Goal: Task Accomplishment & Management: Use online tool/utility

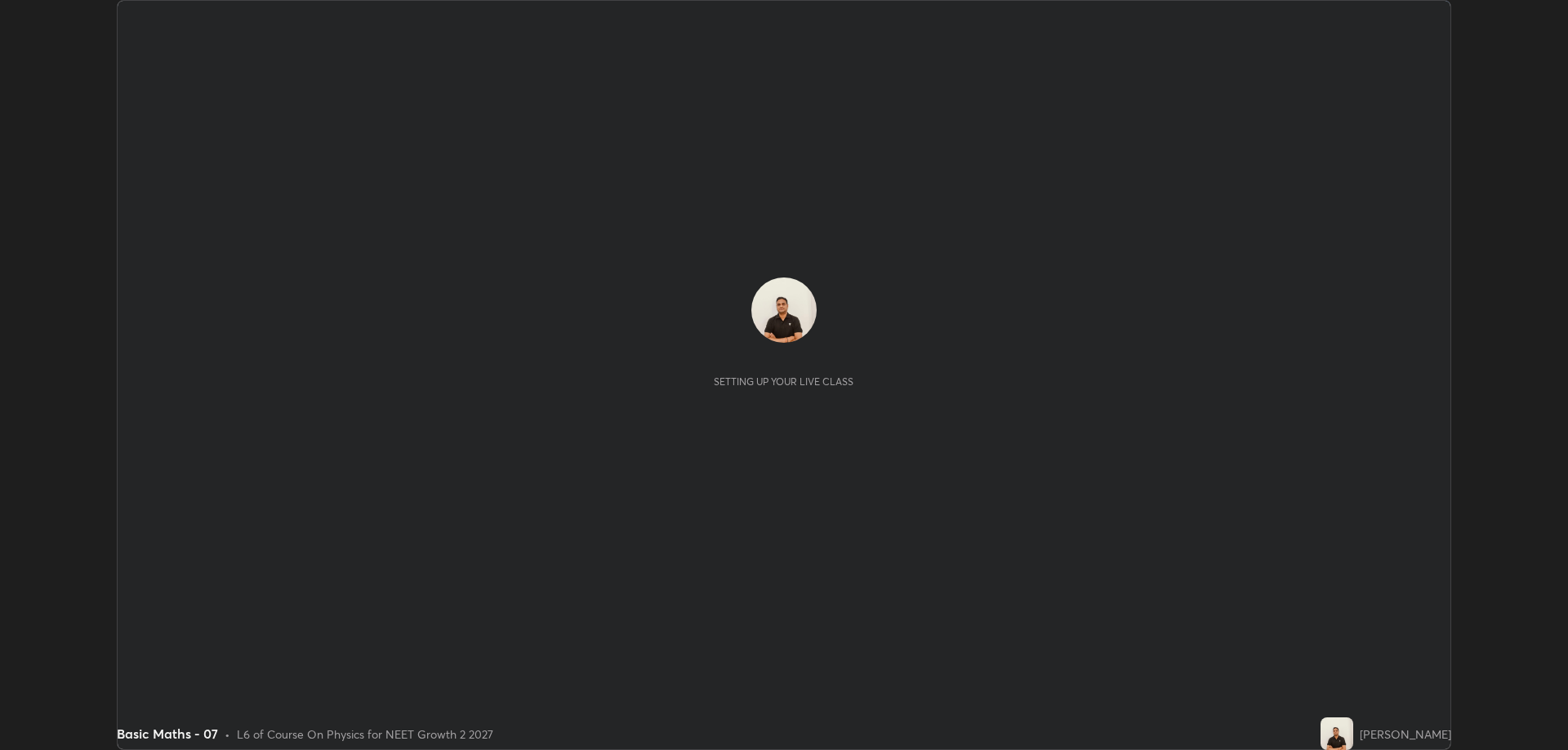
scroll to position [750, 1568]
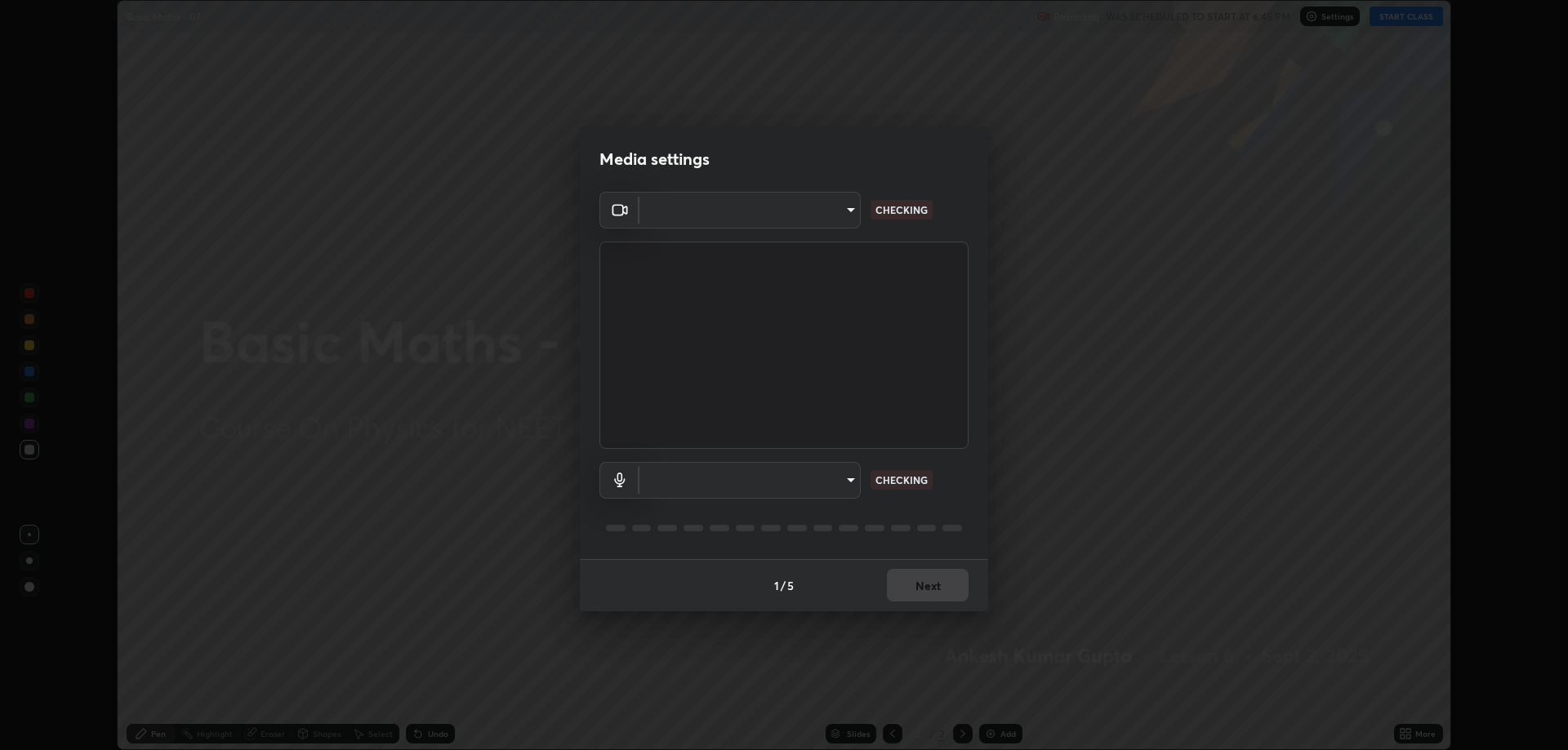
type input "default"
click at [844, 213] on body "Erase all Basic Maths - 07 Recording WAS SCHEDULED TO START AT 6:45 PM Settings…" at bounding box center [784, 375] width 1568 height 750
click at [728, 208] on div at bounding box center [784, 375] width 1568 height 750
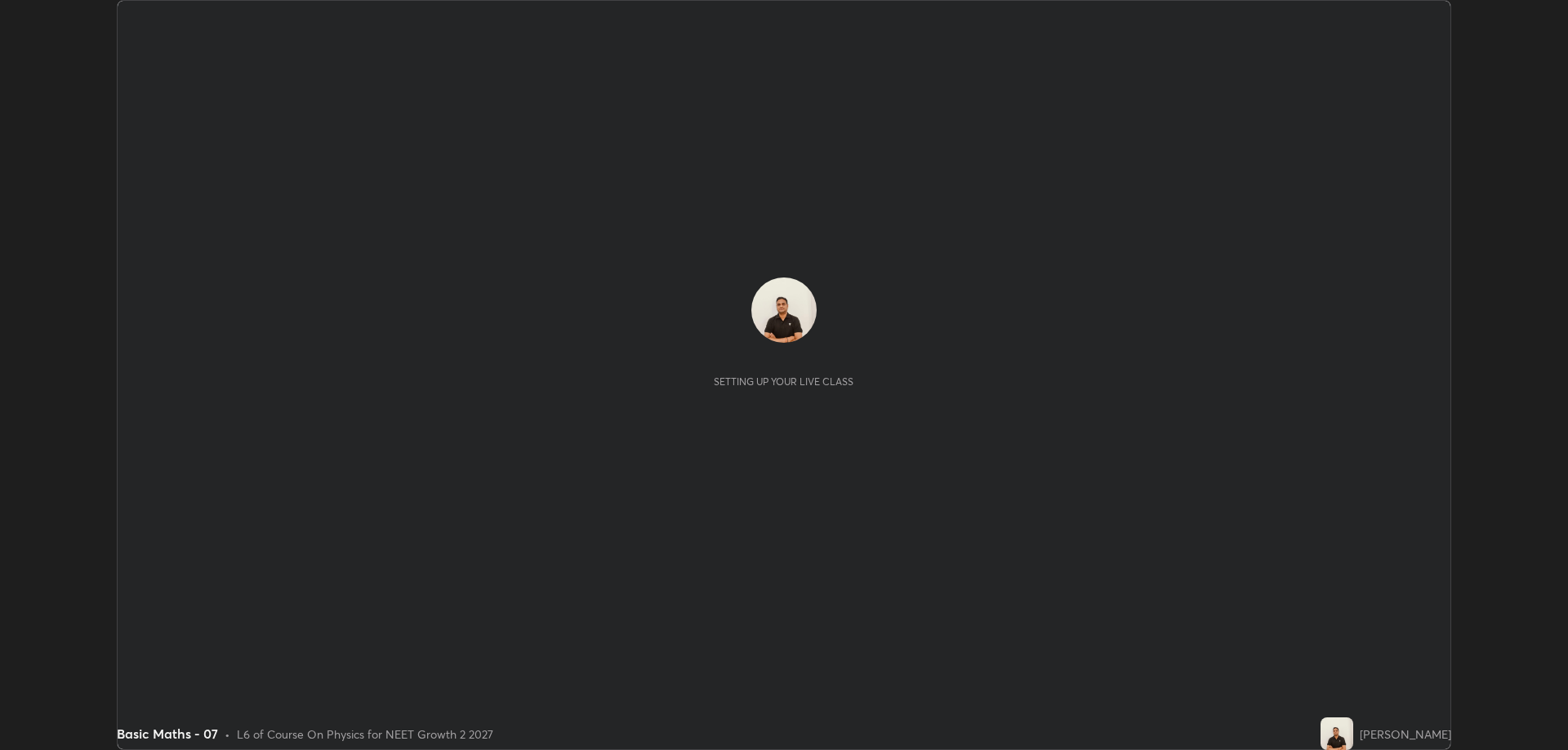
scroll to position [750, 1567]
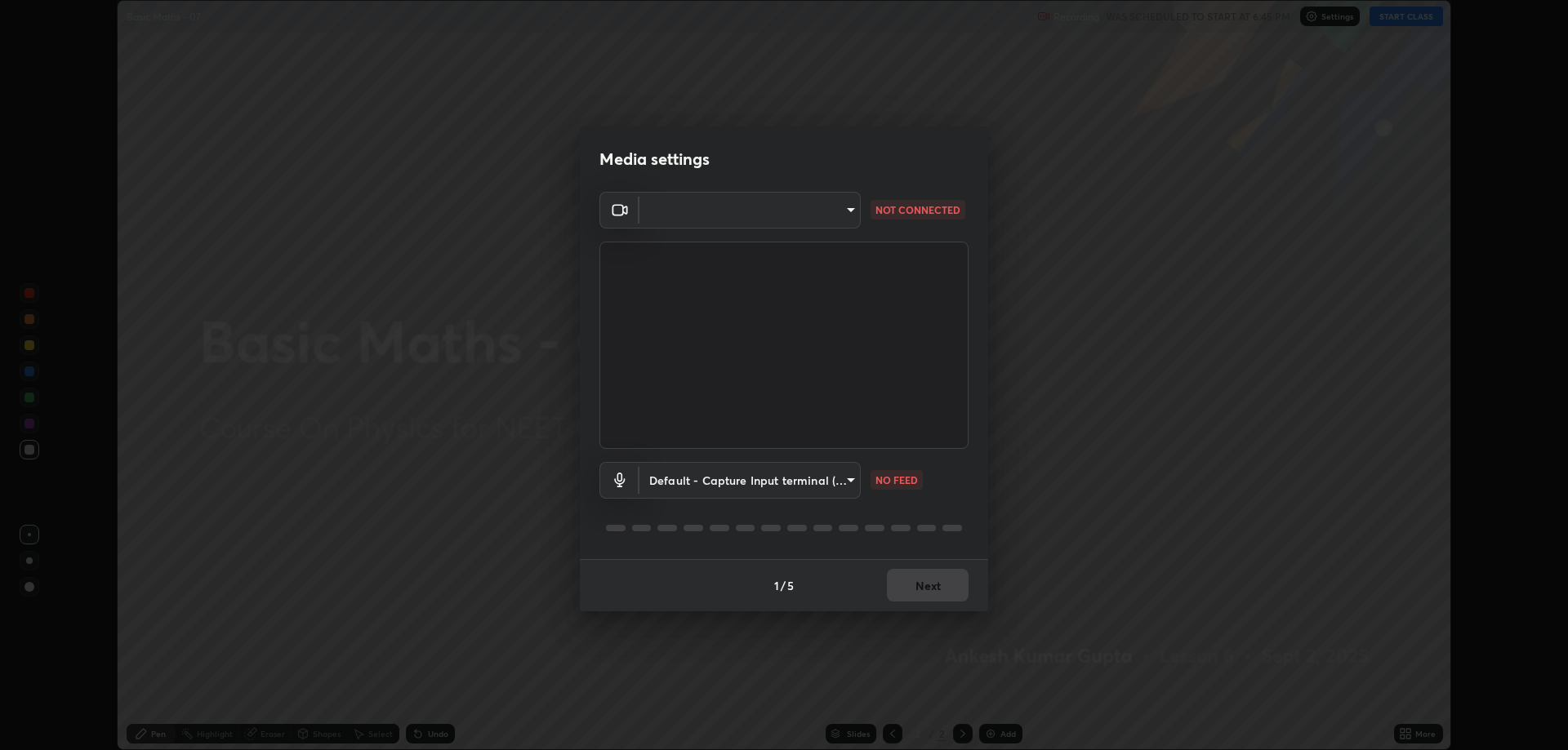
click at [686, 476] on body "Erase all Basic Maths - 07 Recording WAS SCHEDULED TO START AT 6:45 PM Settings…" at bounding box center [784, 375] width 1568 height 750
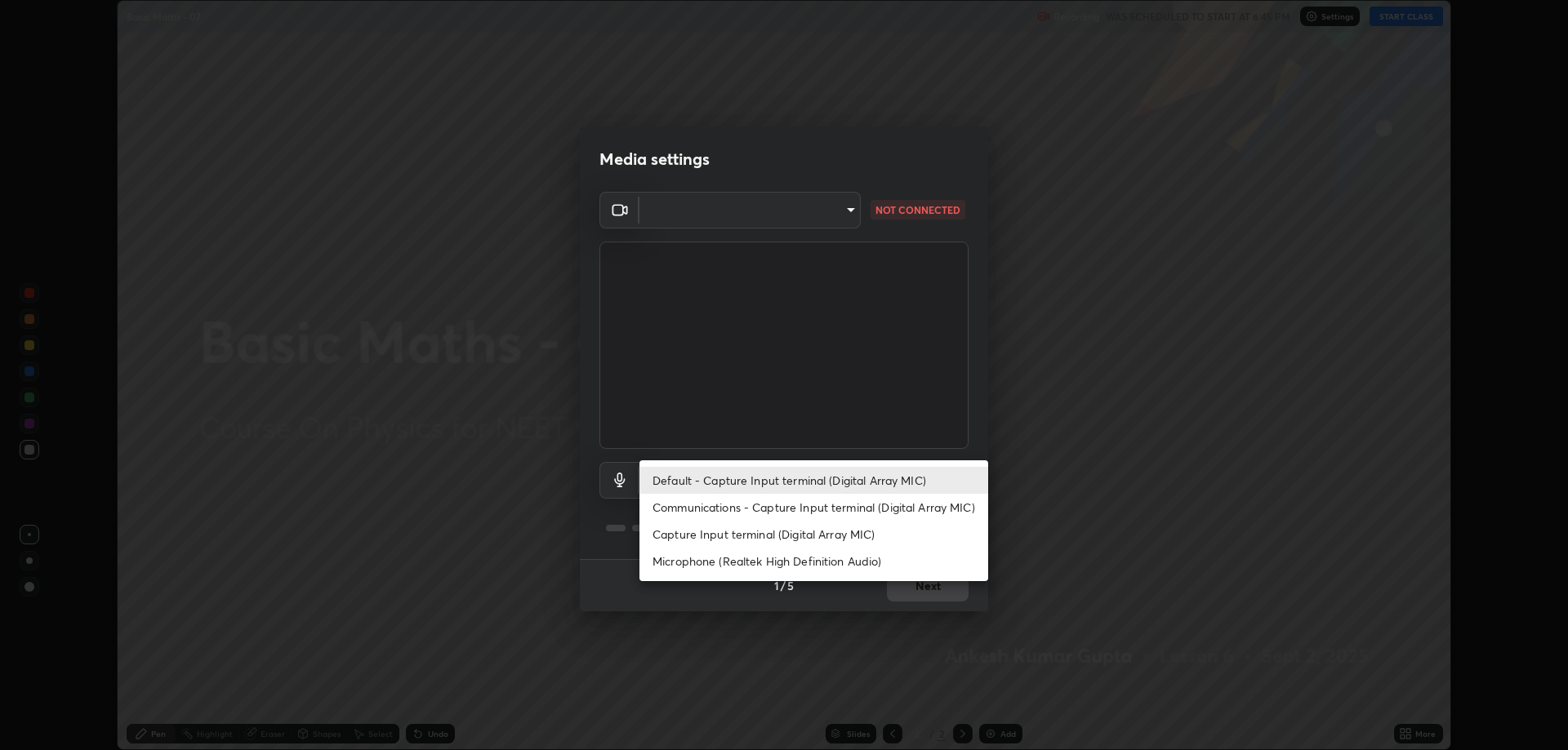
click at [735, 488] on li "Default - Capture Input terminal (Digital Array MIC)" at bounding box center [813, 480] width 349 height 27
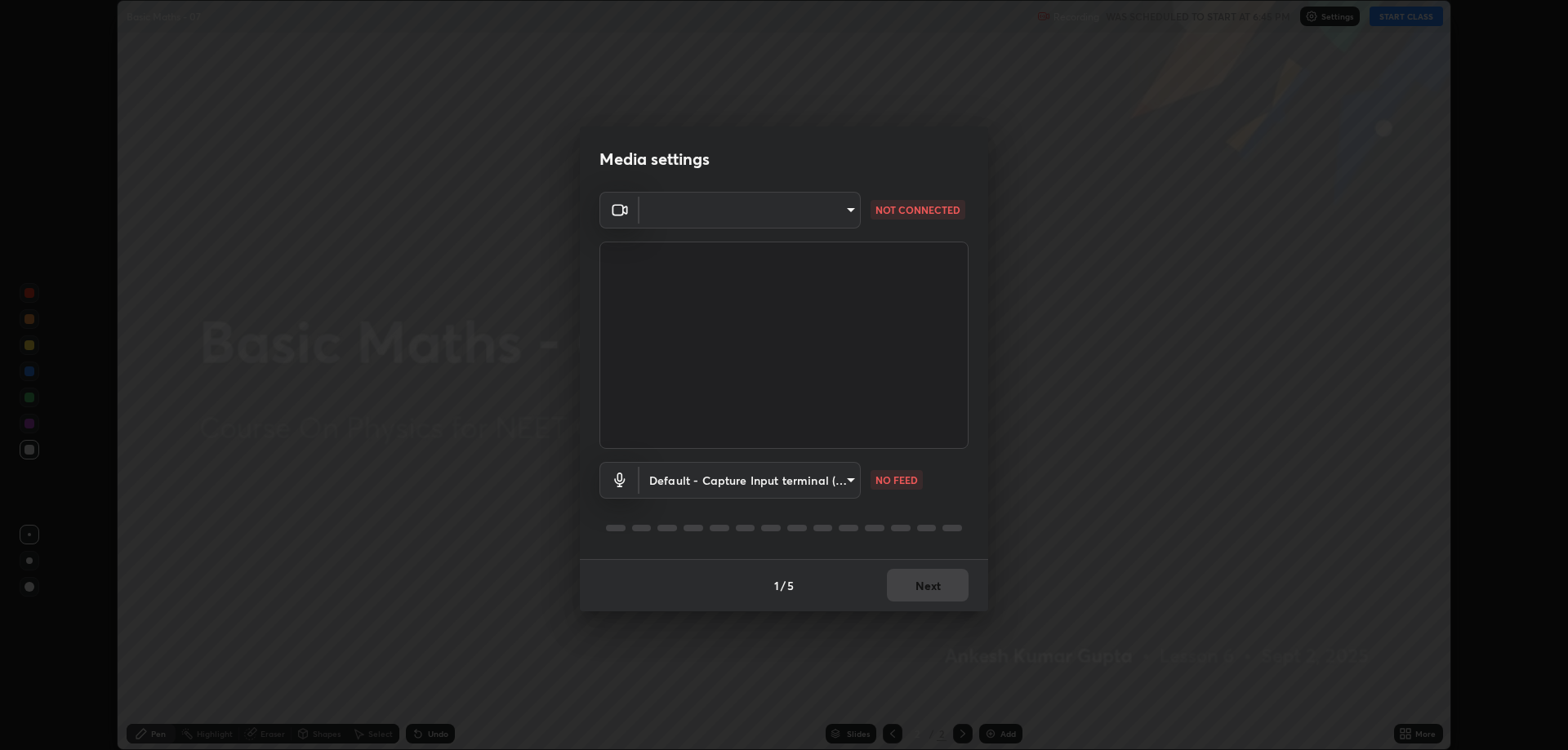
click at [838, 474] on body "Erase all Basic Maths - 07 Recording WAS SCHEDULED TO START AT 6:45 PM Settings…" at bounding box center [784, 375] width 1568 height 750
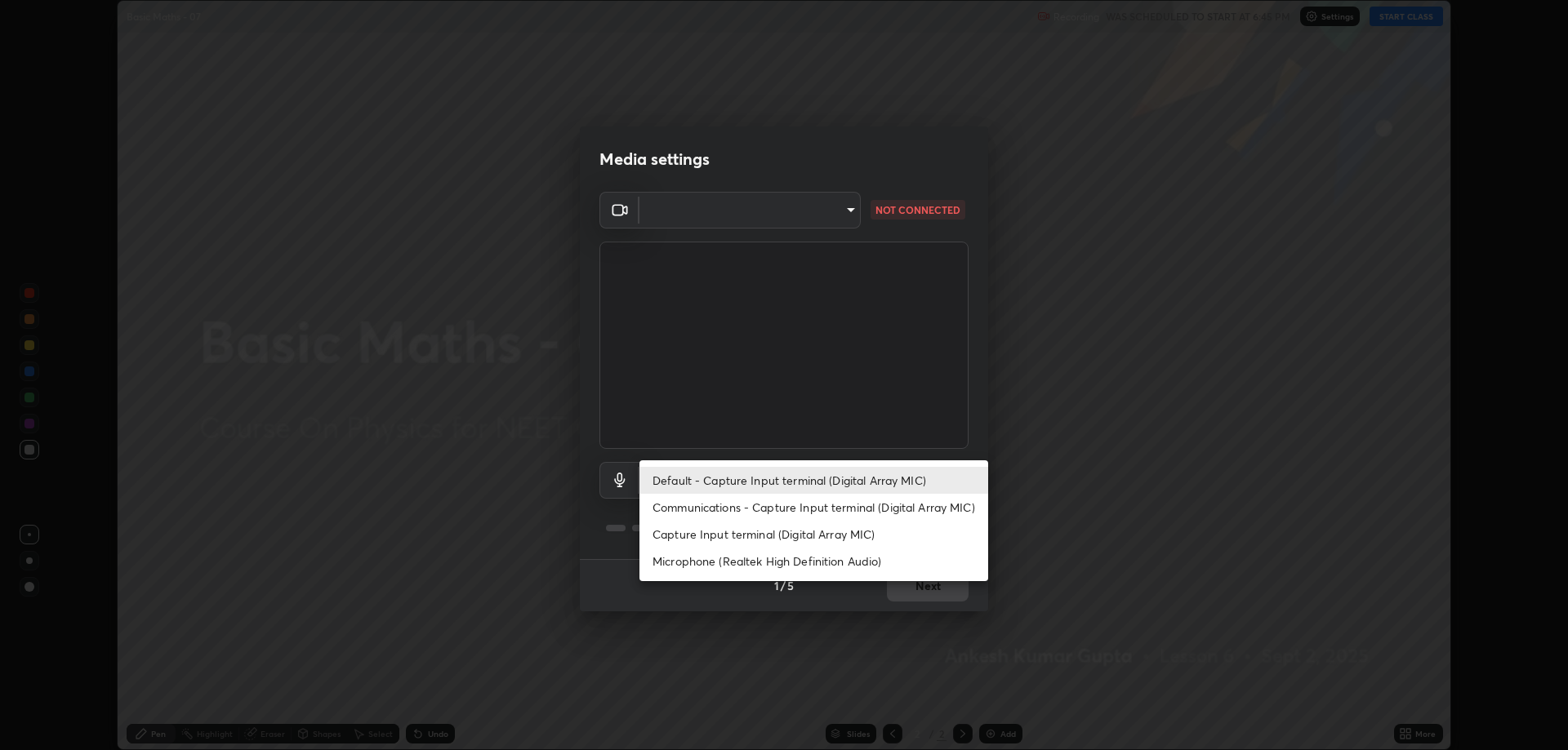
click at [698, 562] on li "Microphone (Realtek High Definition Audio)" at bounding box center [813, 560] width 349 height 27
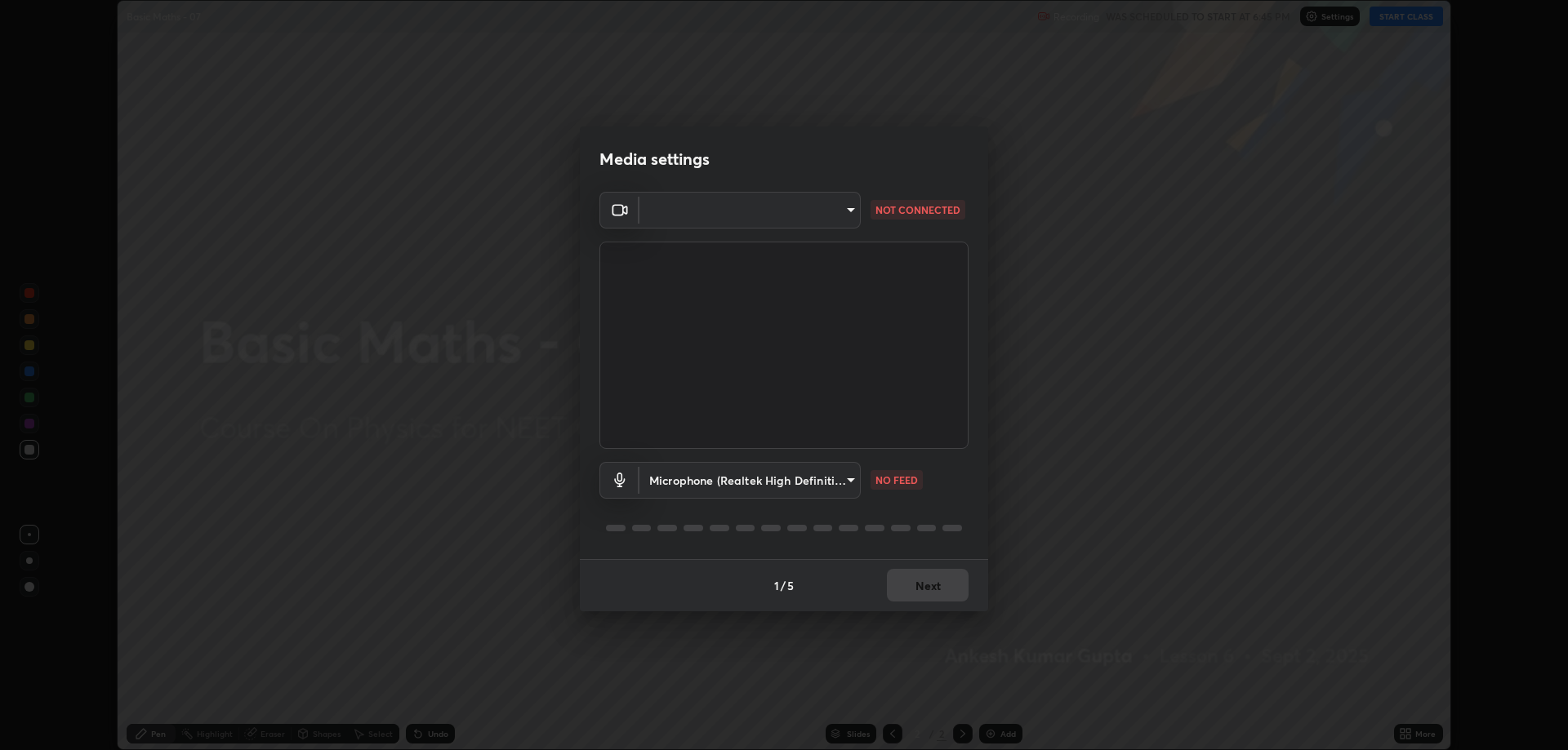
click at [850, 484] on body "Erase all Basic Maths - 07 Recording WAS SCHEDULED TO START AT 6:45 PM Settings…" at bounding box center [784, 375] width 1568 height 750
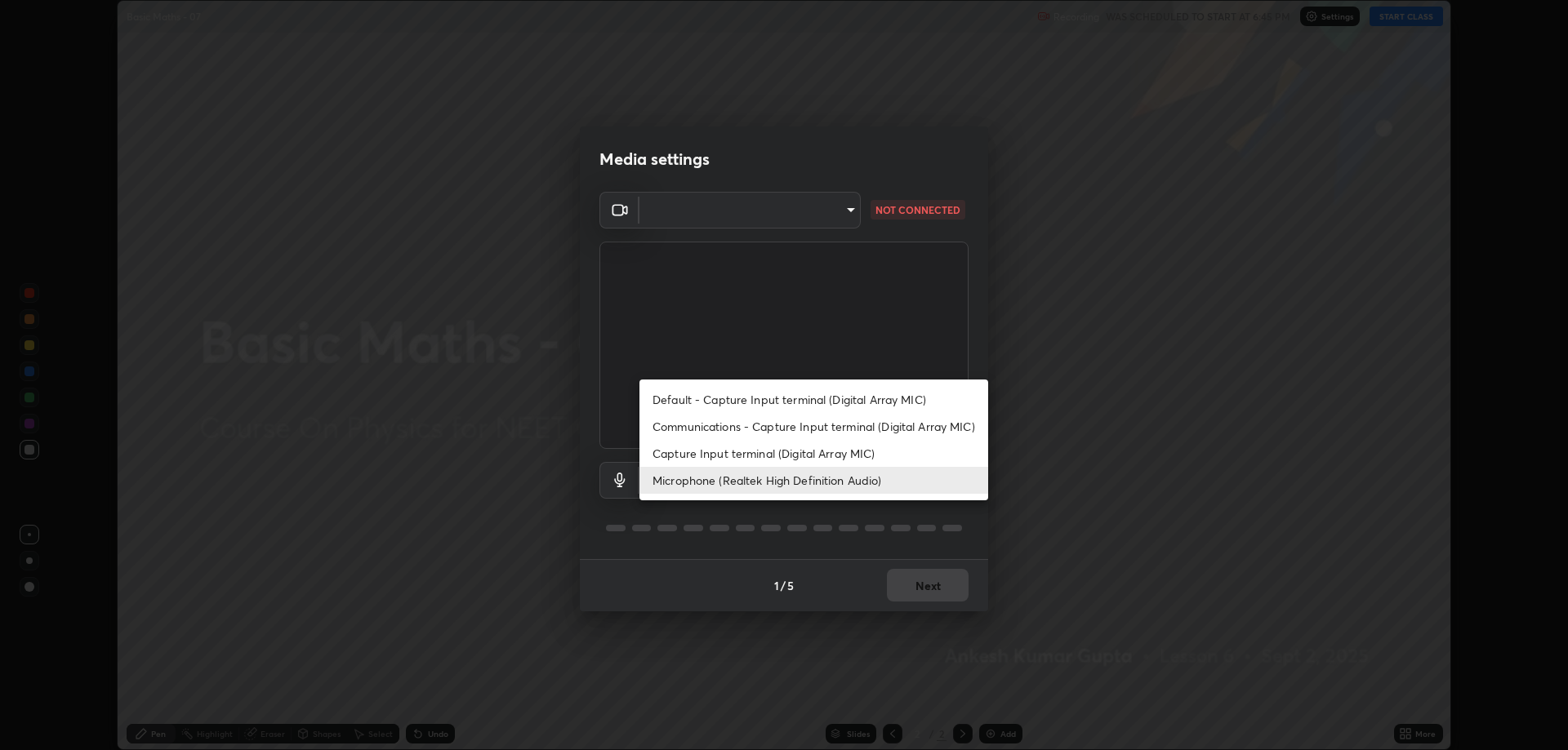
click at [725, 405] on li "Default - Capture Input terminal (Digital Array MIC)" at bounding box center [813, 400] width 349 height 27
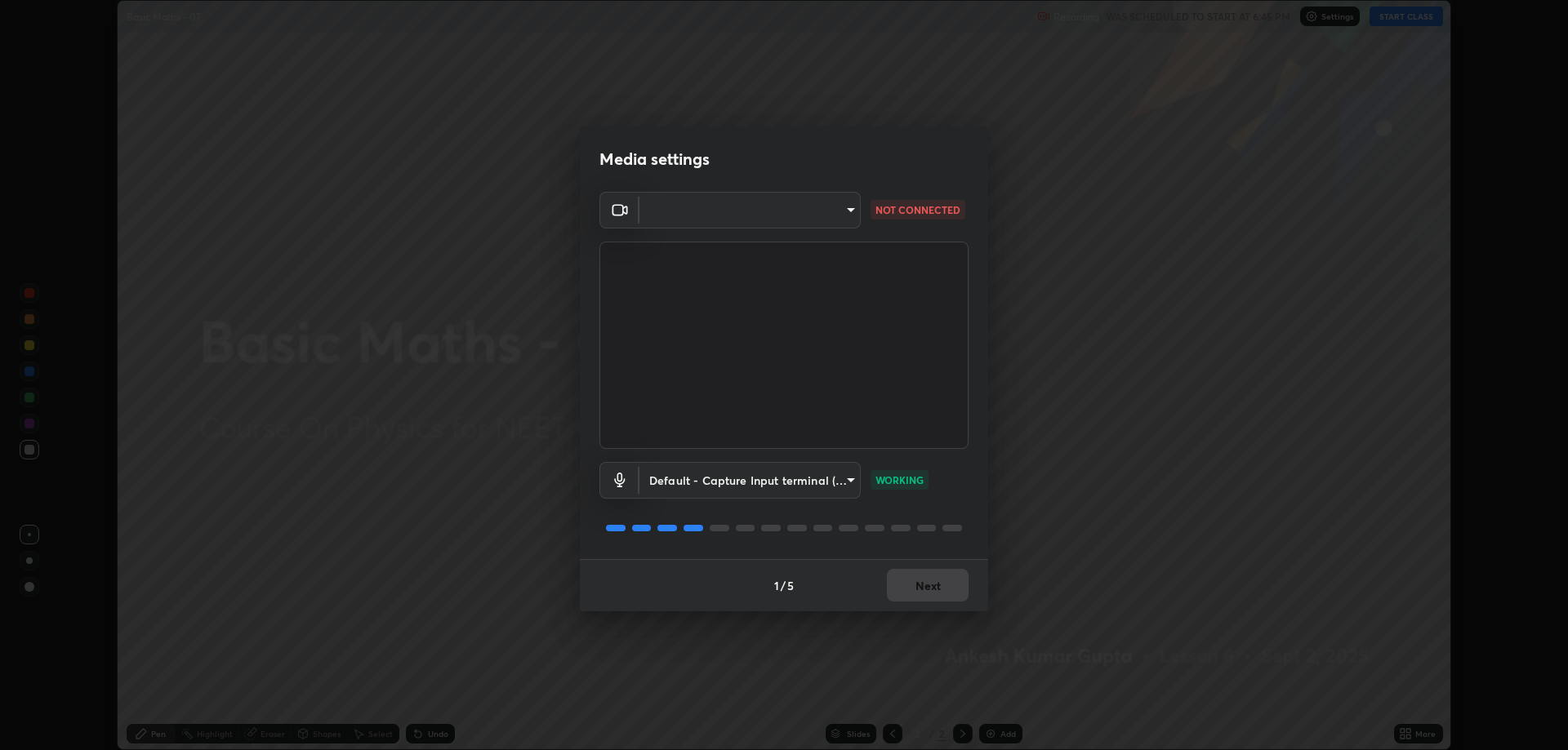
click at [700, 215] on body "Erase all Basic Maths - 07 Recording WAS SCHEDULED TO START AT 6:45 PM Settings…" at bounding box center [784, 375] width 1568 height 750
click at [757, 205] on div at bounding box center [784, 375] width 1568 height 750
click at [847, 472] on body "Erase all Basic Maths - 07 Recording WAS SCHEDULED TO START AT 6:45 PM Settings…" at bounding box center [784, 375] width 1568 height 750
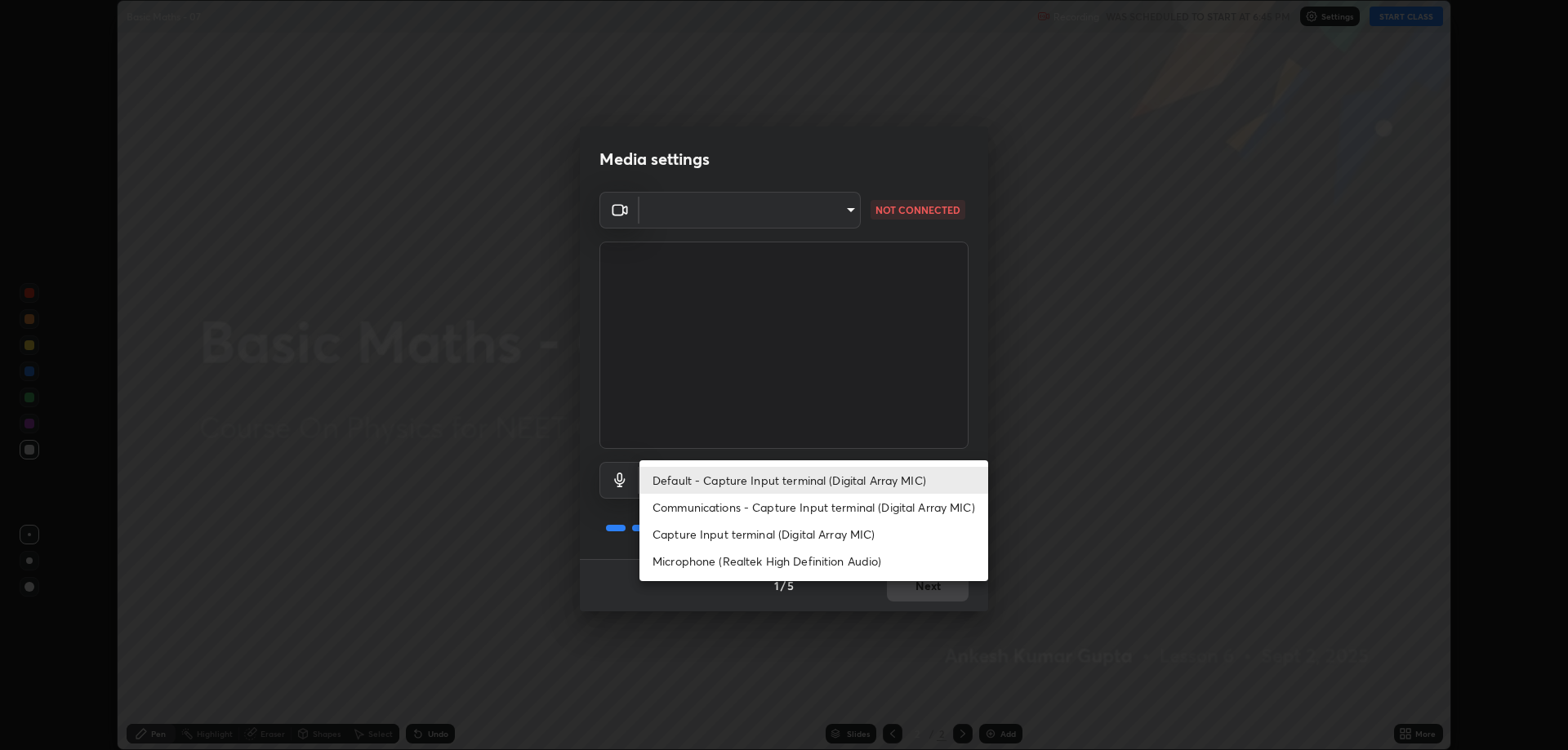
click at [809, 504] on li "Communications - Capture Input terminal (Digital Array MIC)" at bounding box center [813, 507] width 349 height 27
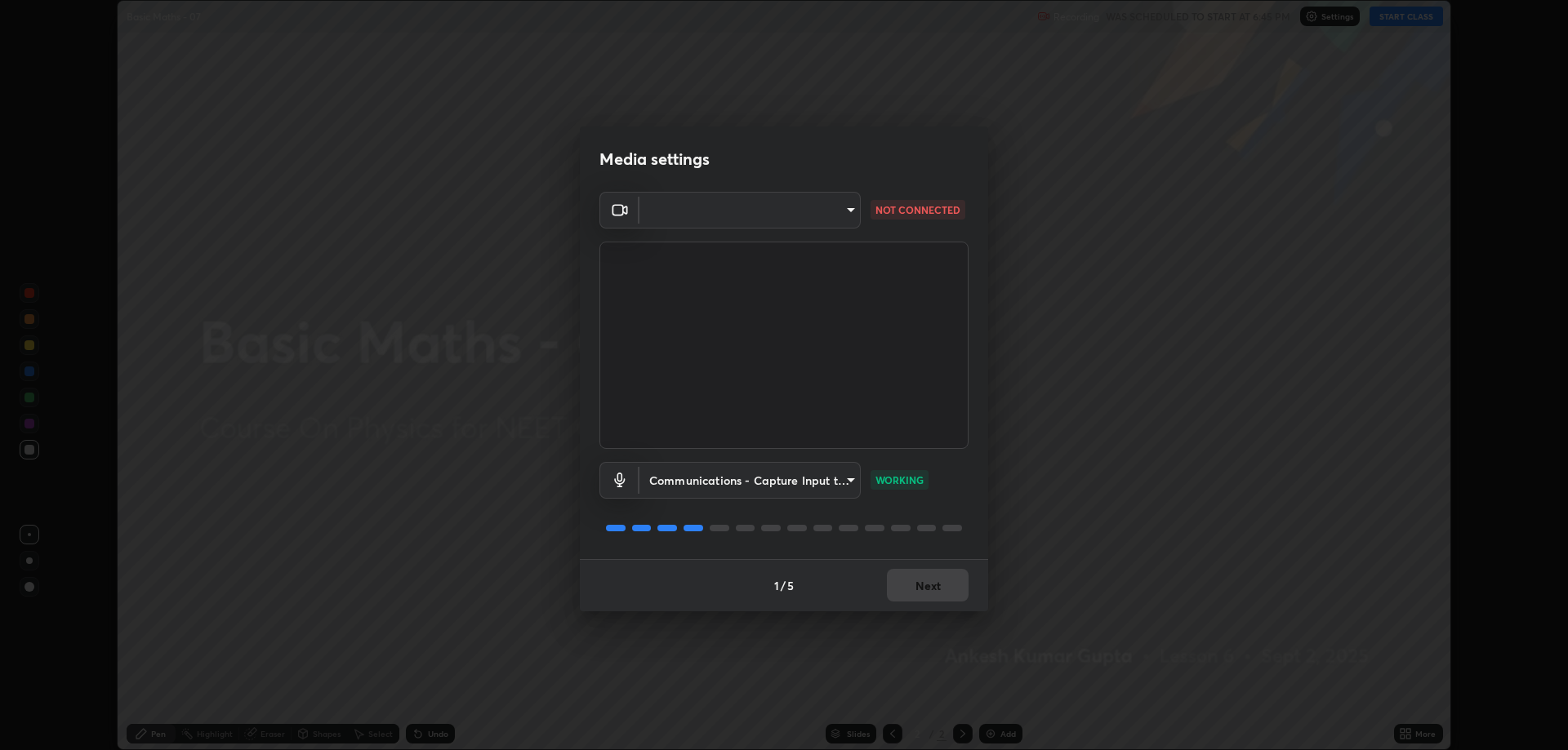
type input "communications"
click at [848, 218] on body "Erase all Basic Maths - 07 Recording WAS SCHEDULED TO START AT 6:45 PM Settings…" at bounding box center [784, 375] width 1568 height 750
click at [853, 215] on div at bounding box center [784, 375] width 1568 height 750
click at [843, 217] on body "Erase all Basic Maths - 07 Recording WAS SCHEDULED TO START AT 6:45 PM Settings…" at bounding box center [784, 375] width 1568 height 750
click at [840, 215] on div at bounding box center [784, 375] width 1568 height 750
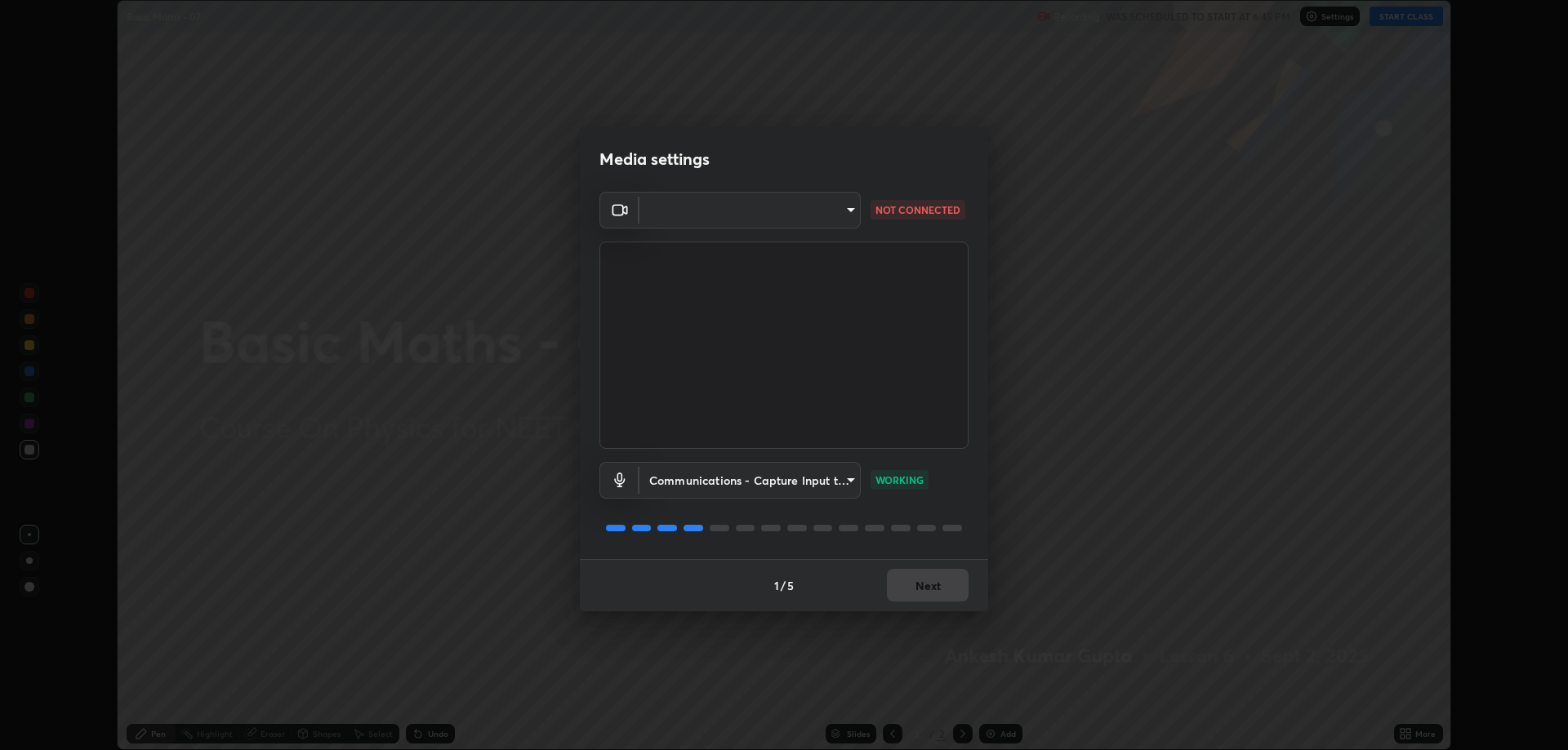
click at [852, 198] on body "Erase all Basic Maths - 07 Recording WAS SCHEDULED TO START AT 6:45 PM Settings…" at bounding box center [784, 375] width 1568 height 750
click at [844, 211] on div at bounding box center [784, 375] width 1568 height 750
click at [854, 221] on body "Erase all Basic Maths - 07 Recording WAS SCHEDULED TO START AT 6:45 PM Settings…" at bounding box center [784, 375] width 1568 height 750
click at [852, 215] on div at bounding box center [784, 375] width 1568 height 750
click at [848, 212] on body "Erase all Basic Maths - 07 Recording WAS SCHEDULED TO START AT 6:45 PM Settings…" at bounding box center [784, 375] width 1568 height 750
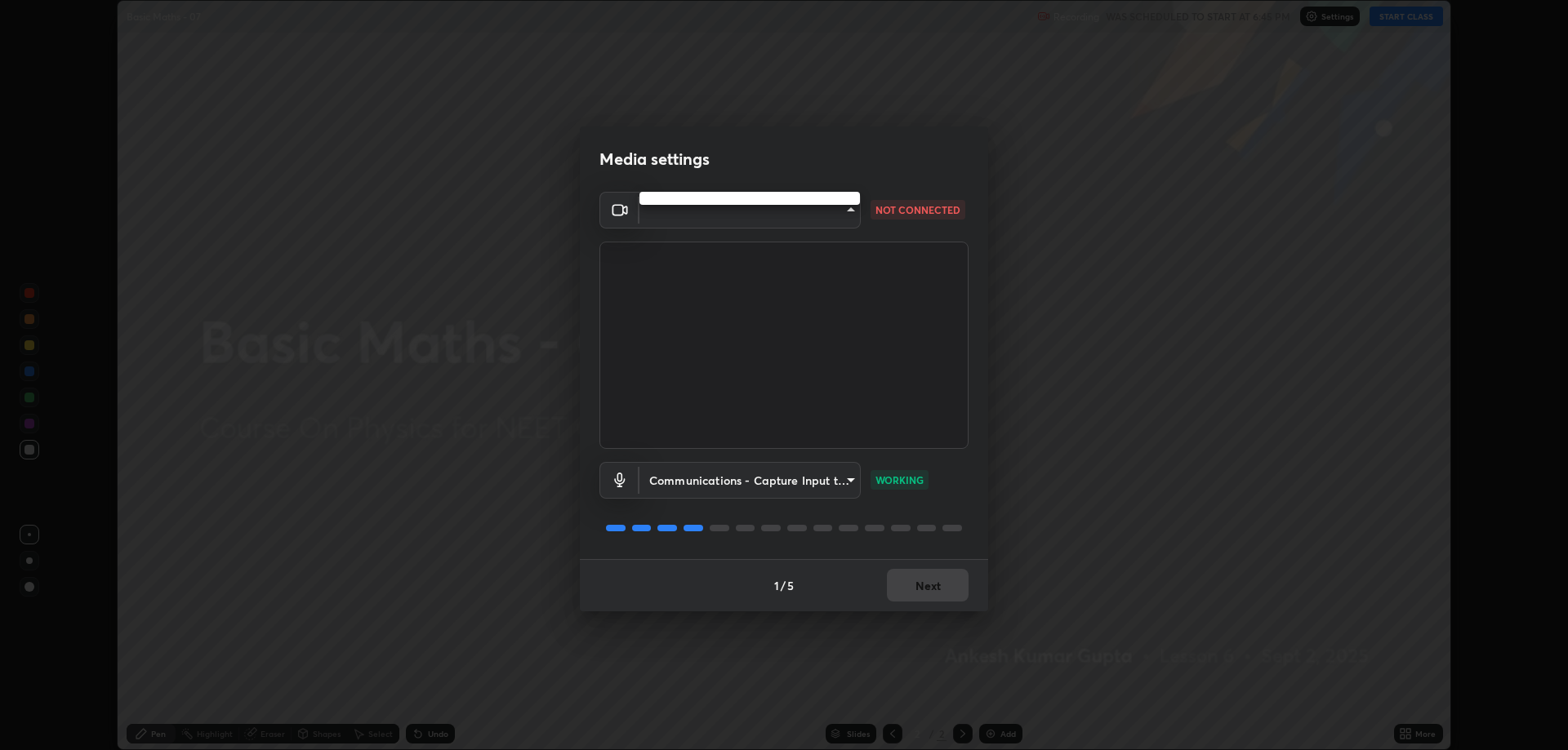
click at [846, 212] on div at bounding box center [784, 375] width 1568 height 750
click at [846, 210] on body "Erase all Basic Maths - 07 Recording WAS SCHEDULED TO START AT 6:45 PM Settings…" at bounding box center [784, 375] width 1568 height 750
click at [846, 208] on div at bounding box center [784, 375] width 1568 height 750
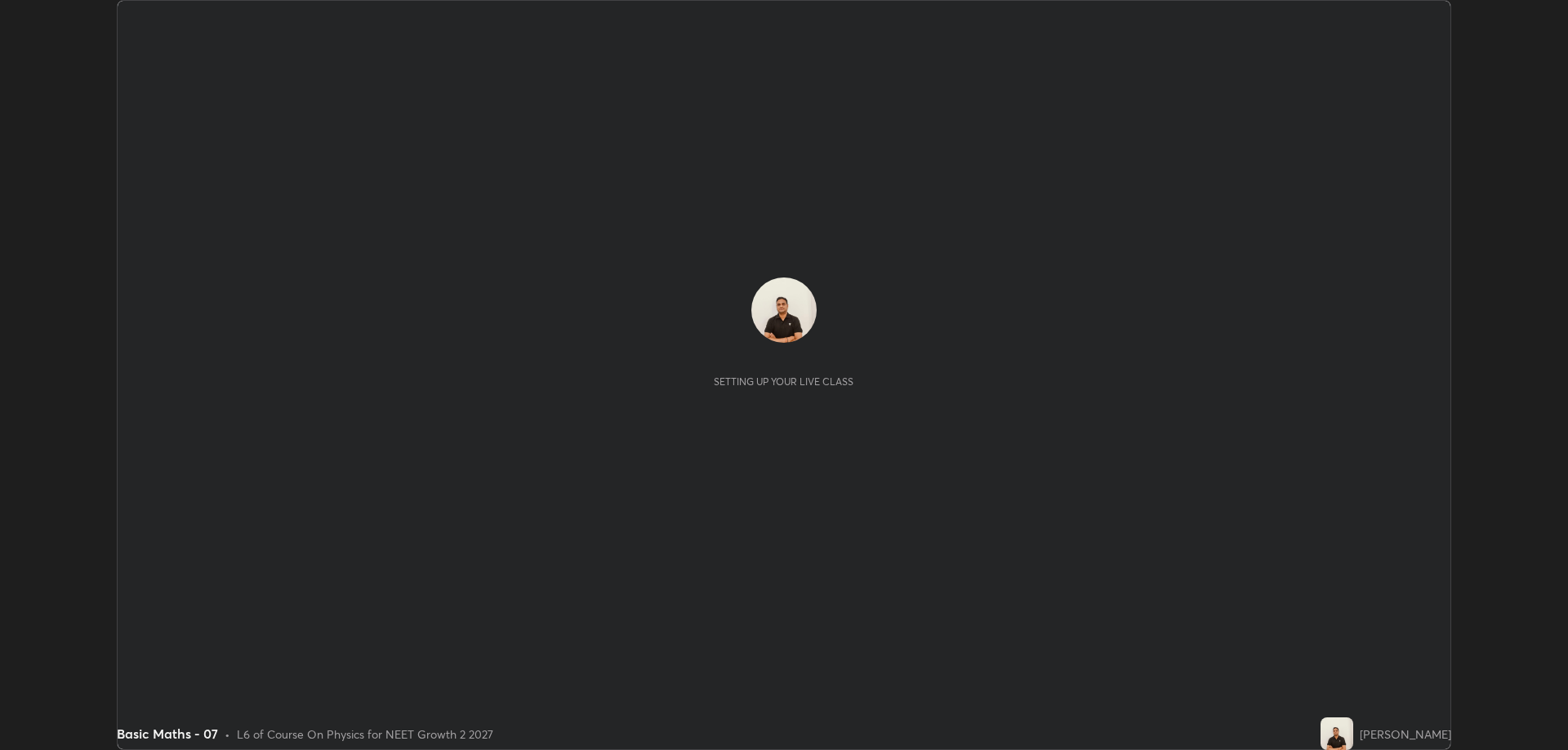
scroll to position [750, 1568]
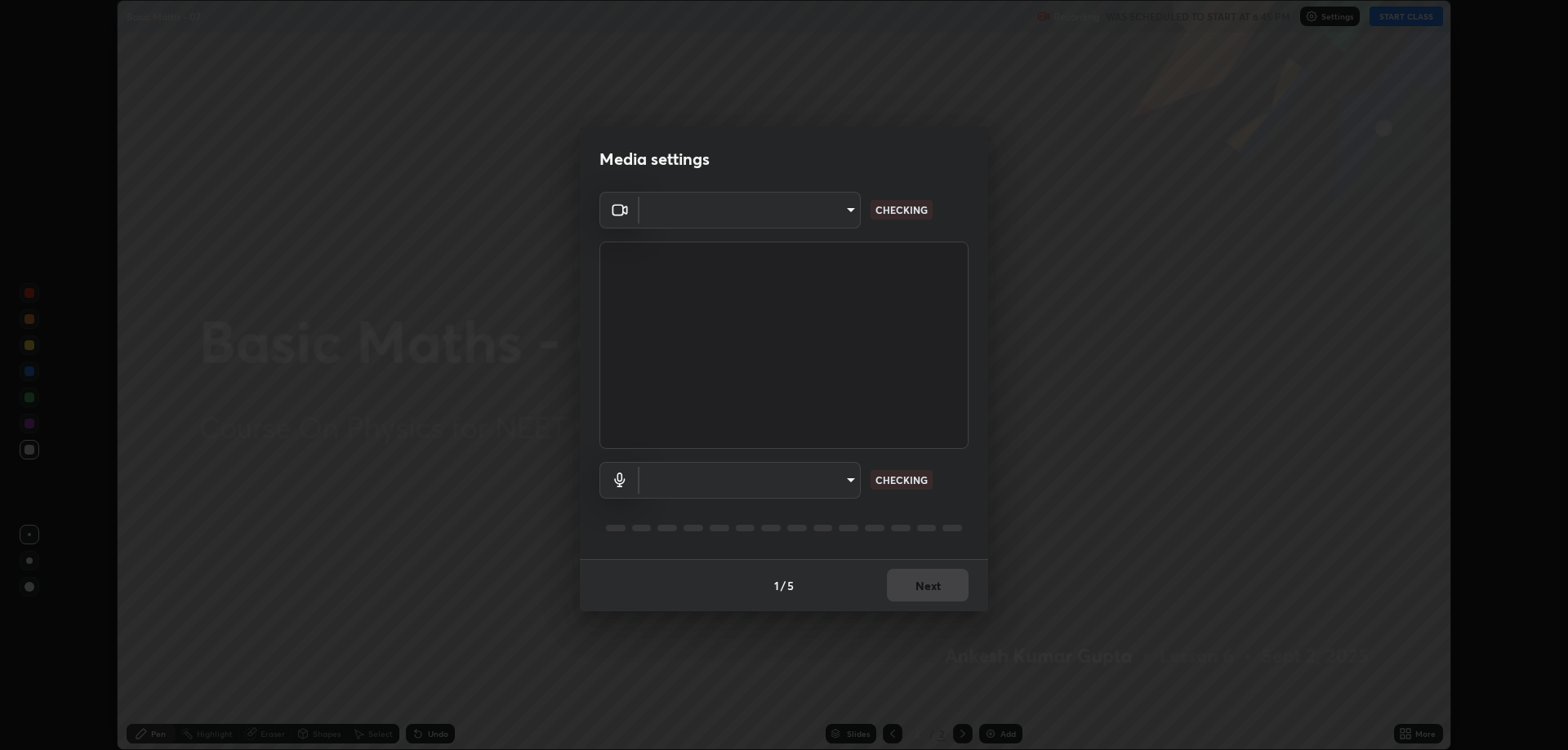
type input "default"
click at [853, 212] on body "Erase all Basic Maths - 07 Recording WAS SCHEDULED TO START AT 6:45 PM Settings…" at bounding box center [784, 375] width 1568 height 750
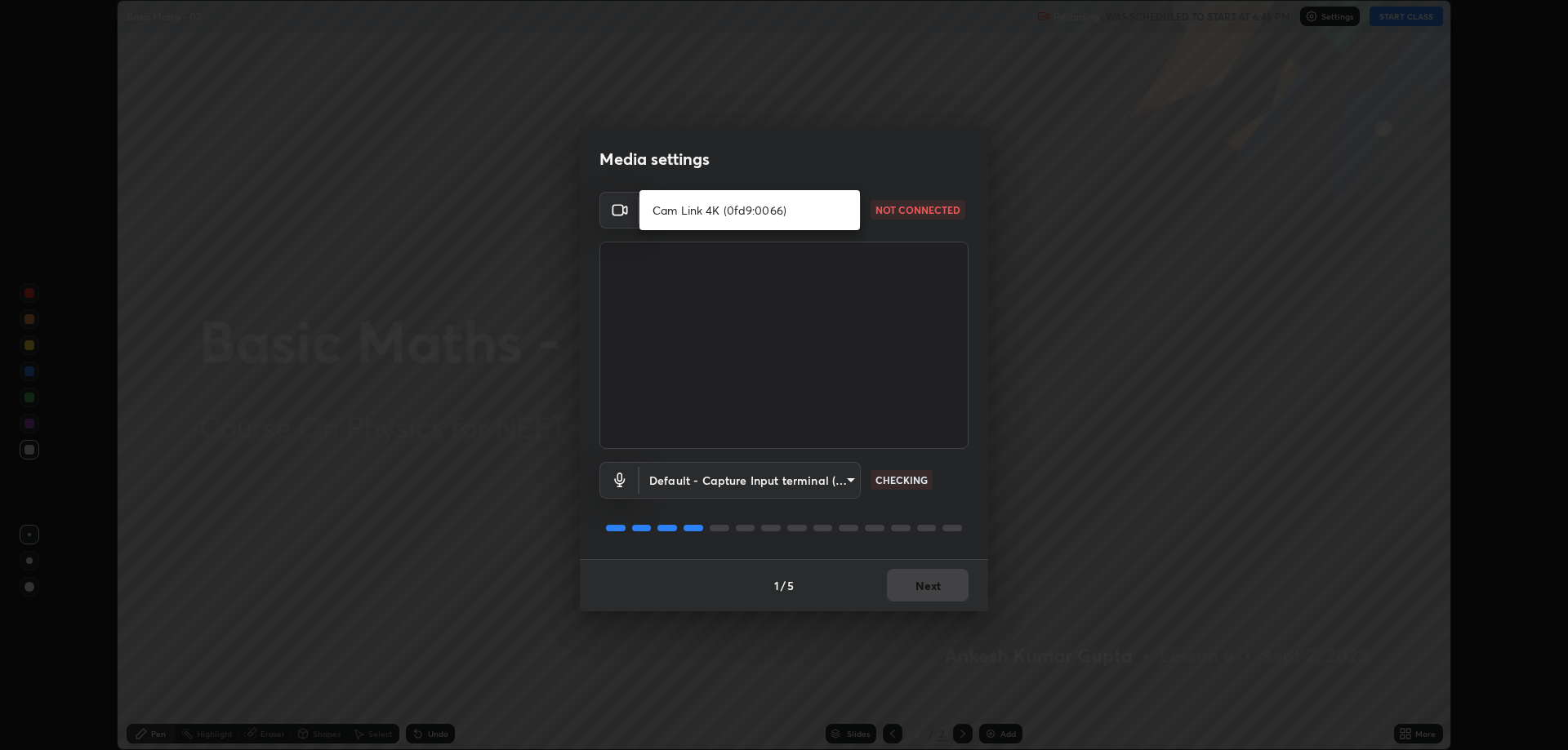
click at [836, 215] on li "Cam Link 4K (0fd9:0066)" at bounding box center [749, 210] width 220 height 27
type input "4e1b2c54661c96bcdbd1e224802991097c9dca7c8c03d30d23ff1a8c48b7d1b8"
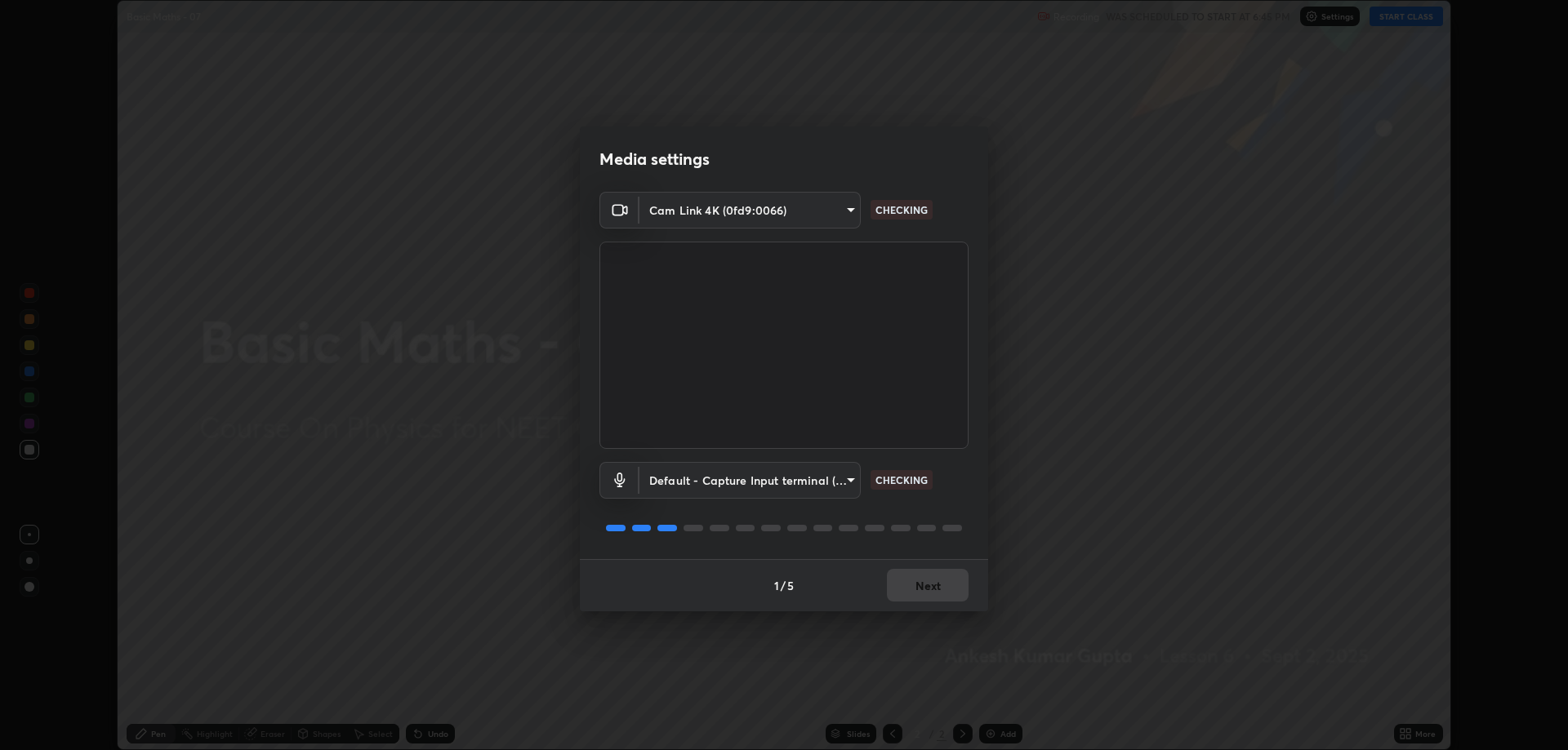
click at [853, 213] on body "Erase all Basic Maths - 07 Recording WAS SCHEDULED TO START AT 6:45 PM Settings…" at bounding box center [784, 375] width 1568 height 750
click at [832, 208] on li "Cam Link 4K (0fd9:0066)" at bounding box center [749, 210] width 220 height 27
click at [849, 480] on body "Erase all Basic Maths - 07 Recording WAS SCHEDULED TO START AT 6:45 PM Settings…" at bounding box center [784, 375] width 1568 height 750
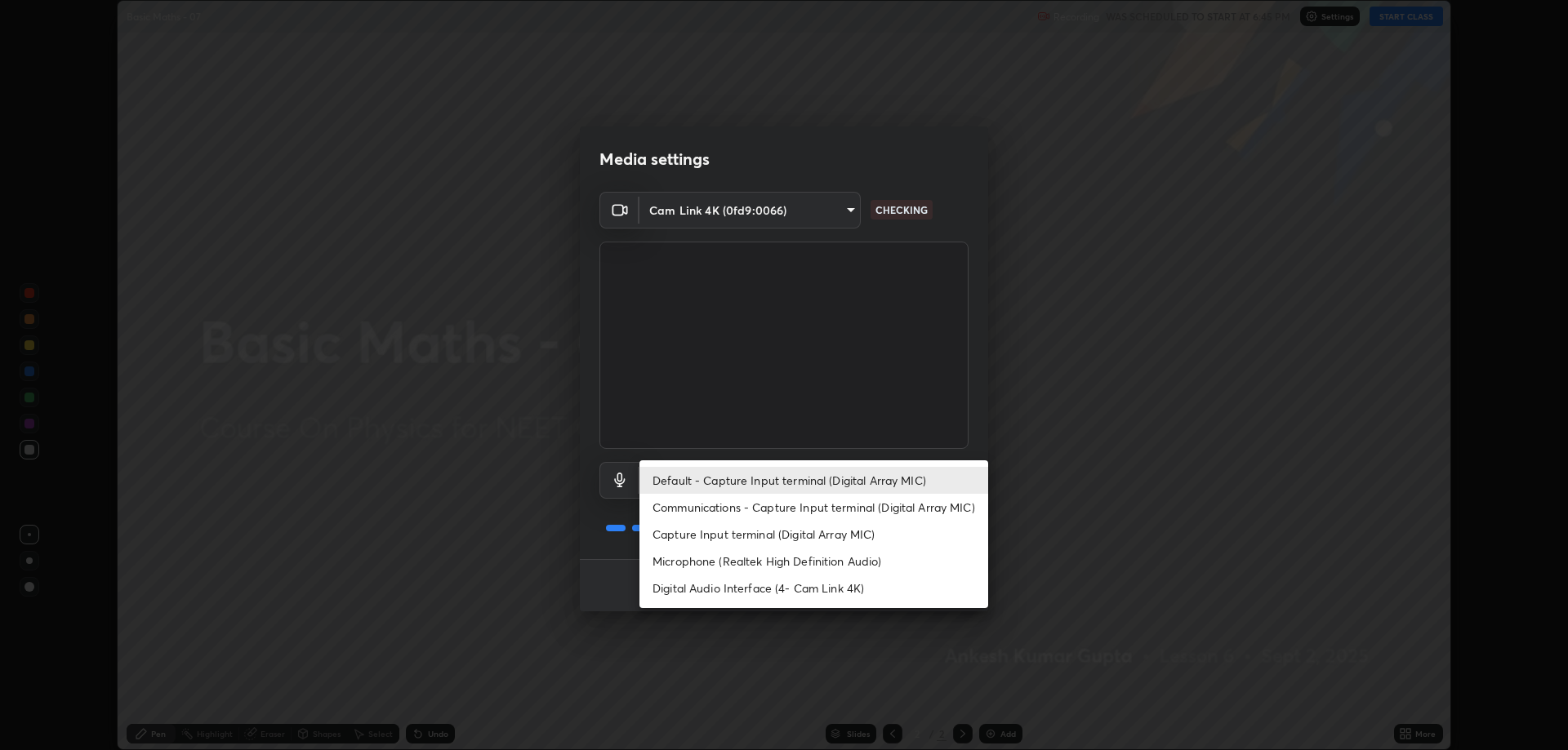
click at [833, 647] on div at bounding box center [784, 375] width 1568 height 750
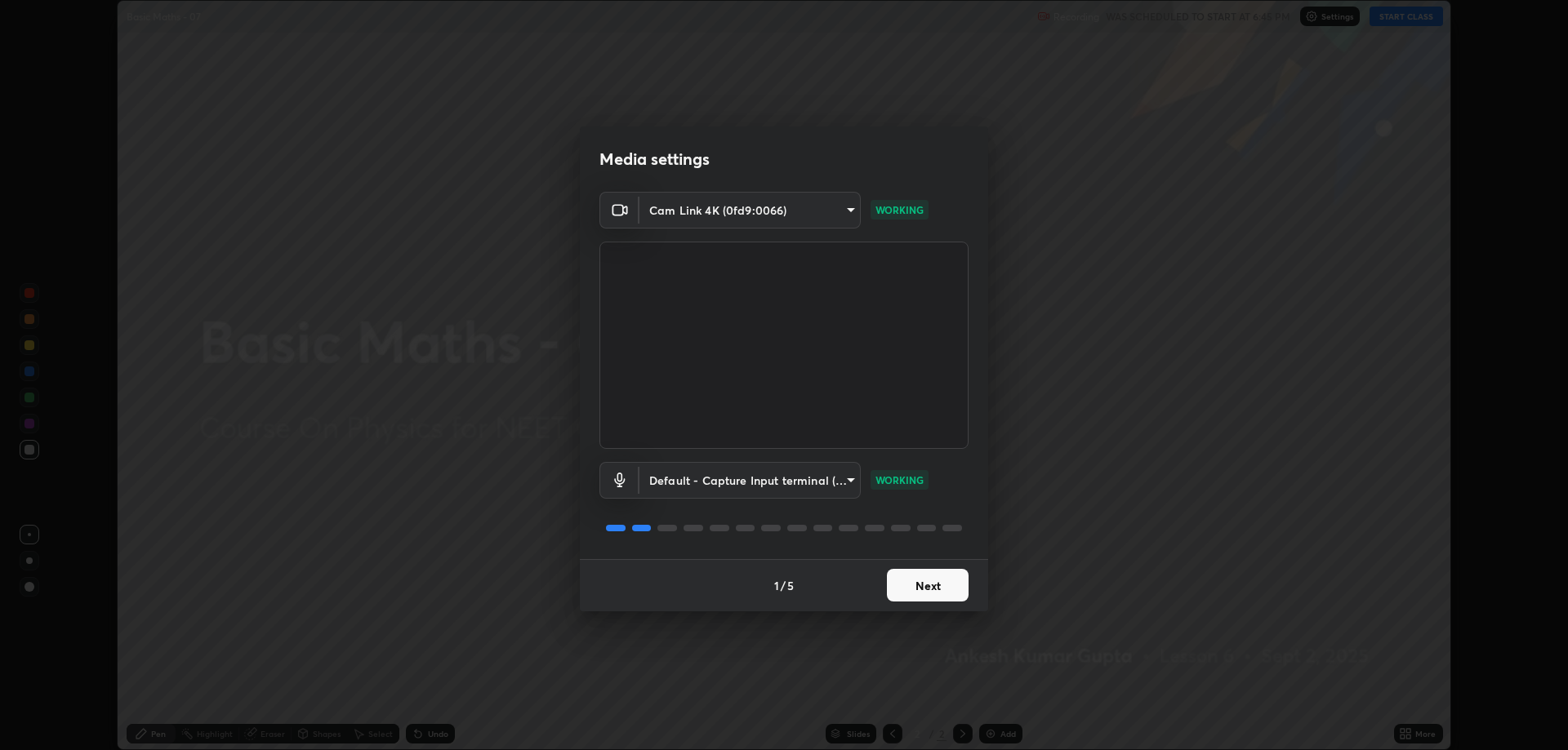
click at [932, 581] on button "Next" at bounding box center [928, 584] width 81 height 32
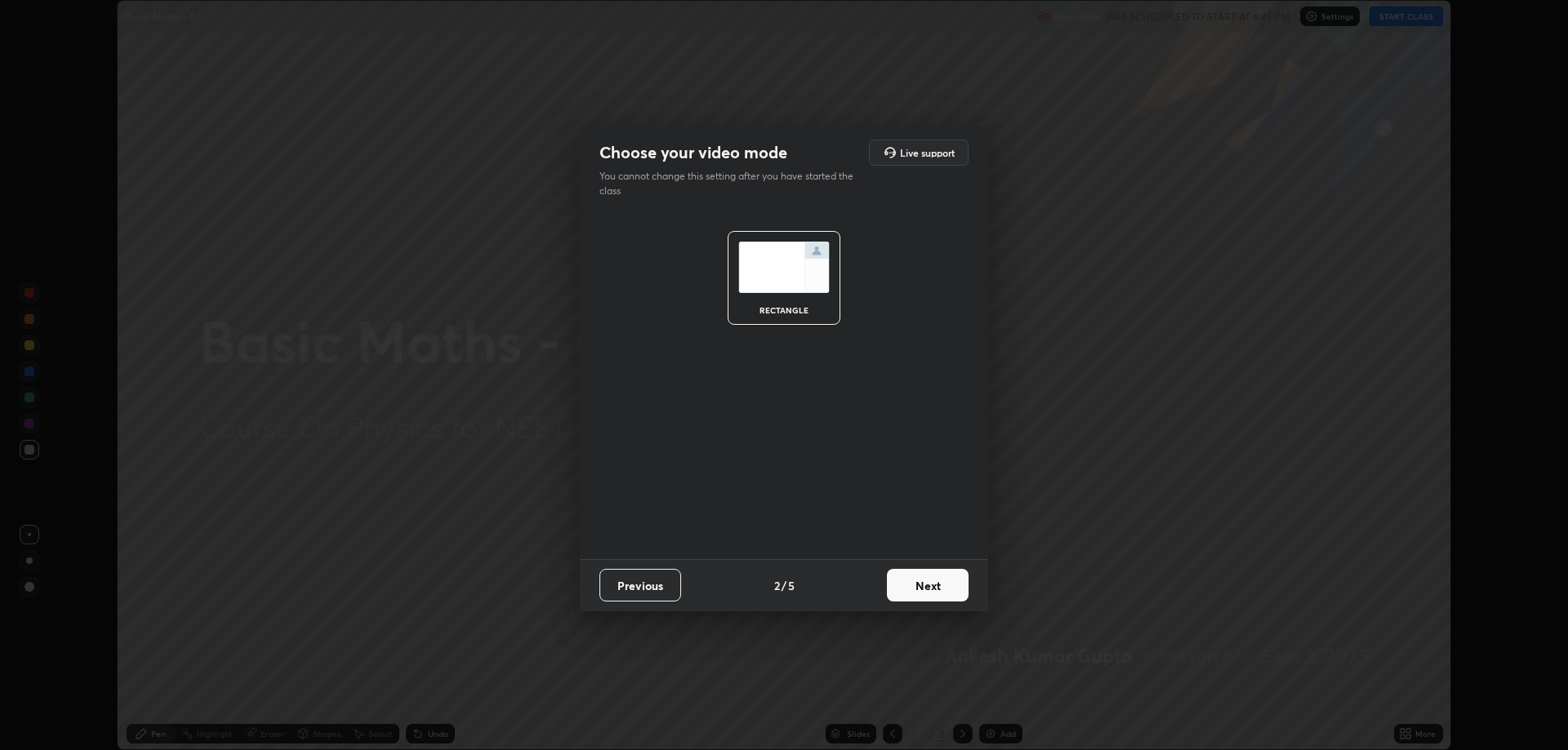
click at [930, 584] on button "Next" at bounding box center [928, 584] width 81 height 32
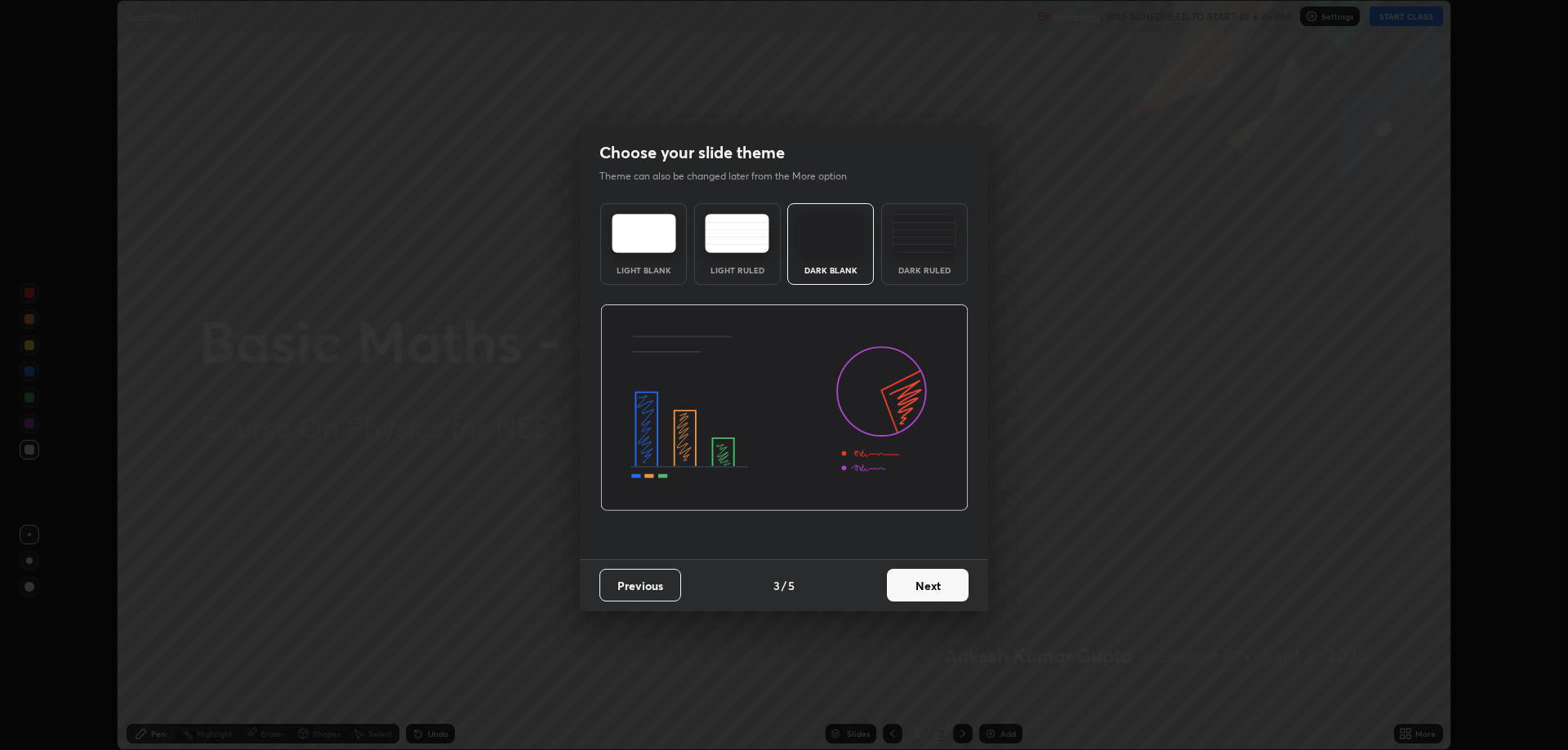
click at [933, 585] on button "Next" at bounding box center [928, 584] width 81 height 32
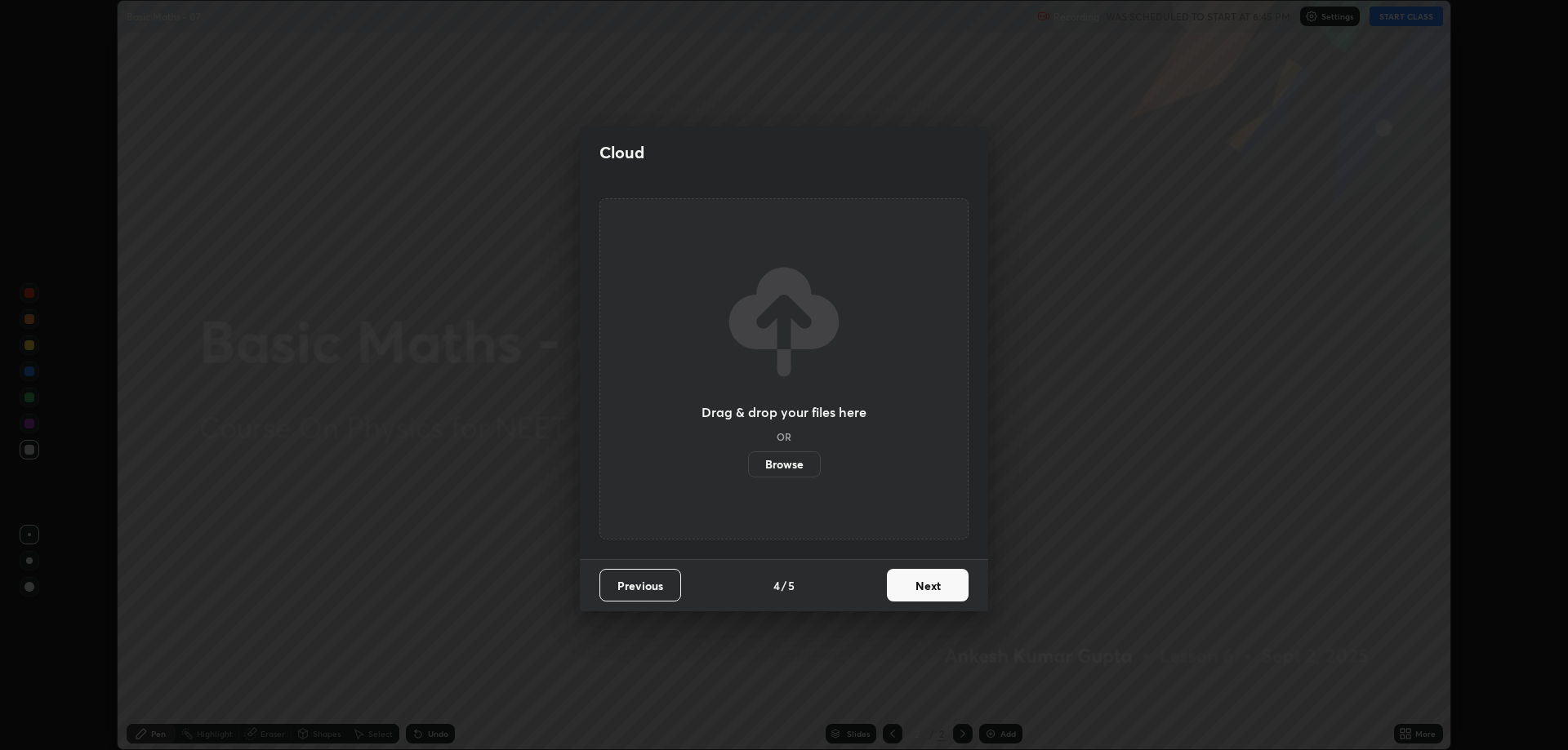
click at [935, 581] on button "Next" at bounding box center [928, 584] width 81 height 32
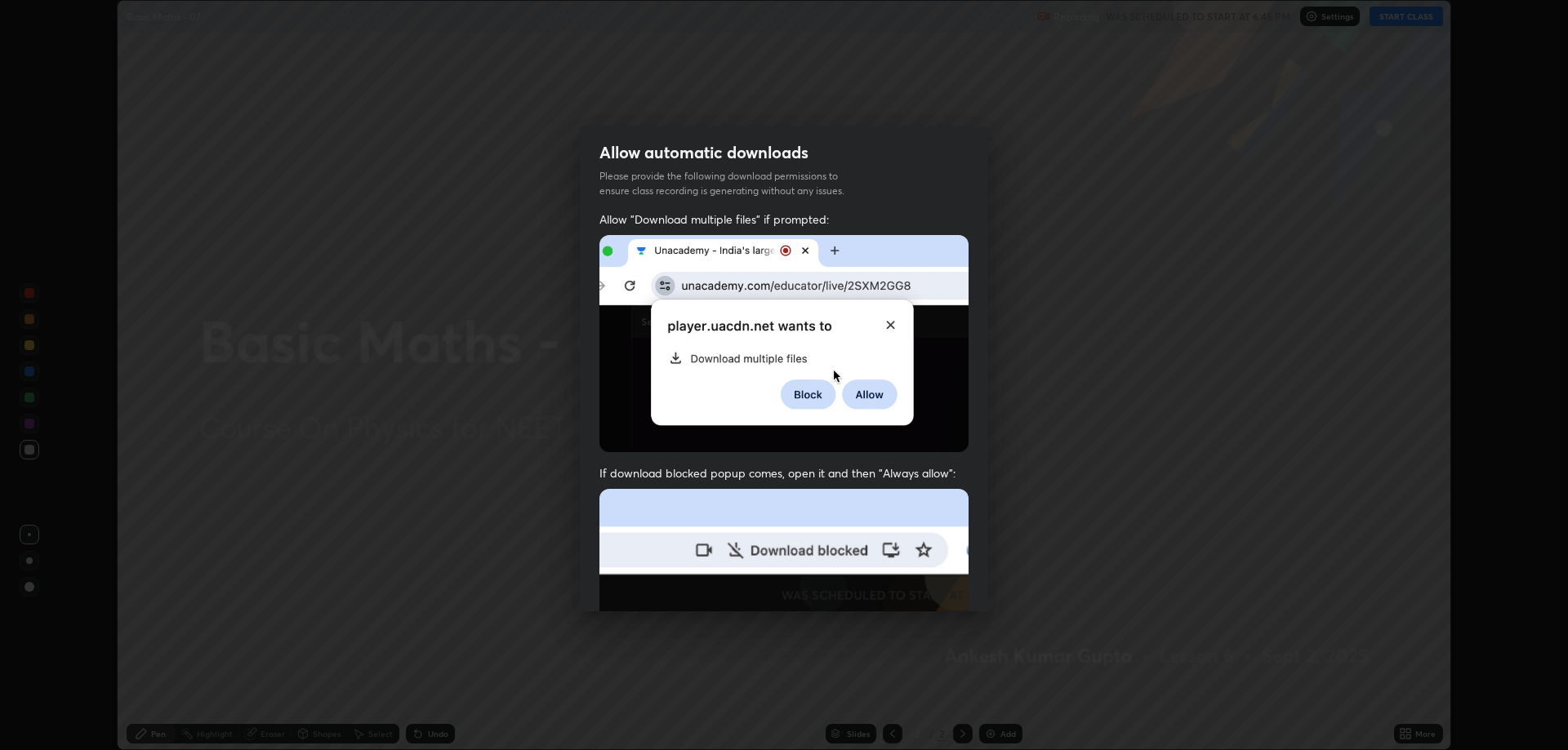
click at [615, 403] on img at bounding box center [784, 344] width 369 height 218
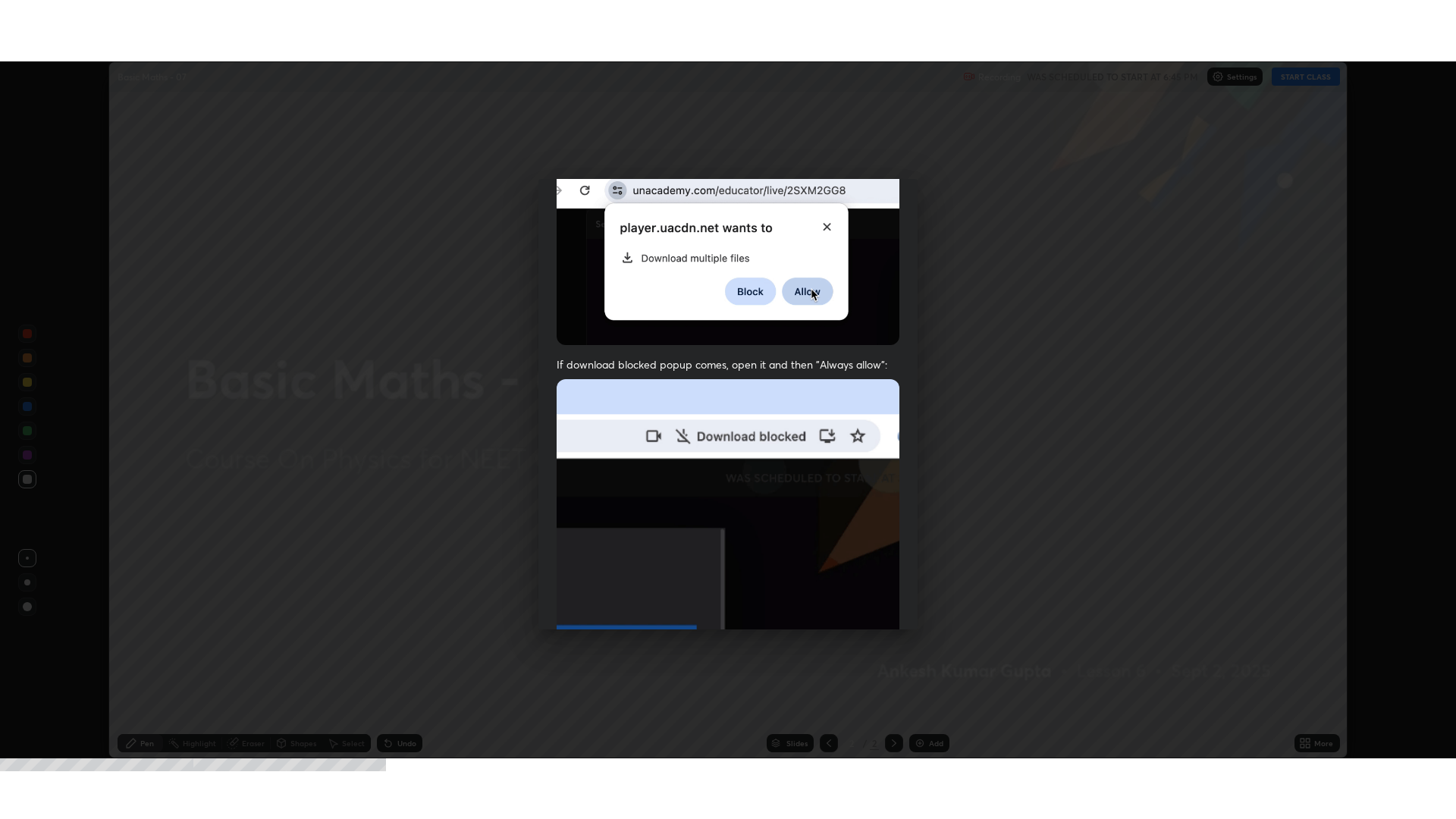
scroll to position [308, 0]
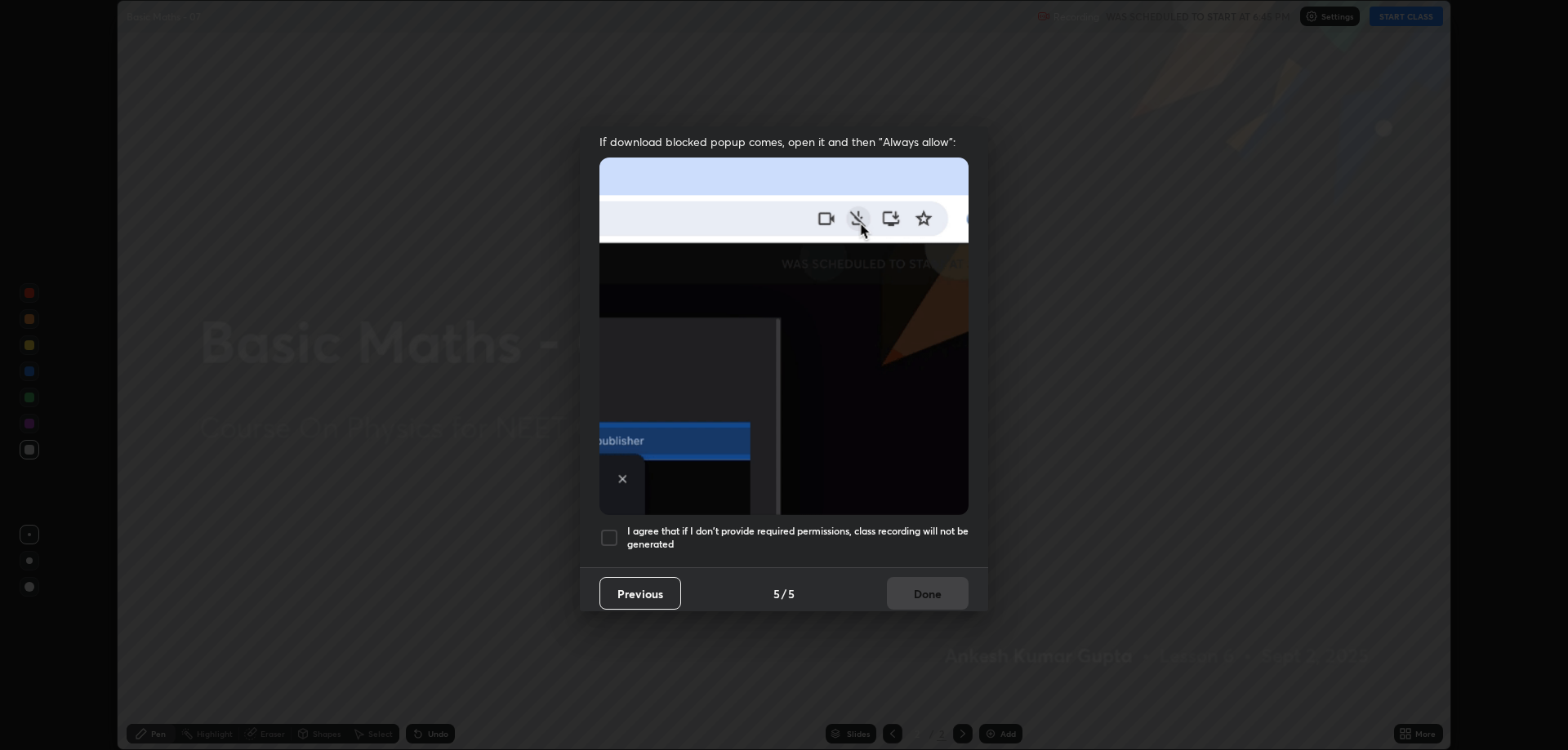
click at [609, 528] on div at bounding box center [609, 537] width 19 height 19
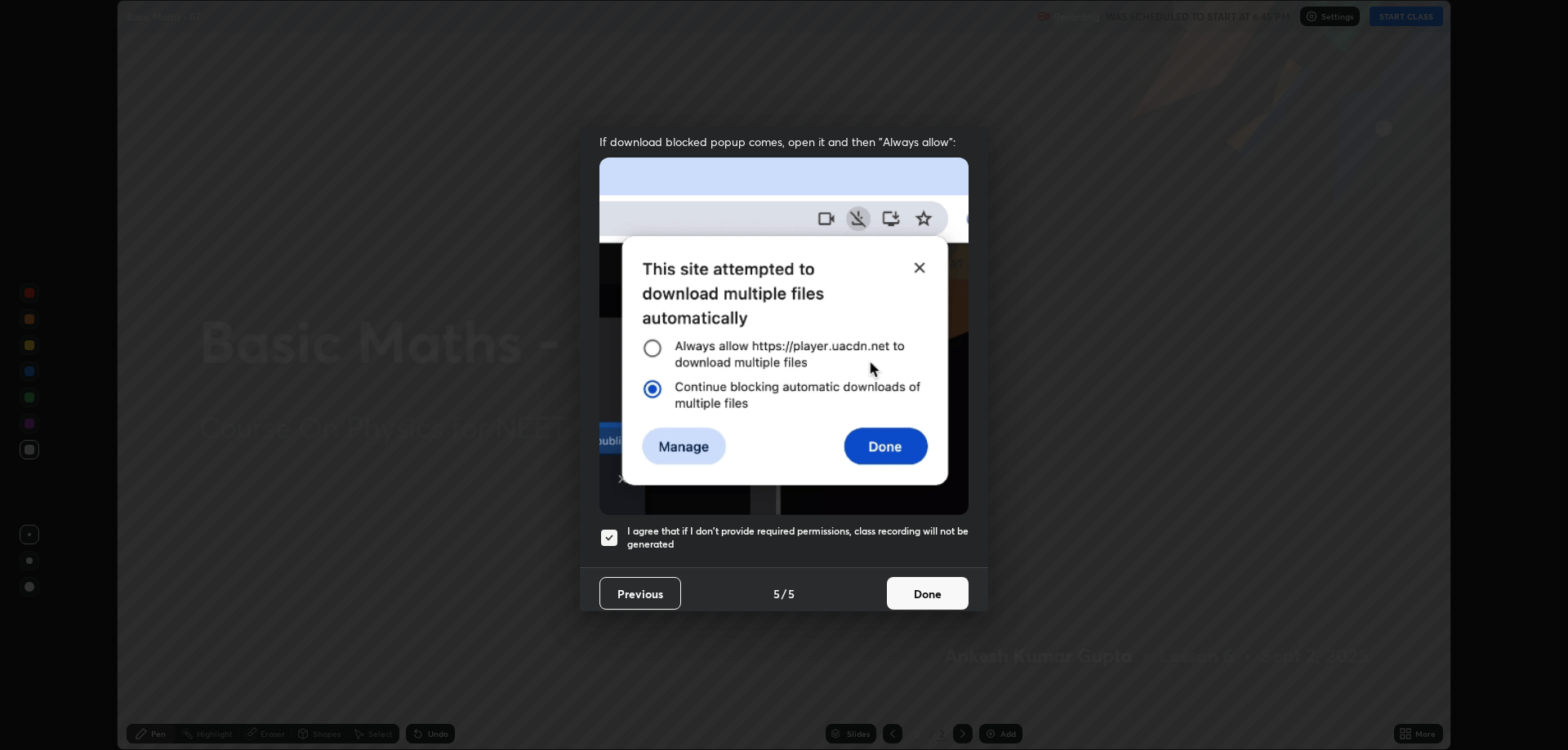
click at [930, 580] on button "Done" at bounding box center [928, 593] width 81 height 32
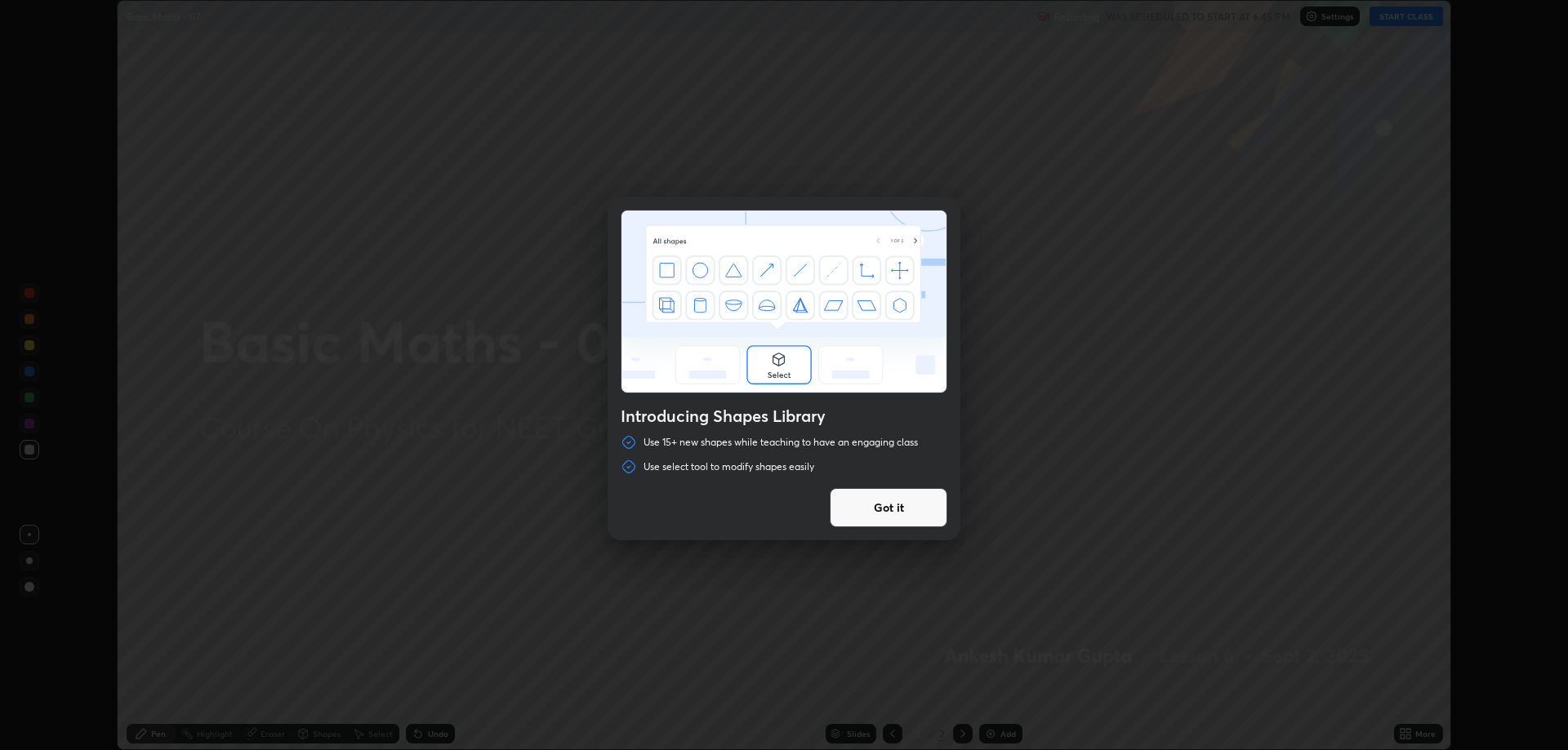
click at [892, 508] on button "Got it" at bounding box center [888, 508] width 117 height 39
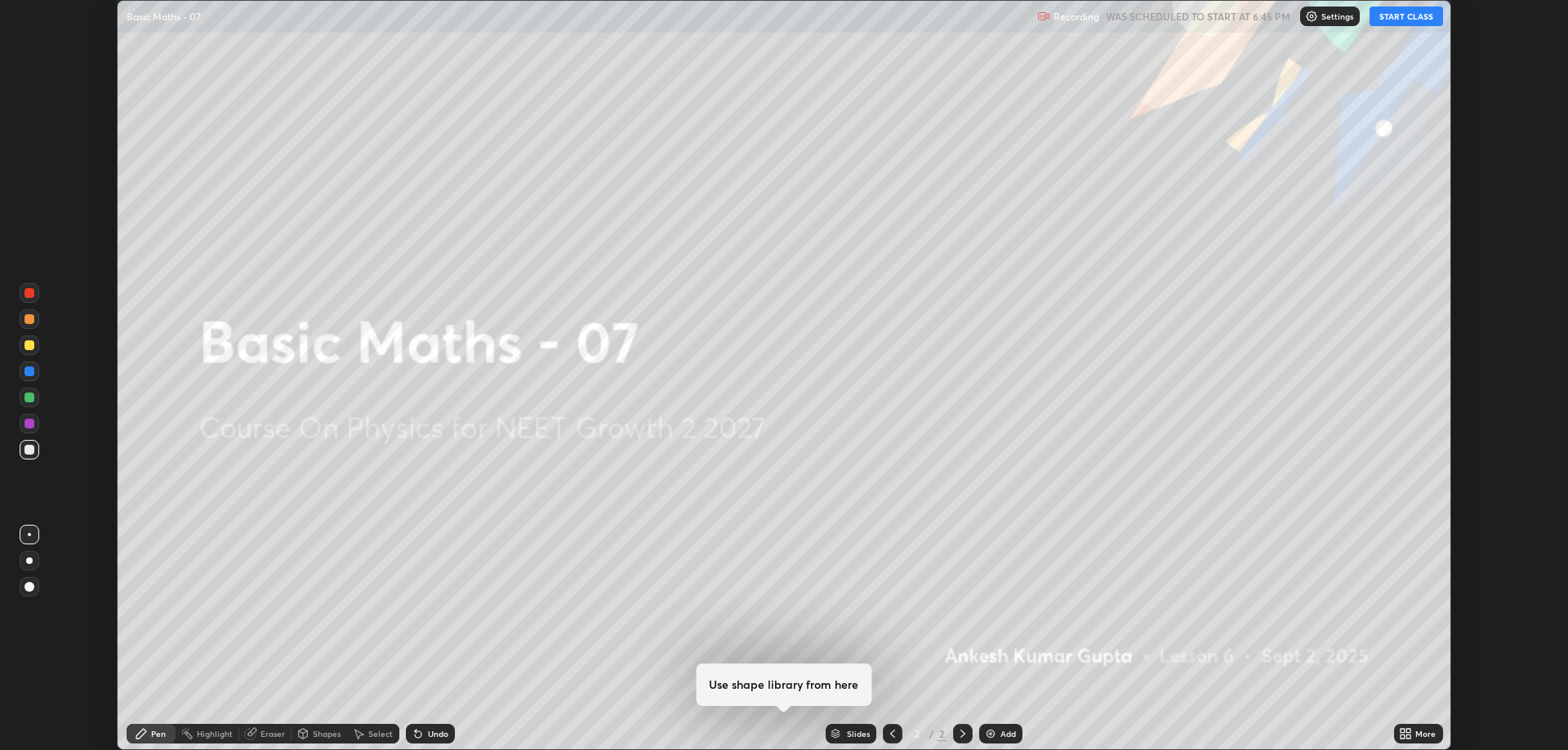
click at [1409, 732] on icon at bounding box center [1409, 731] width 4 height 4
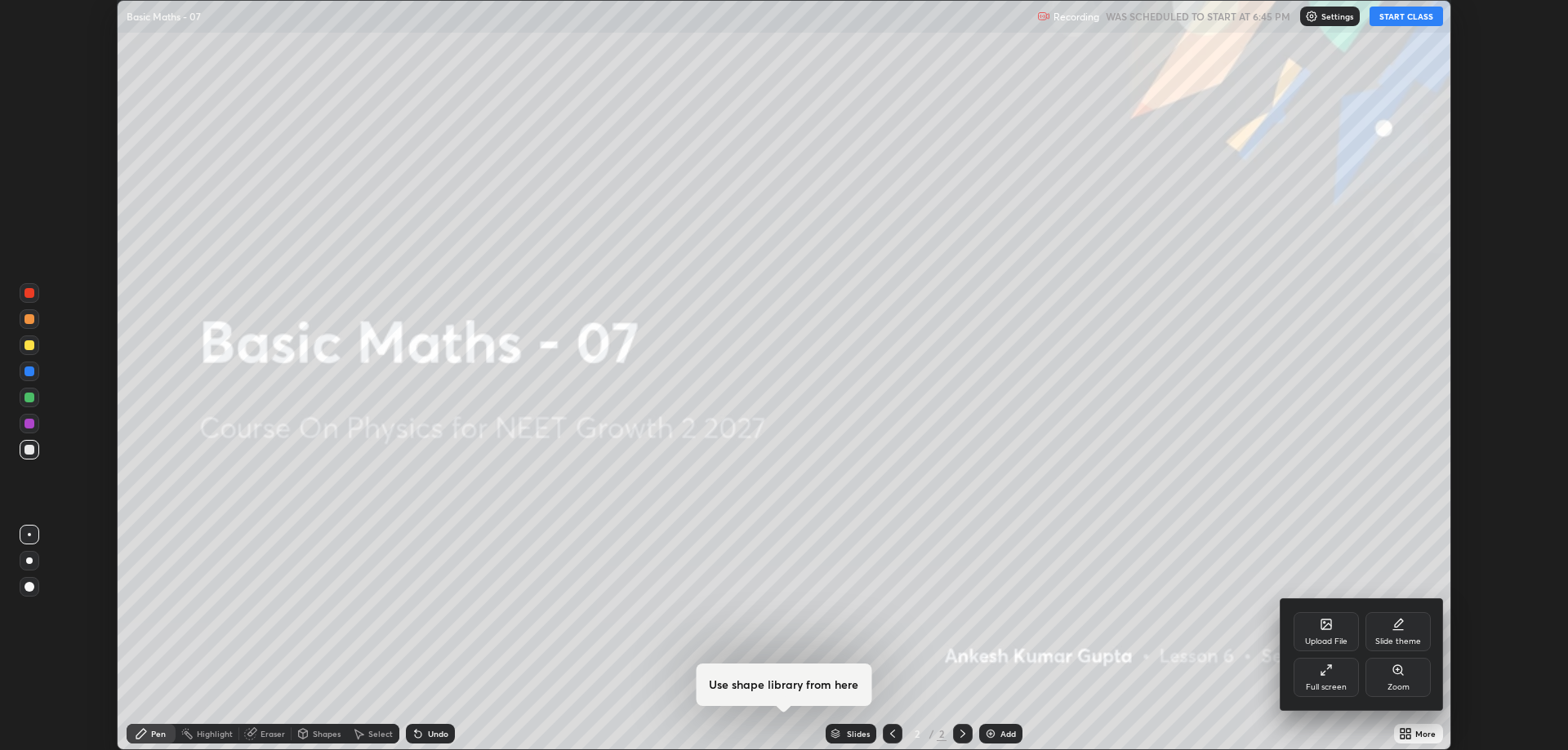
click at [1327, 675] on icon at bounding box center [1326, 670] width 13 height 13
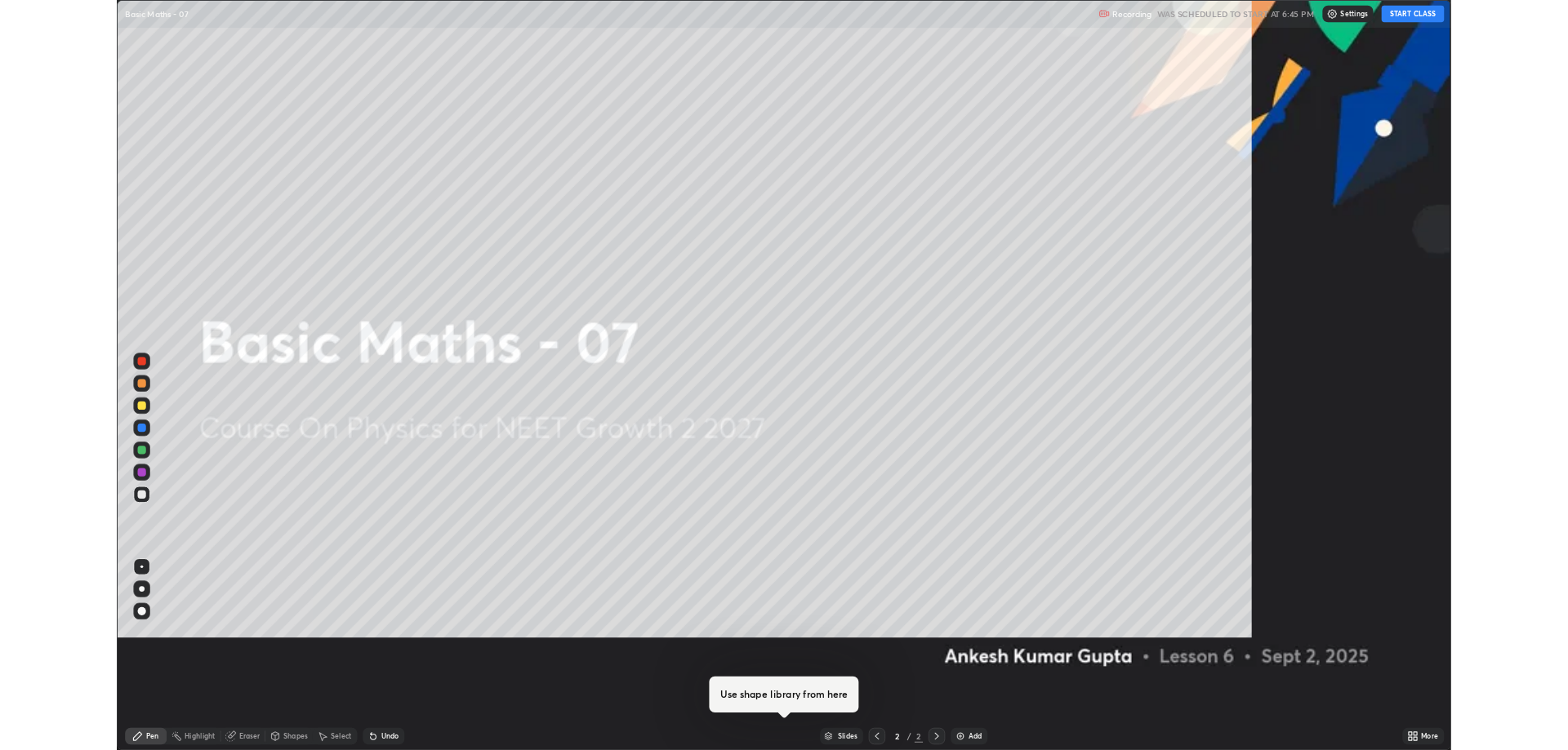
scroll to position [881, 1568]
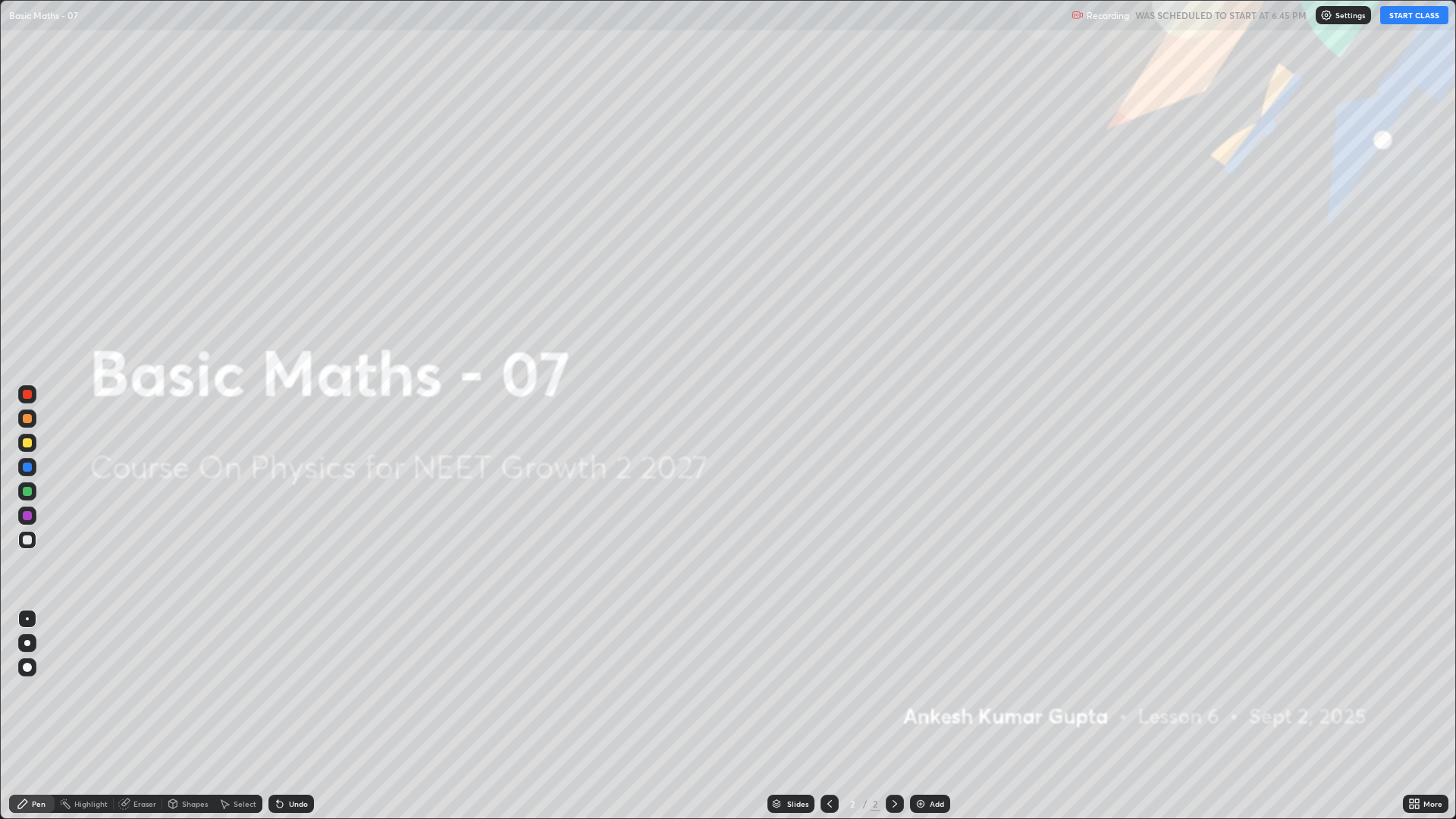
click at [1410, 15] on button "START CLASS" at bounding box center [1413, 15] width 68 height 18
click at [1336, 9] on img at bounding box center [1333, 15] width 12 height 12
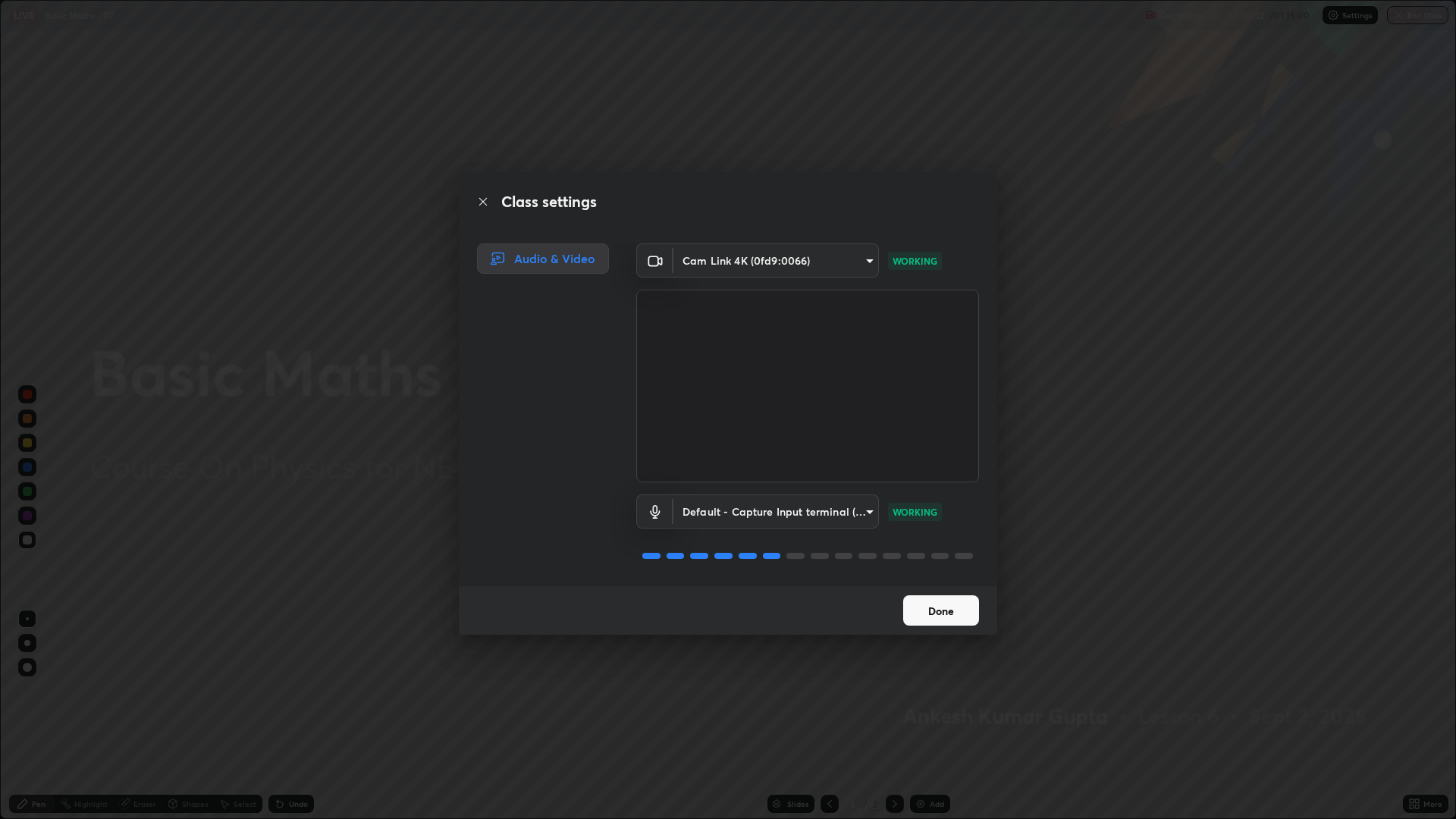
click at [913, 614] on button "Done" at bounding box center [941, 610] width 76 height 30
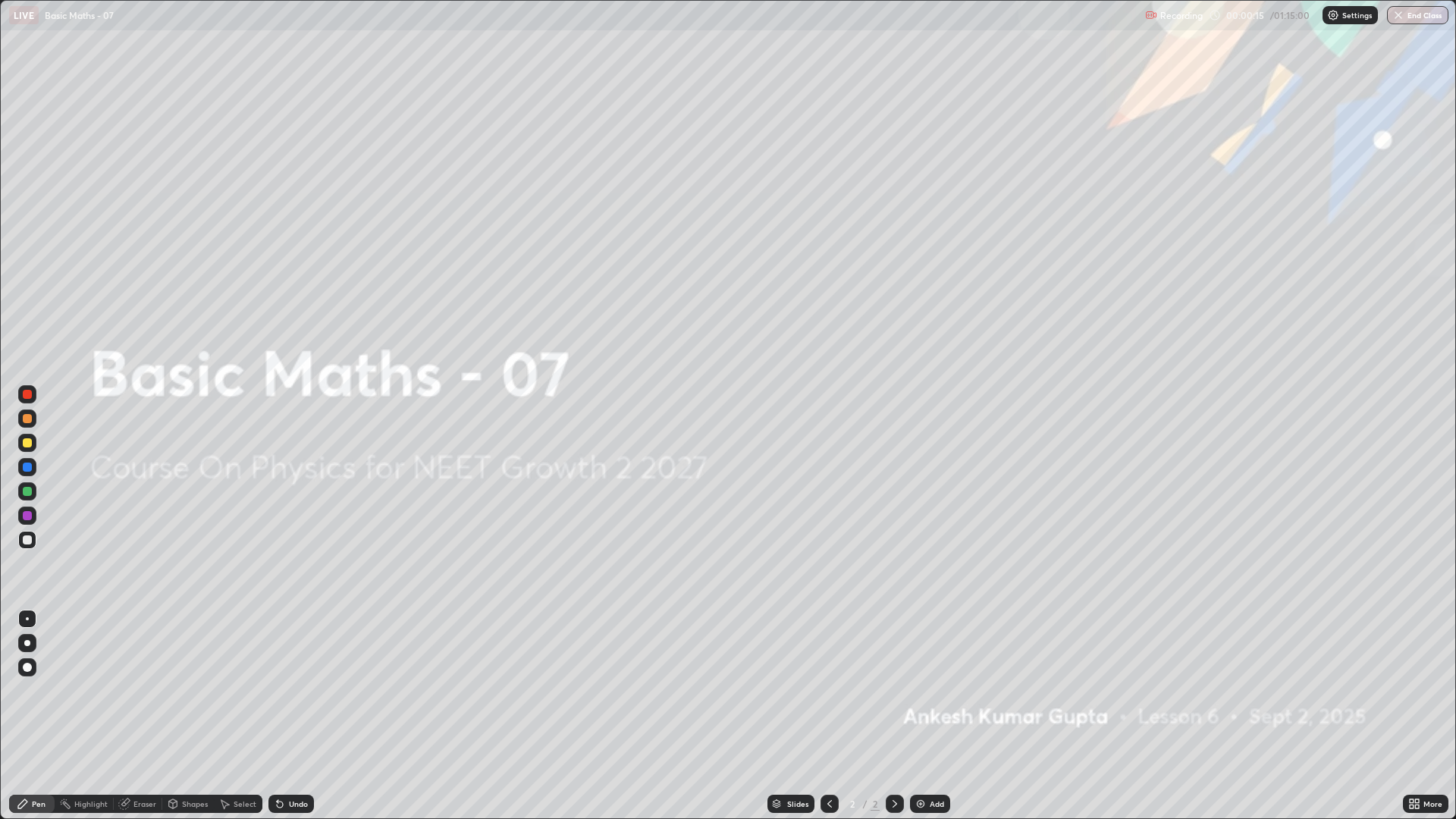
click at [1411, 696] on icon at bounding box center [1411, 807] width 3 height 3
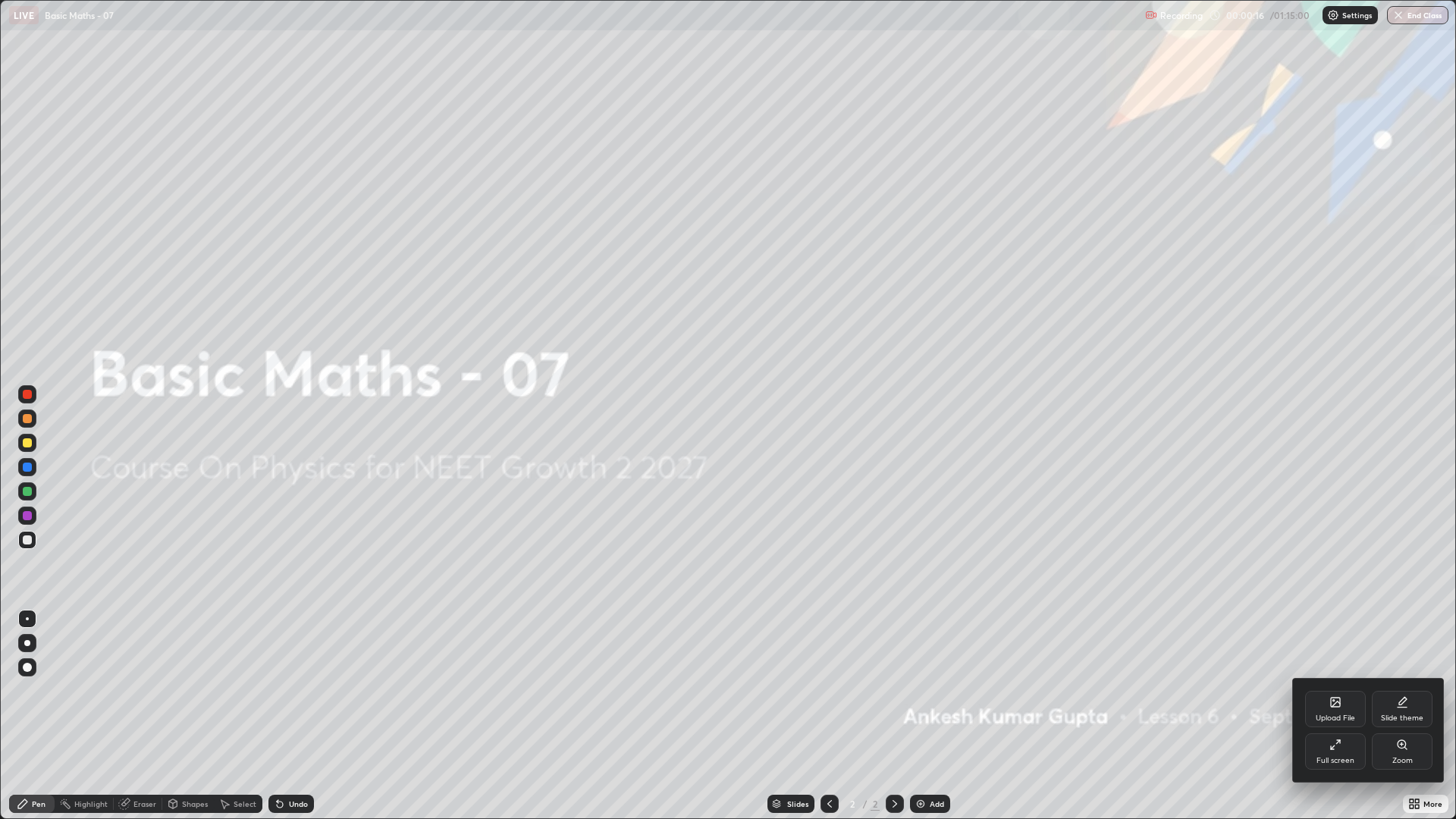
click at [1311, 696] on div "Full screen" at bounding box center [1335, 752] width 61 height 36
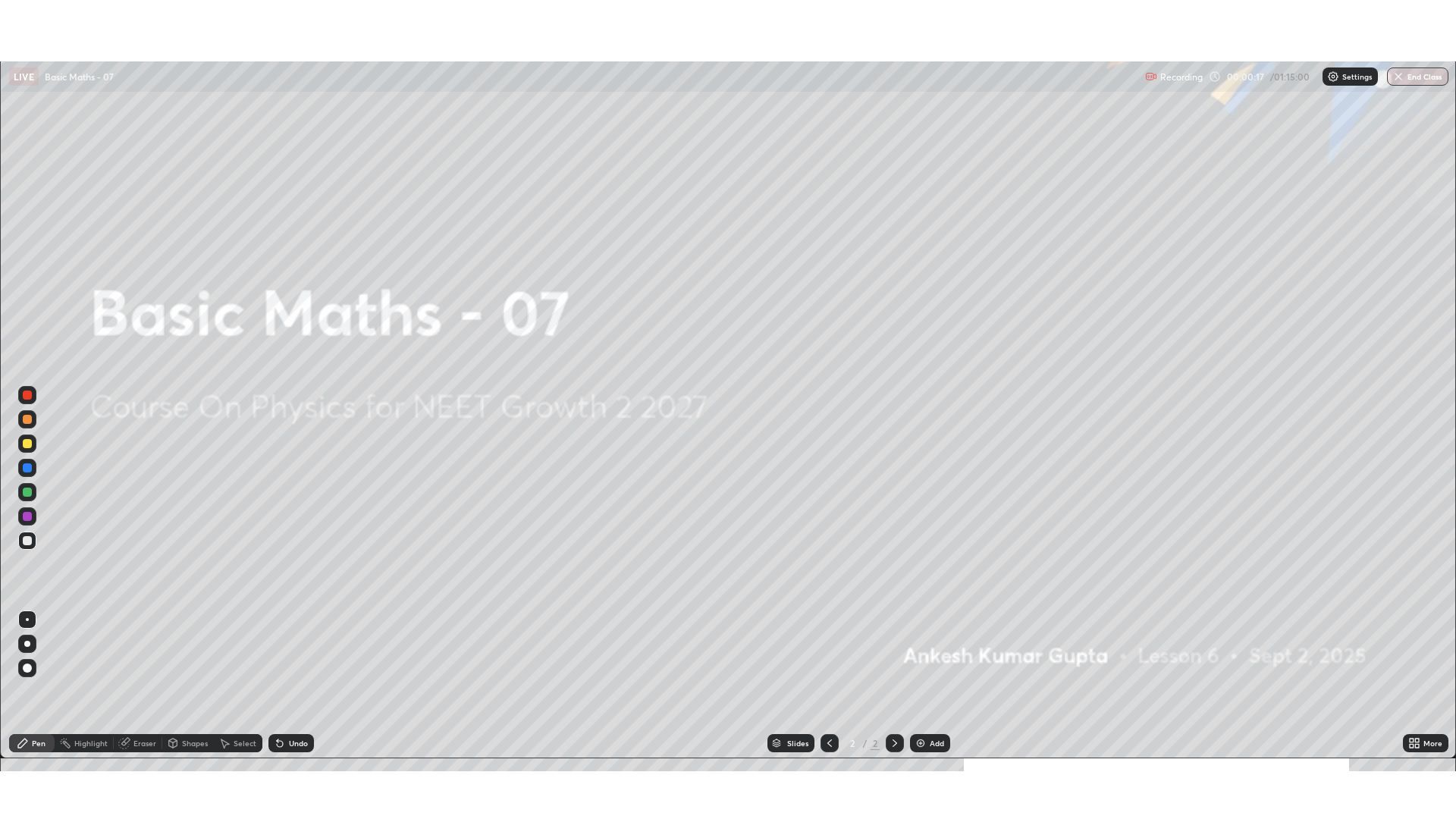
scroll to position [75159, 74366]
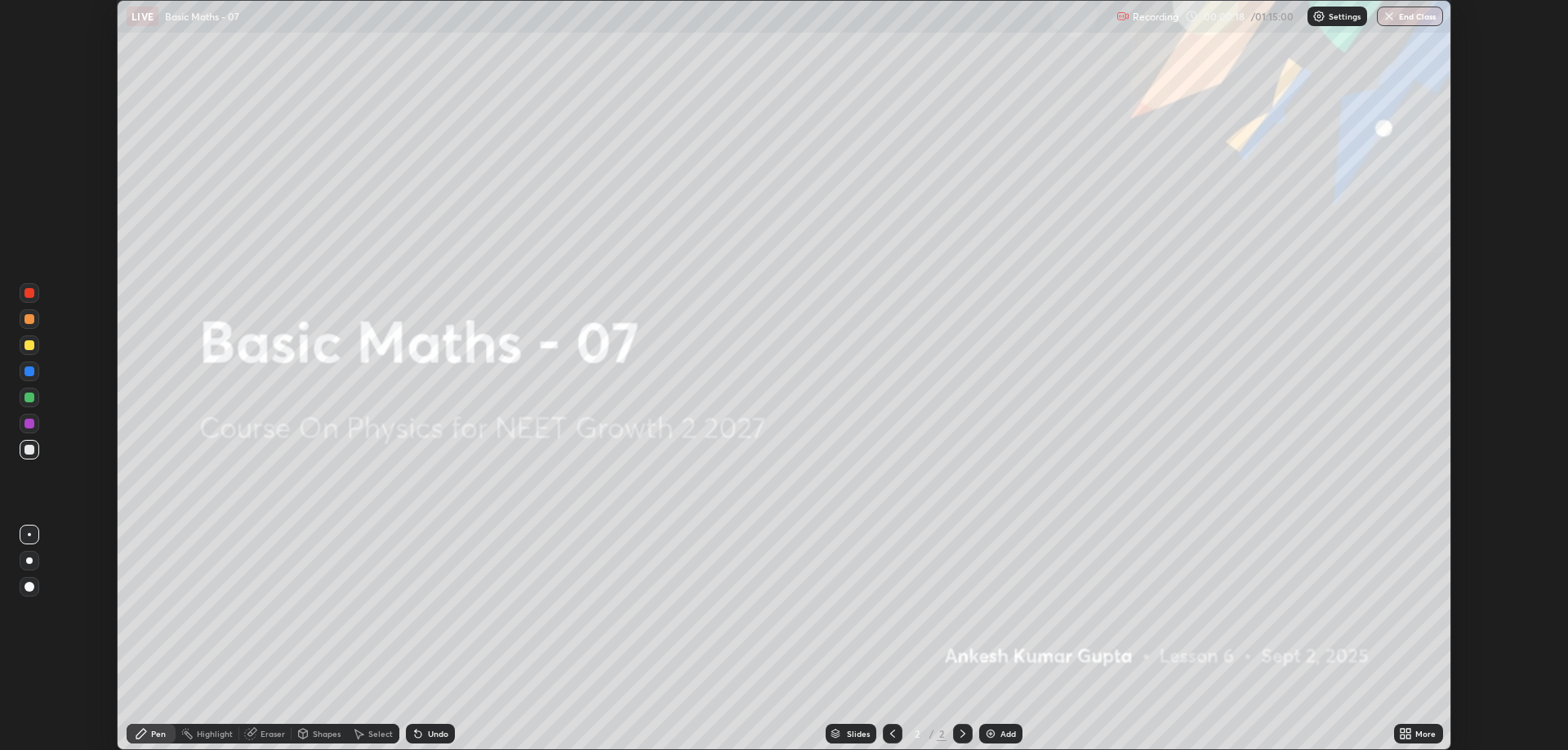
click at [1416, 730] on div "More" at bounding box center [1426, 733] width 20 height 8
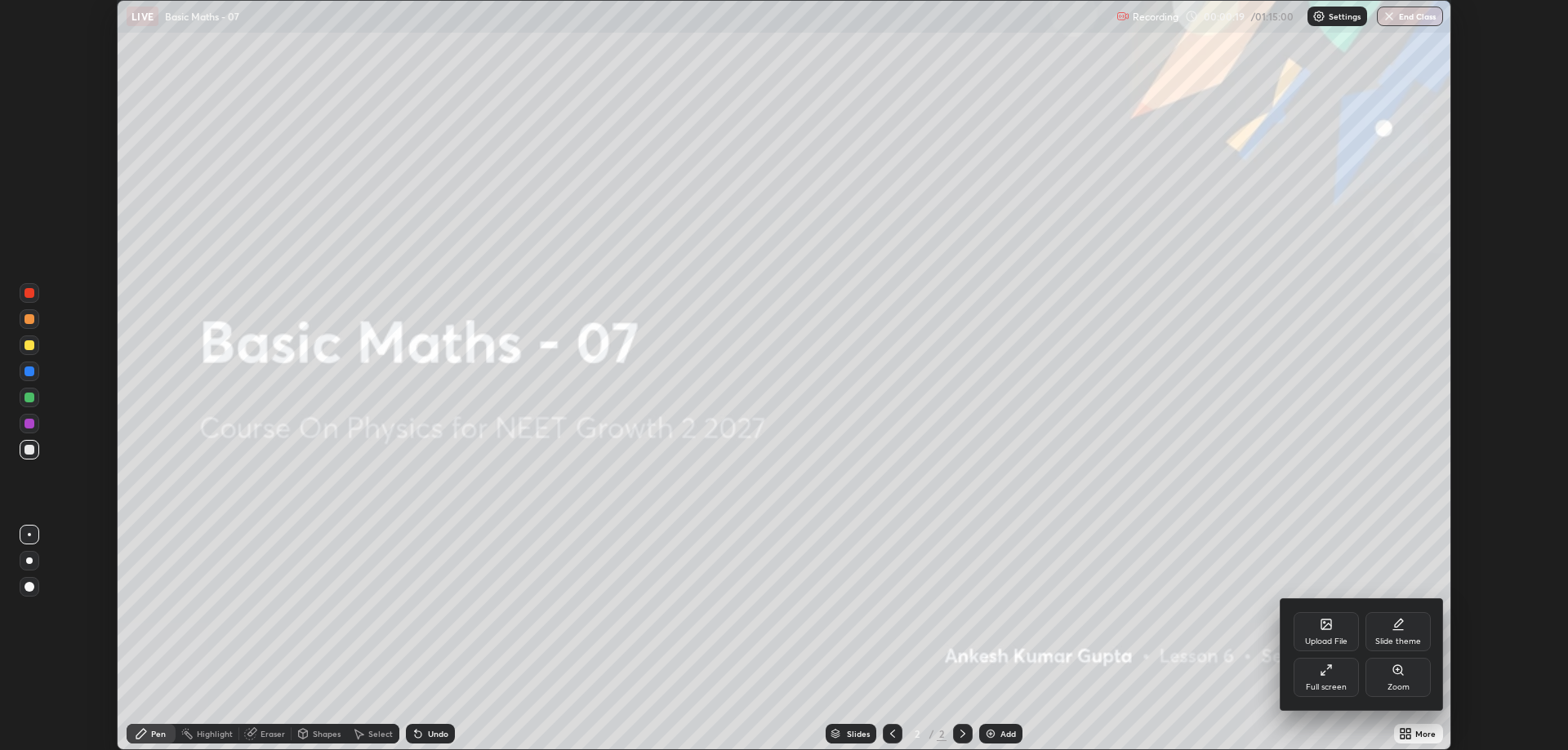
click at [1323, 695] on div "Full screen" at bounding box center [1326, 677] width 66 height 39
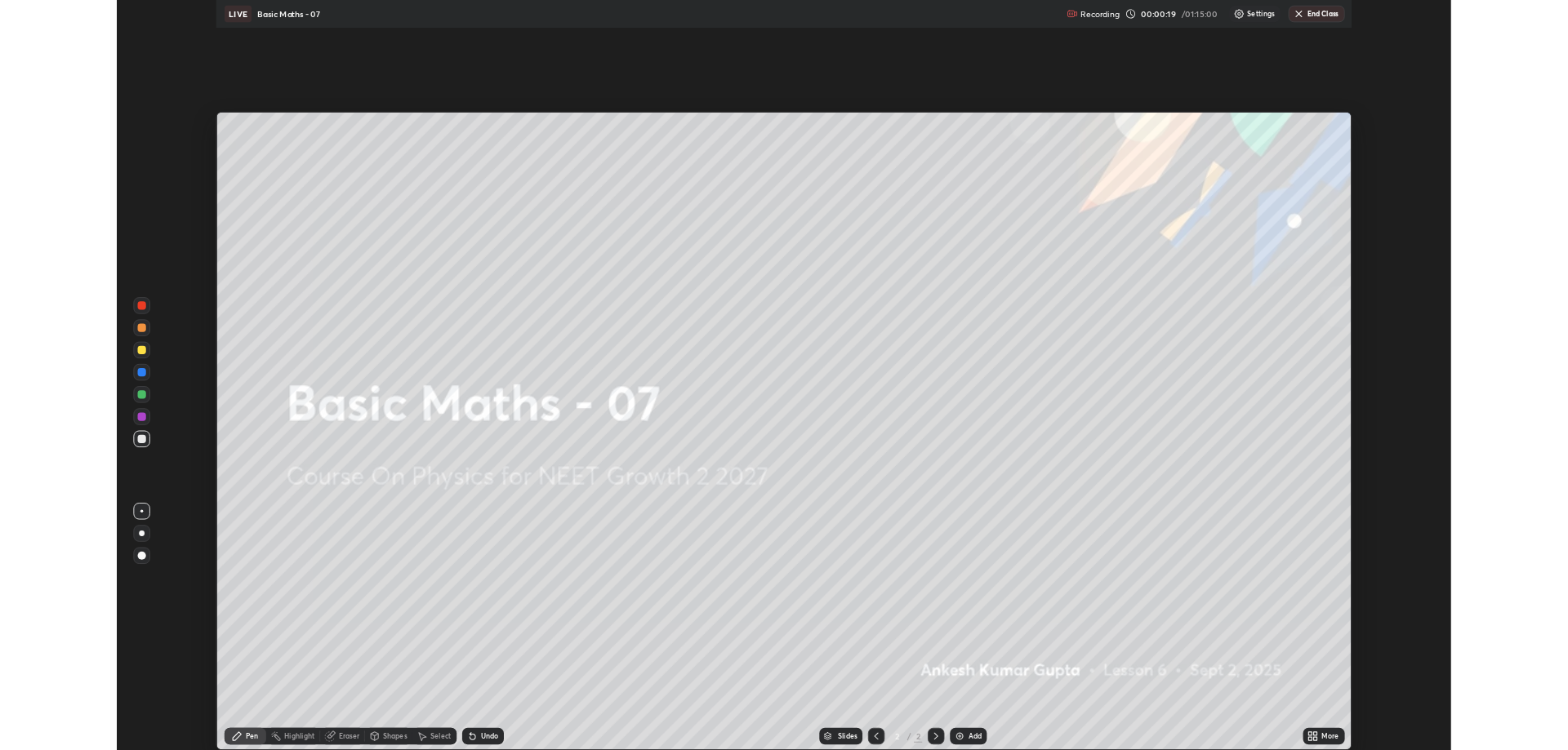
scroll to position [881, 1568]
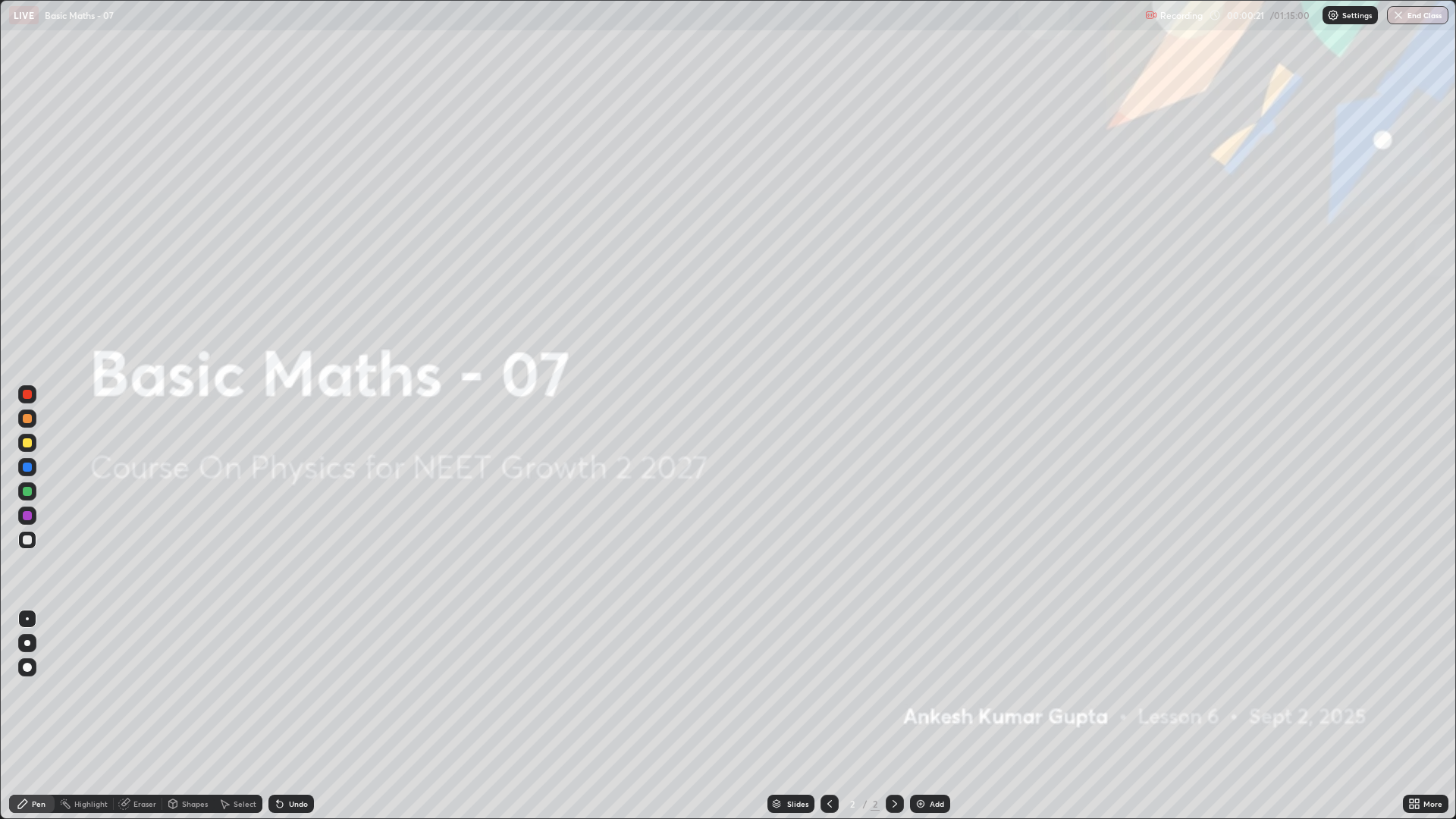
click at [921, 696] on div "Add" at bounding box center [929, 804] width 40 height 18
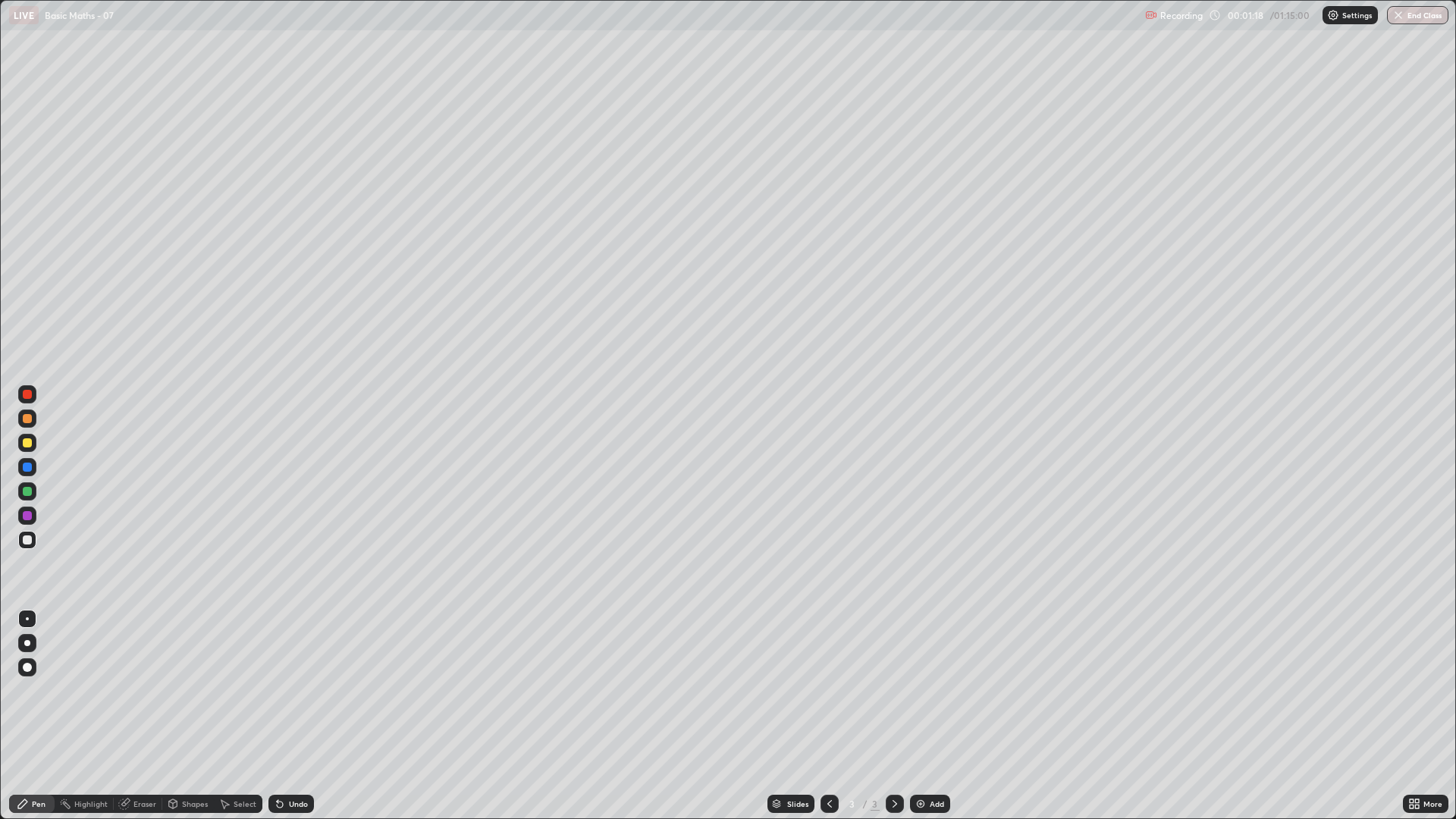
click at [285, 696] on div "Undo" at bounding box center [290, 804] width 46 height 18
click at [290, 696] on div "Undo" at bounding box center [290, 804] width 46 height 18
click at [915, 696] on img at bounding box center [921, 804] width 12 height 12
click at [921, 696] on img at bounding box center [921, 804] width 12 height 12
click at [200, 696] on div "Shapes" at bounding box center [195, 804] width 26 height 8
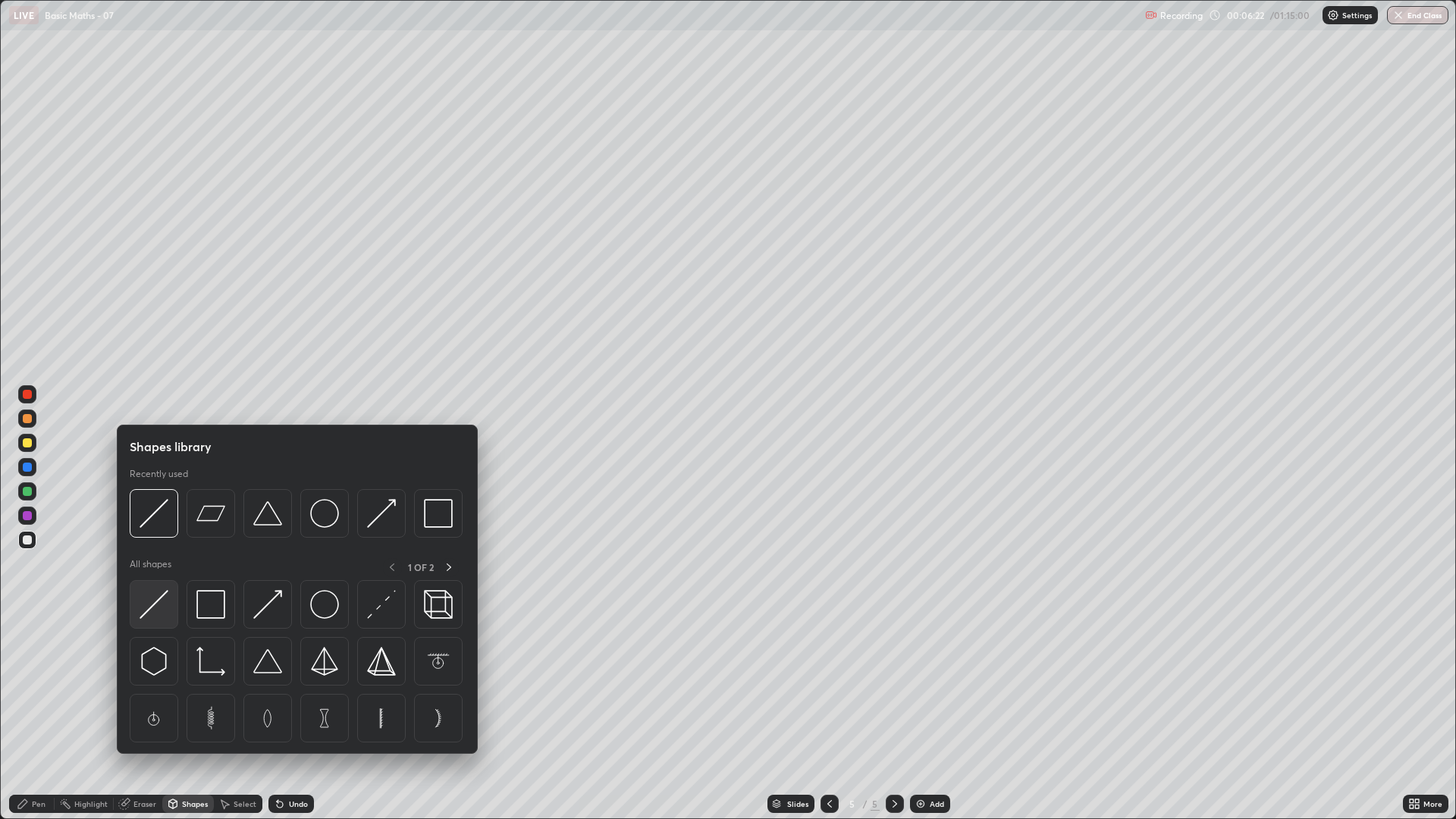
click at [161, 623] on div at bounding box center [154, 604] width 48 height 48
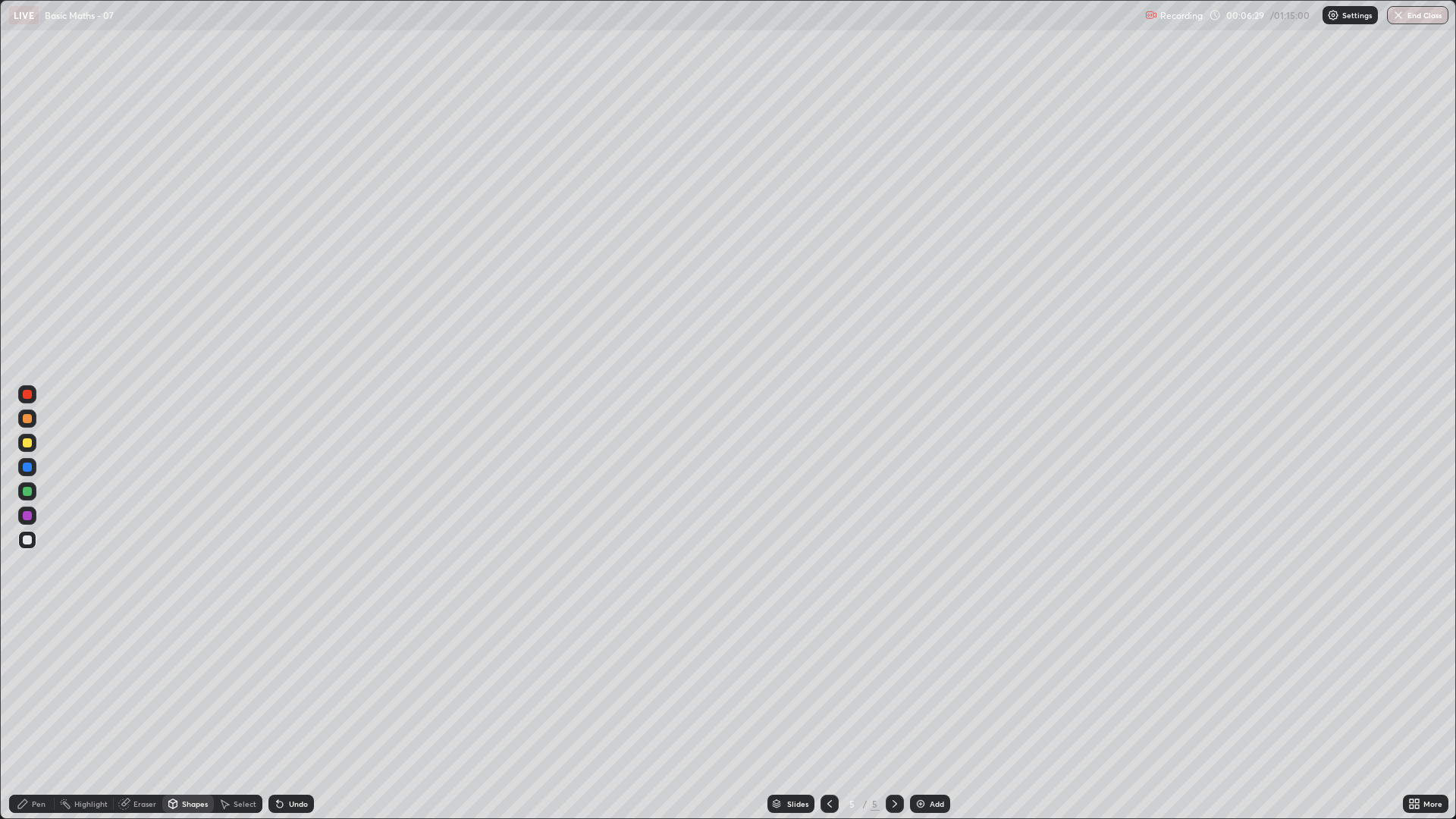
click at [35, 696] on div "Pen" at bounding box center [39, 804] width 14 height 8
click at [139, 696] on div "Eraser" at bounding box center [144, 804] width 22 height 8
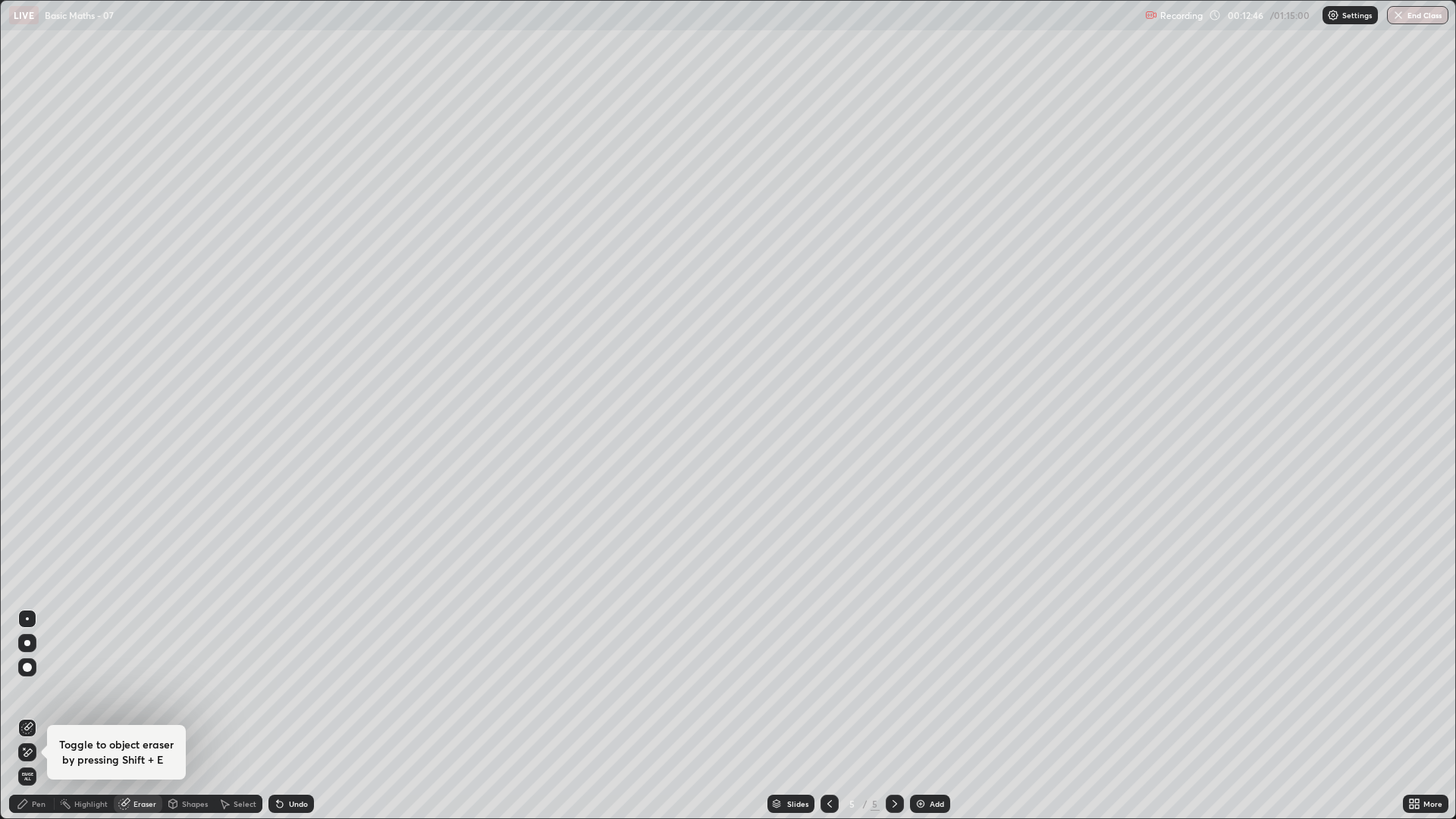
click at [923, 696] on img at bounding box center [921, 804] width 12 height 12
click at [47, 696] on div "Pen" at bounding box center [32, 804] width 46 height 18
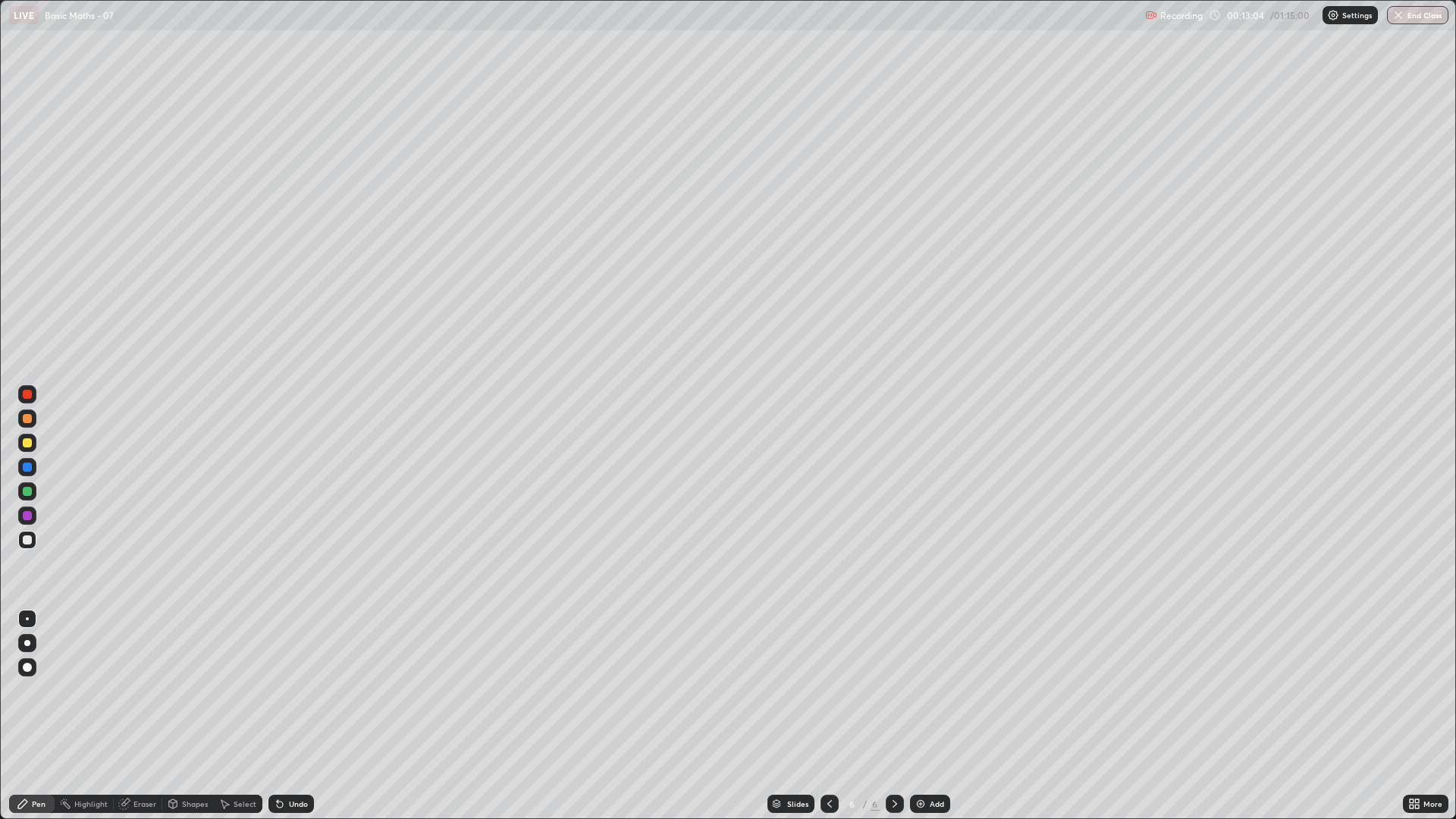
click at [186, 696] on div "Shapes" at bounding box center [188, 804] width 52 height 18
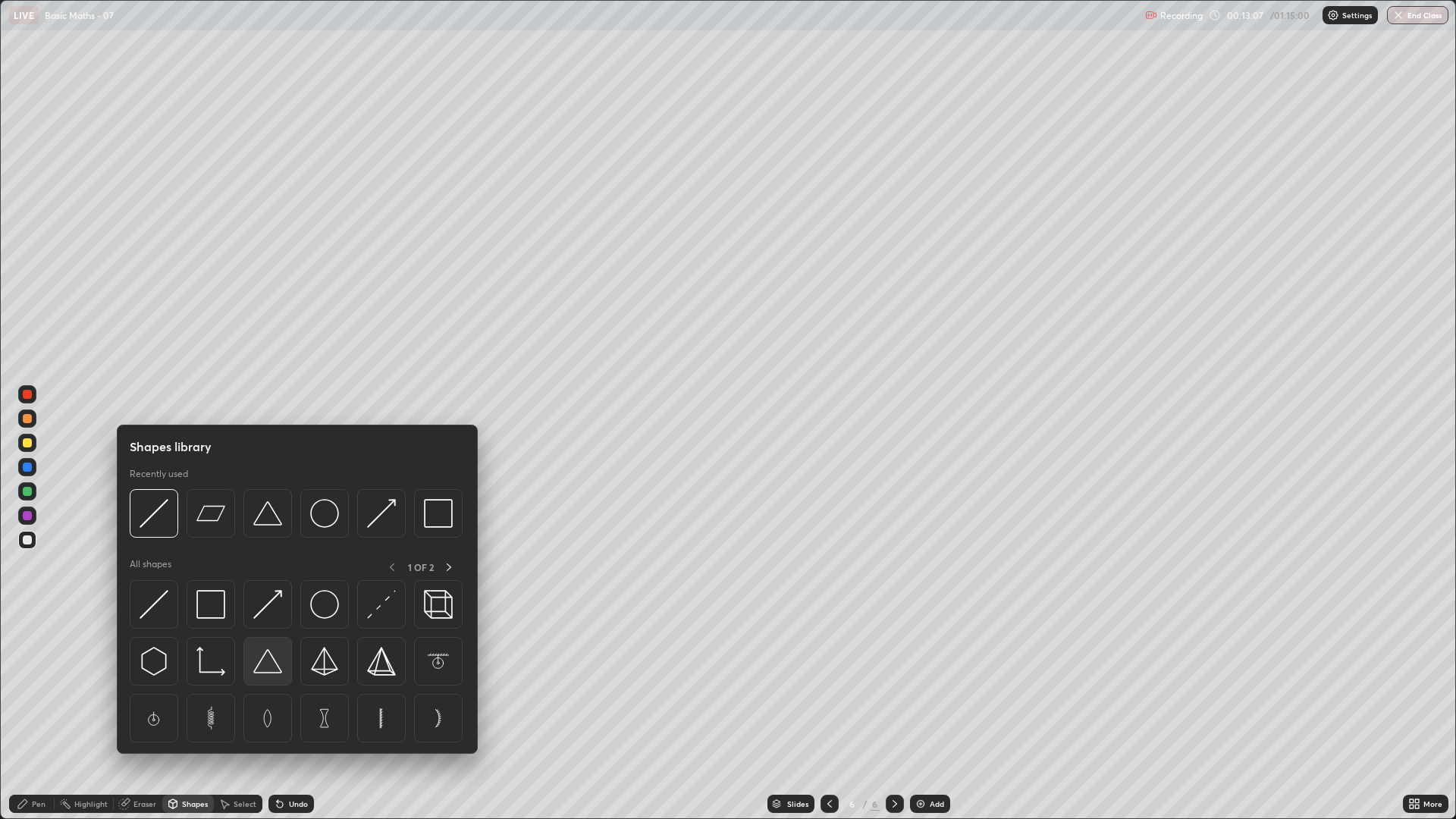
click at [259, 668] on img at bounding box center [268, 662] width 29 height 29
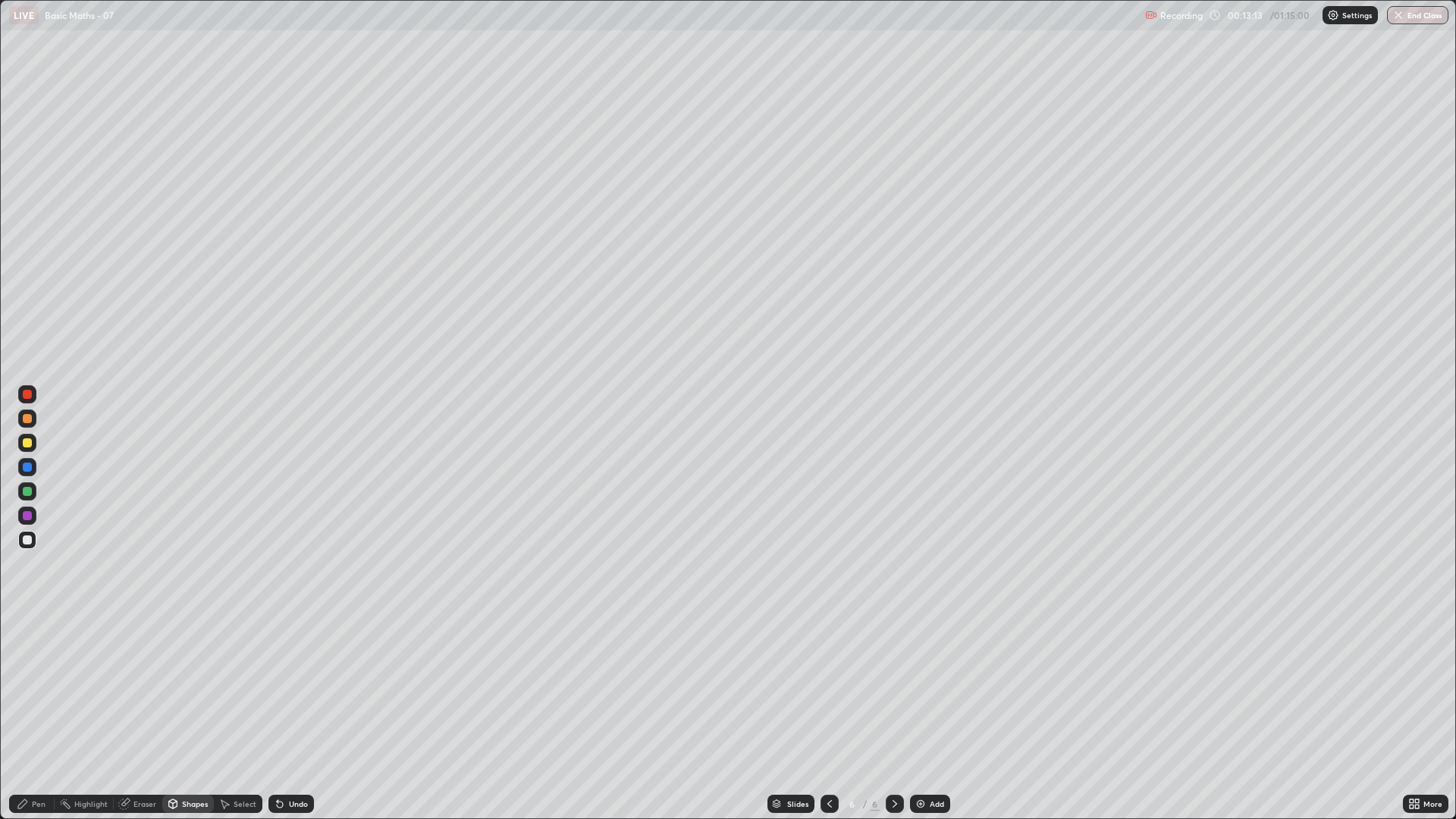
click at [290, 696] on div "Undo" at bounding box center [290, 804] width 46 height 18
click at [187, 696] on div "Shapes" at bounding box center [195, 804] width 26 height 8
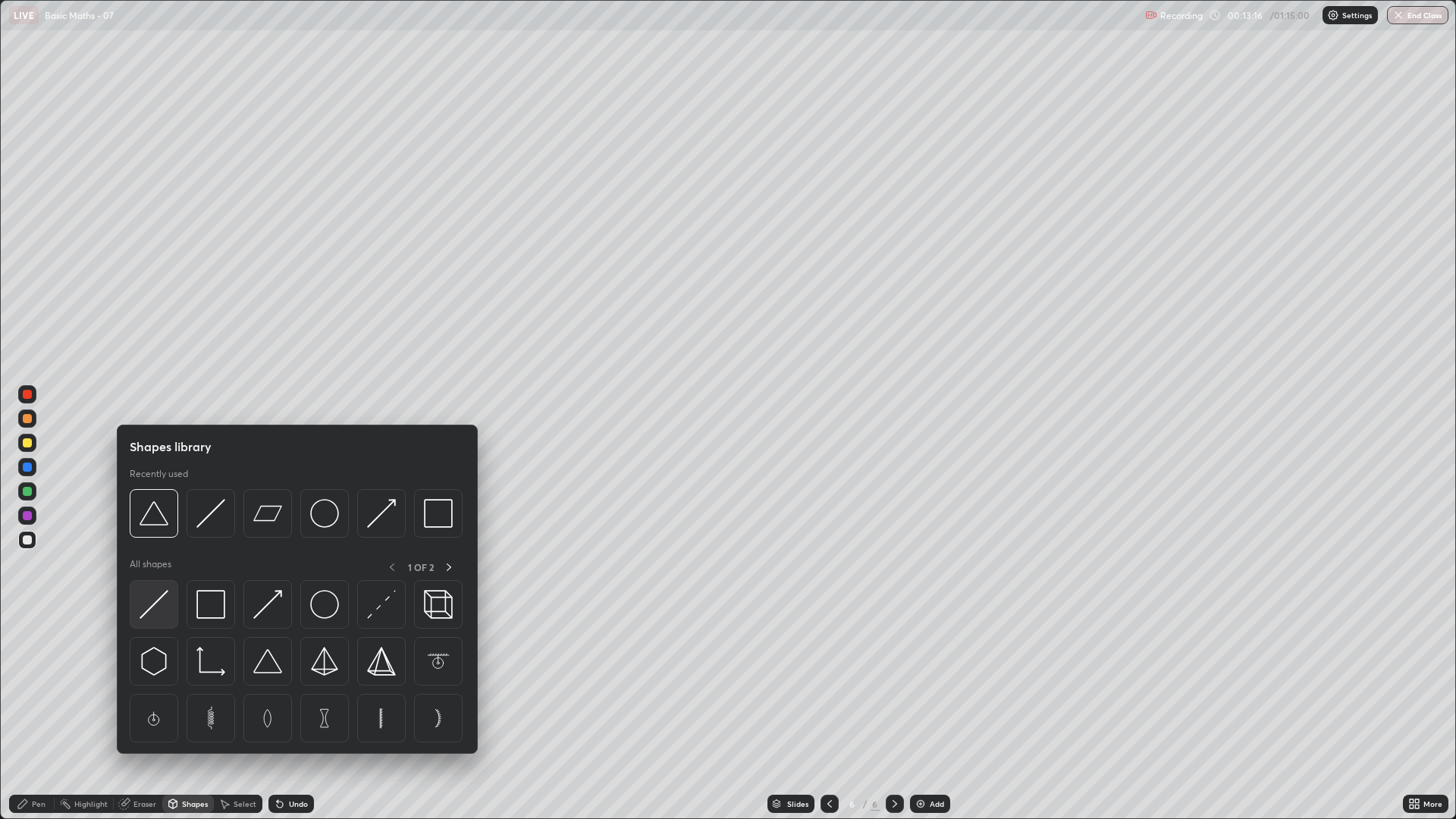
click at [158, 611] on img at bounding box center [154, 605] width 29 height 29
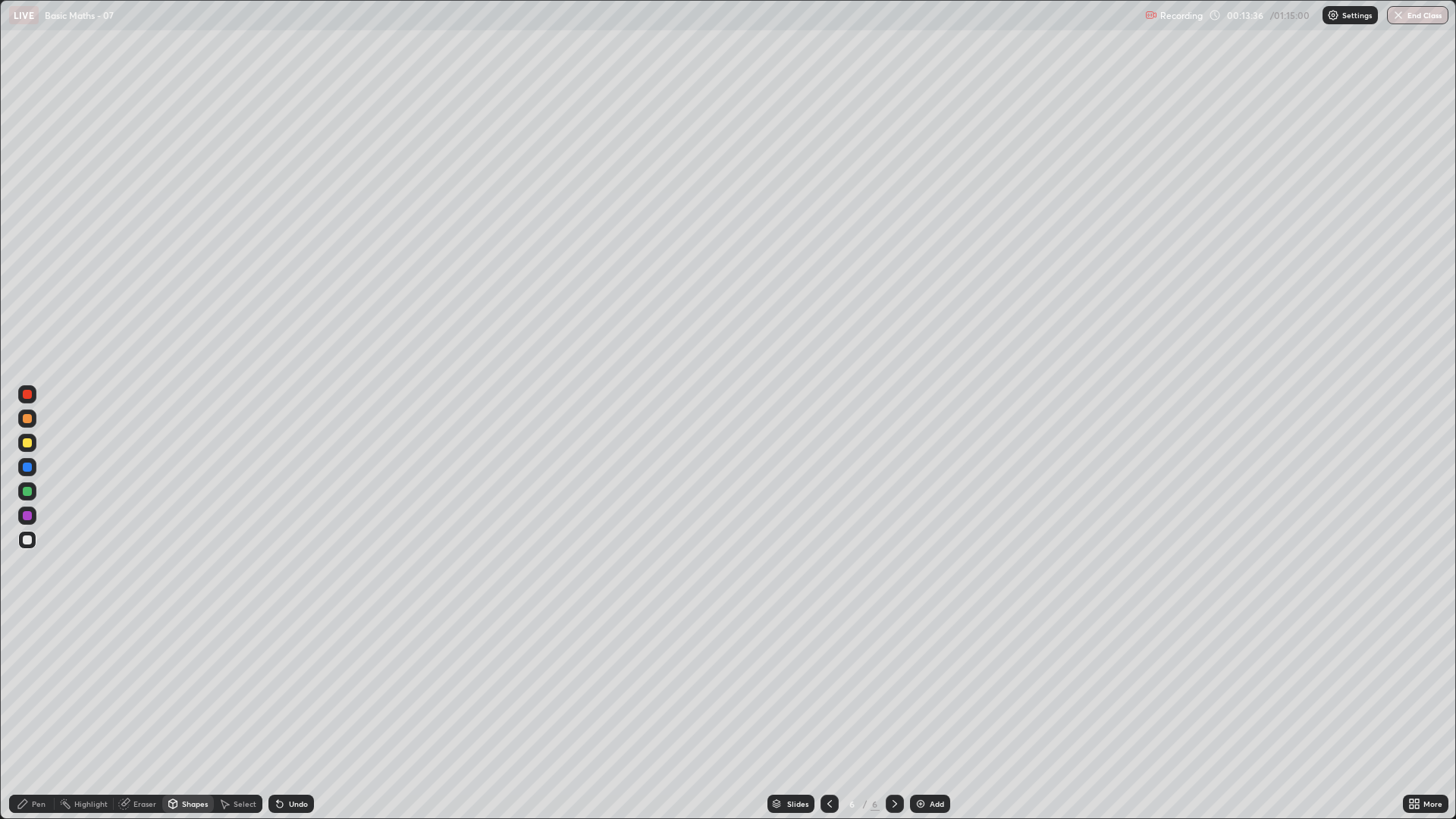
click at [289, 696] on div "Undo" at bounding box center [298, 804] width 19 height 8
click at [289, 696] on div "Undo" at bounding box center [298, 804] width 19 height 8
click at [40, 696] on div "Pen" at bounding box center [32, 804] width 46 height 18
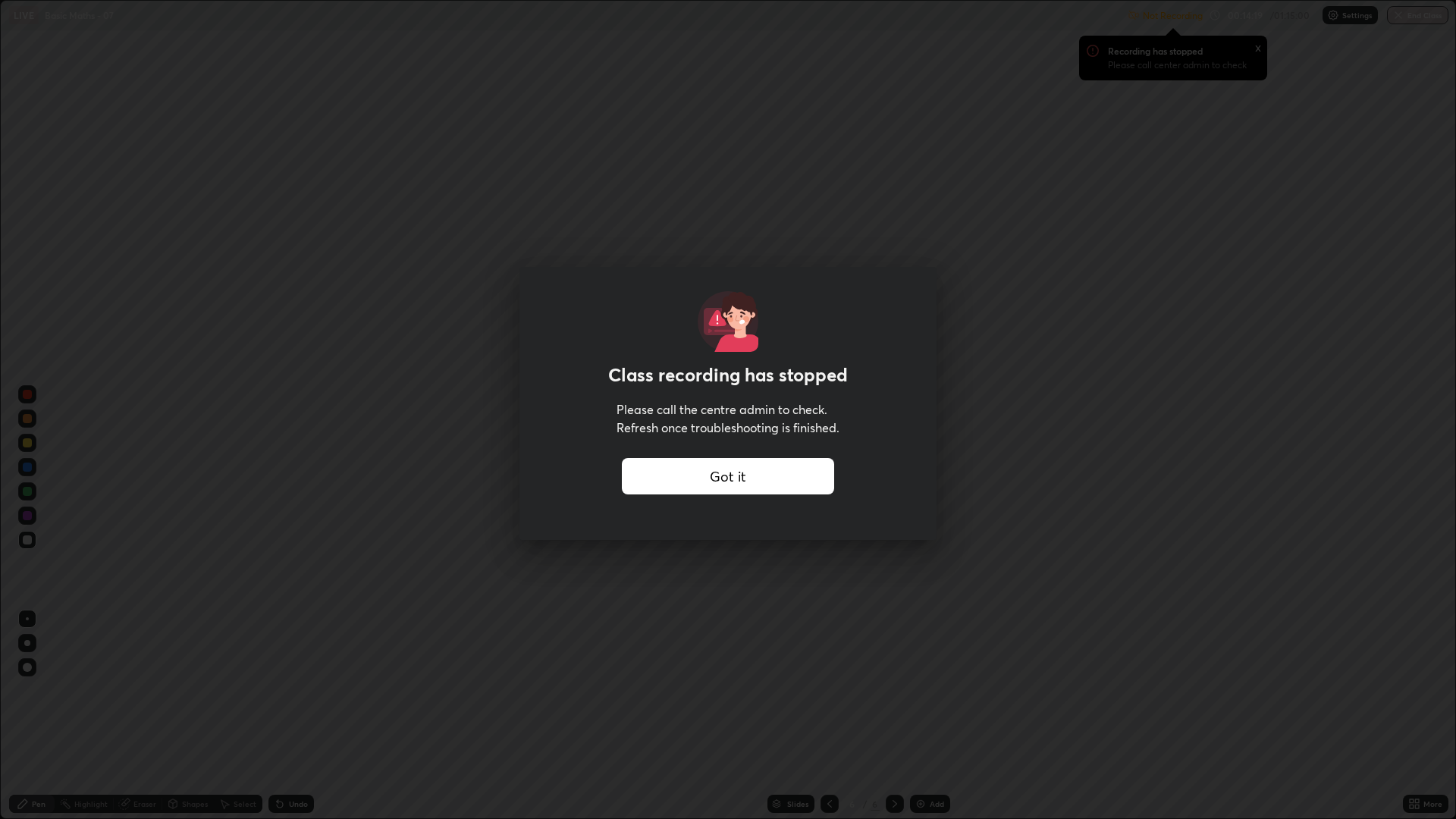
click at [759, 486] on div "Got it" at bounding box center [728, 476] width 212 height 36
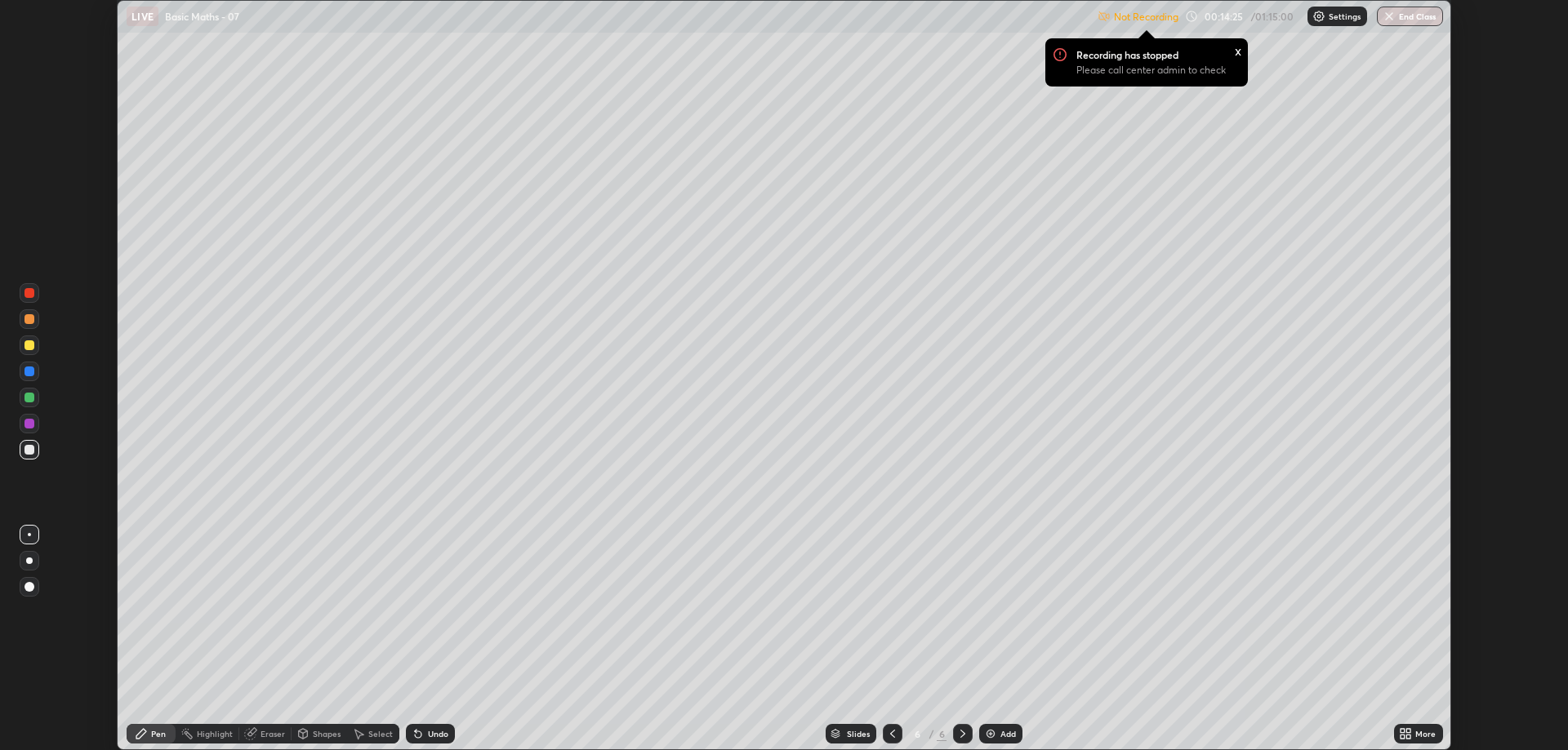
scroll to position [80878, 80086]
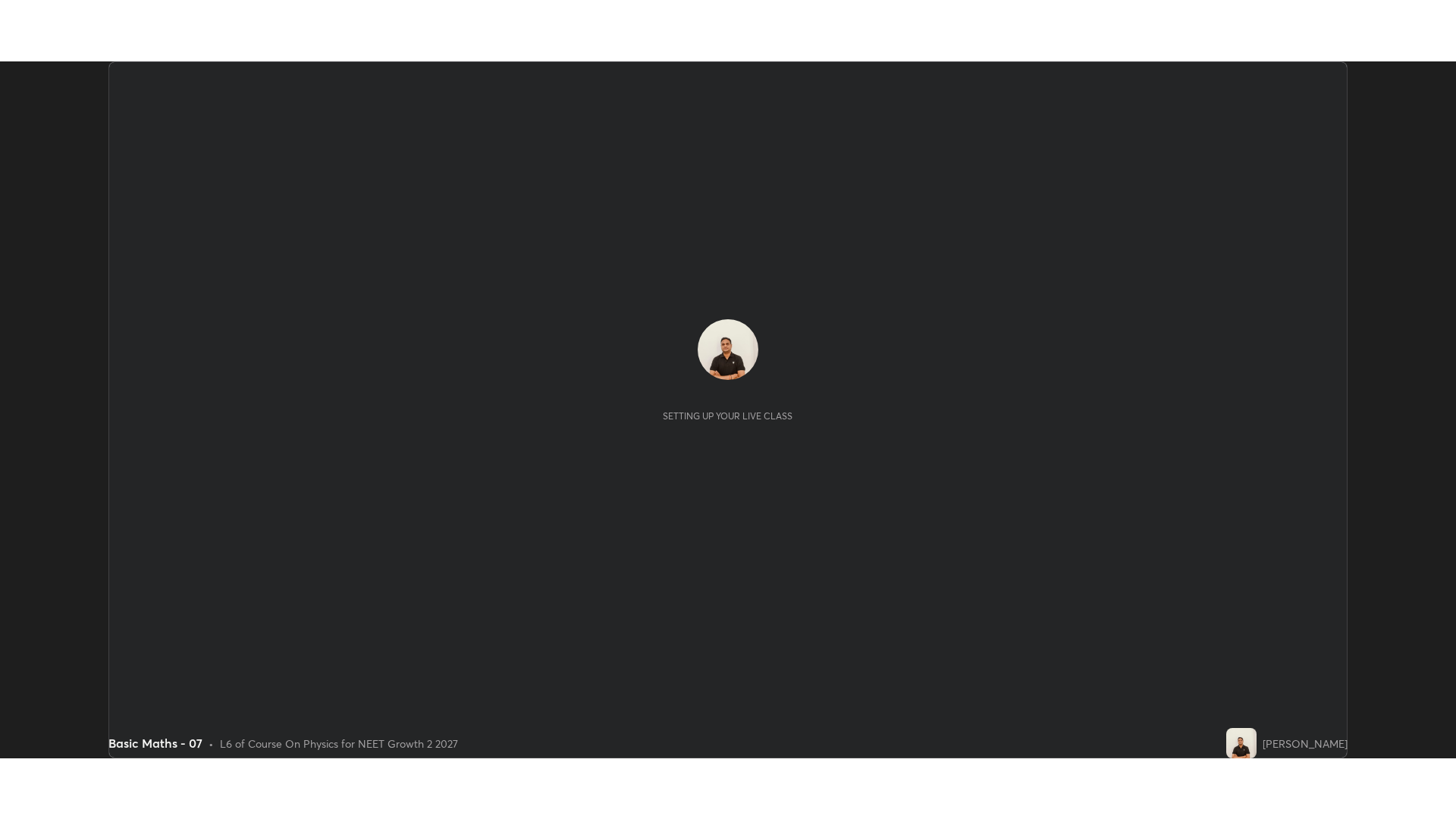
scroll to position [697, 1456]
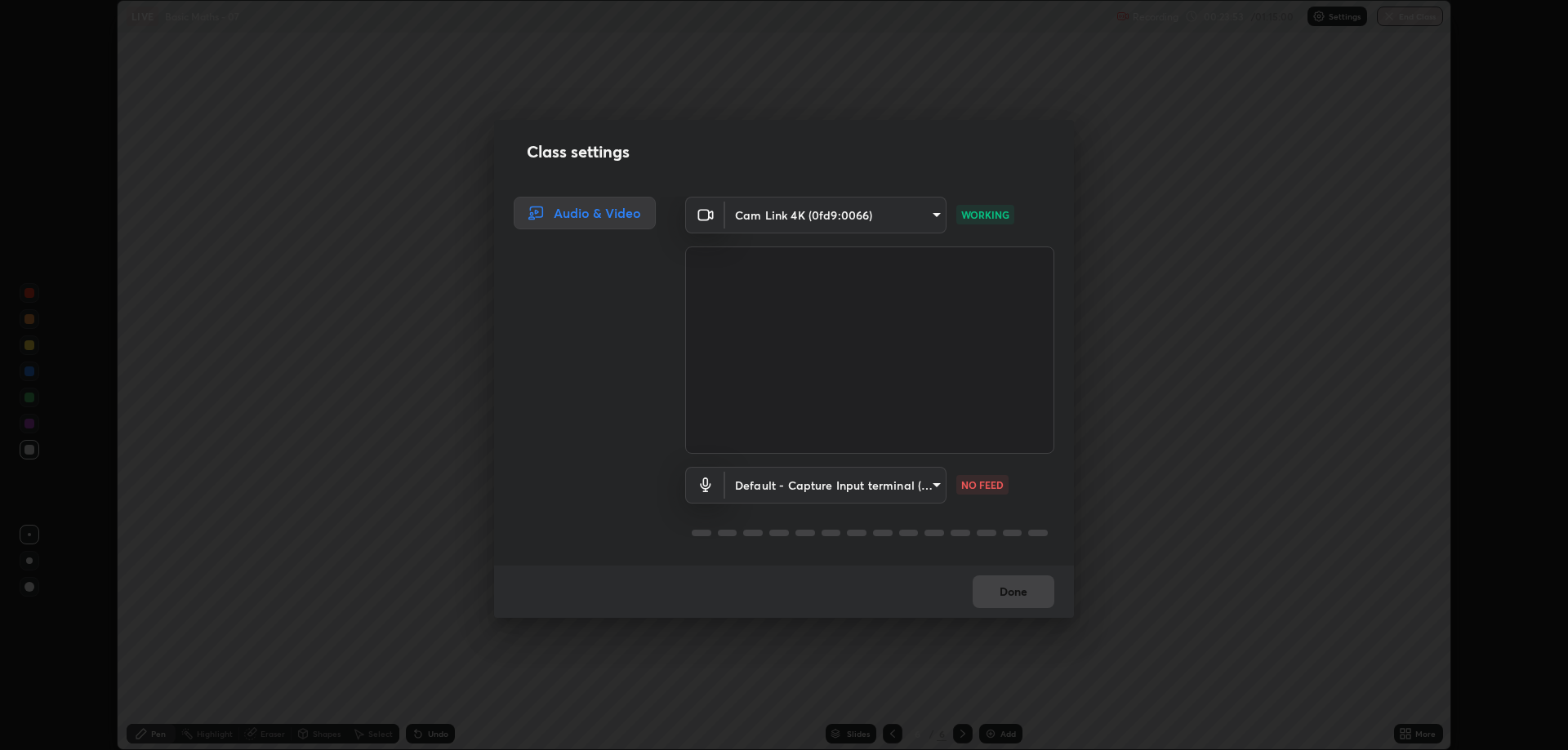
click at [915, 485] on body "Erase all LIVE Basic Maths - 07 Recording 00:23:53 / 01:15:00 Settings End Clas…" at bounding box center [784, 375] width 1568 height 750
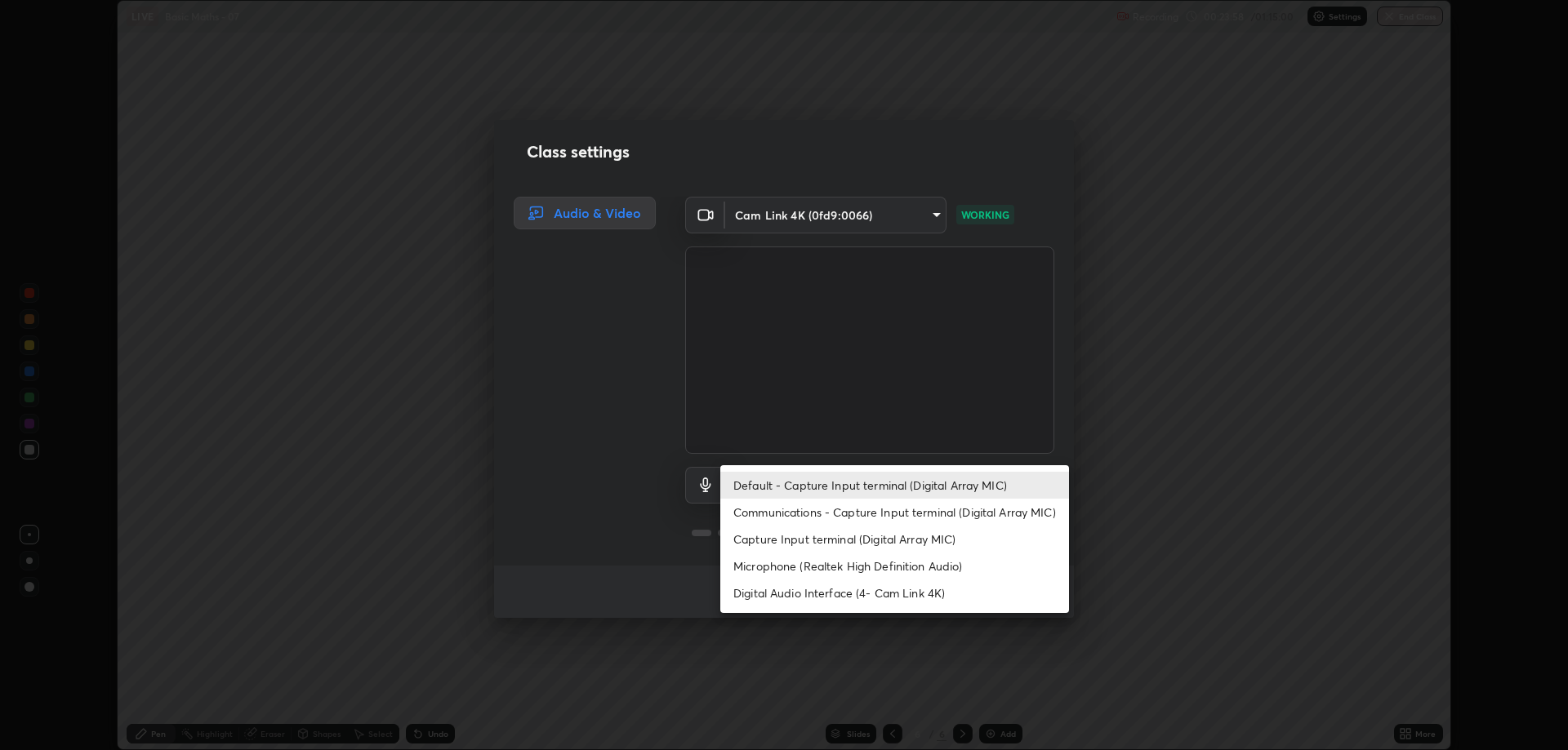
click at [762, 601] on li "Digital Audio Interface (4- Cam Link 4K)" at bounding box center [895, 593] width 349 height 27
type input "cfb72c0cb5ea316c6ade5f804c8466b9c208bbdccb561148add521cdab3143df"
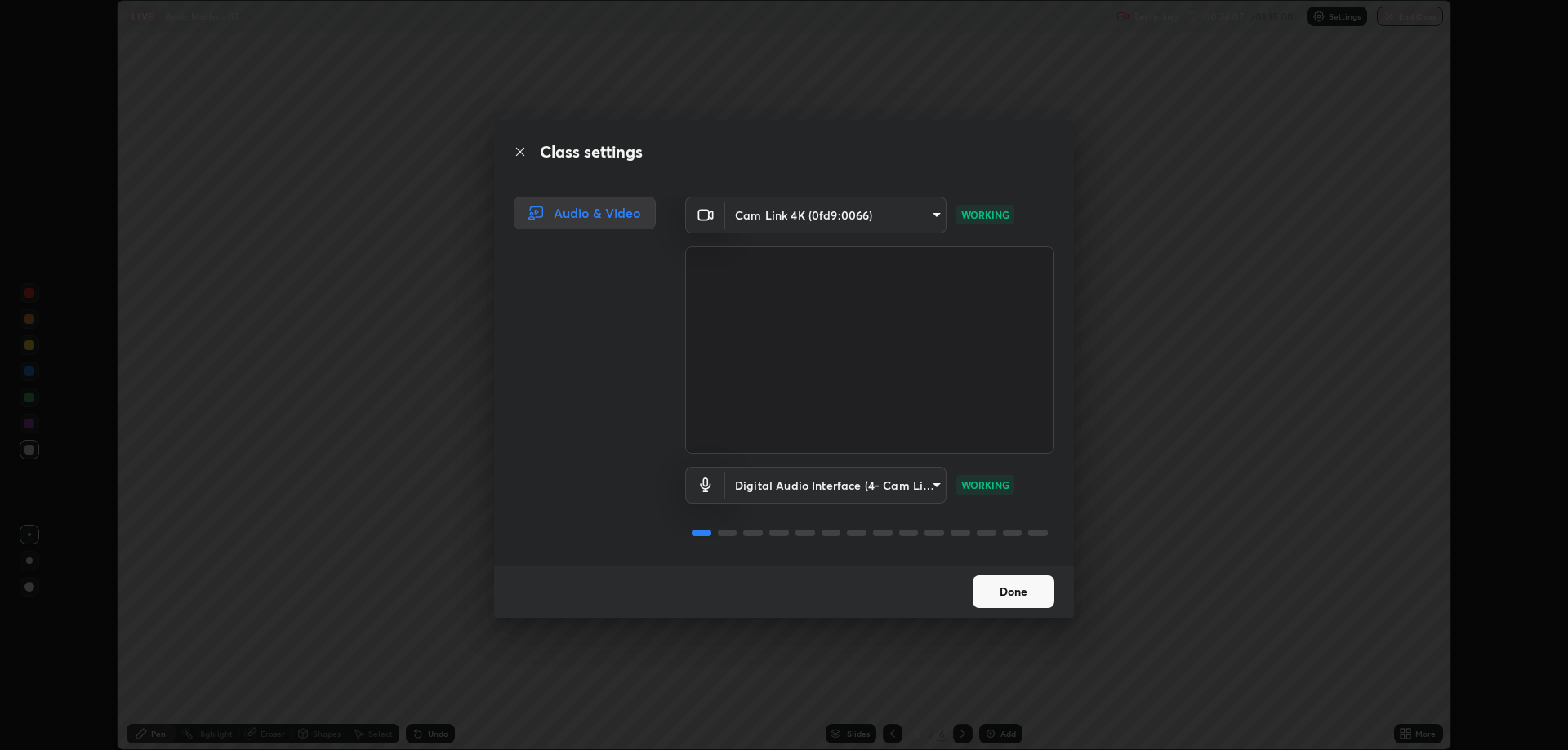
click at [997, 597] on button "Done" at bounding box center [1013, 591] width 81 height 32
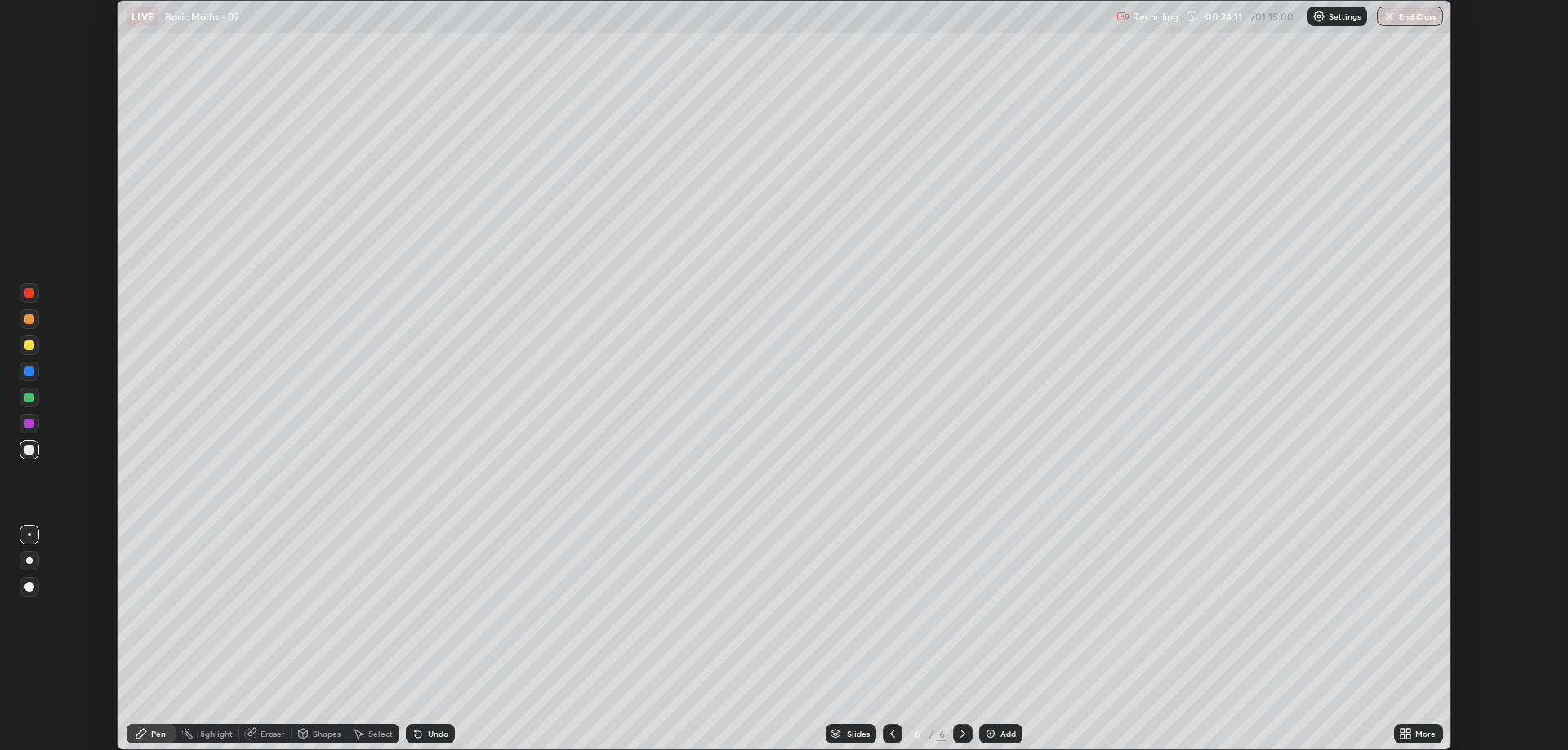
click at [1402, 730] on icon at bounding box center [1402, 731] width 4 height 4
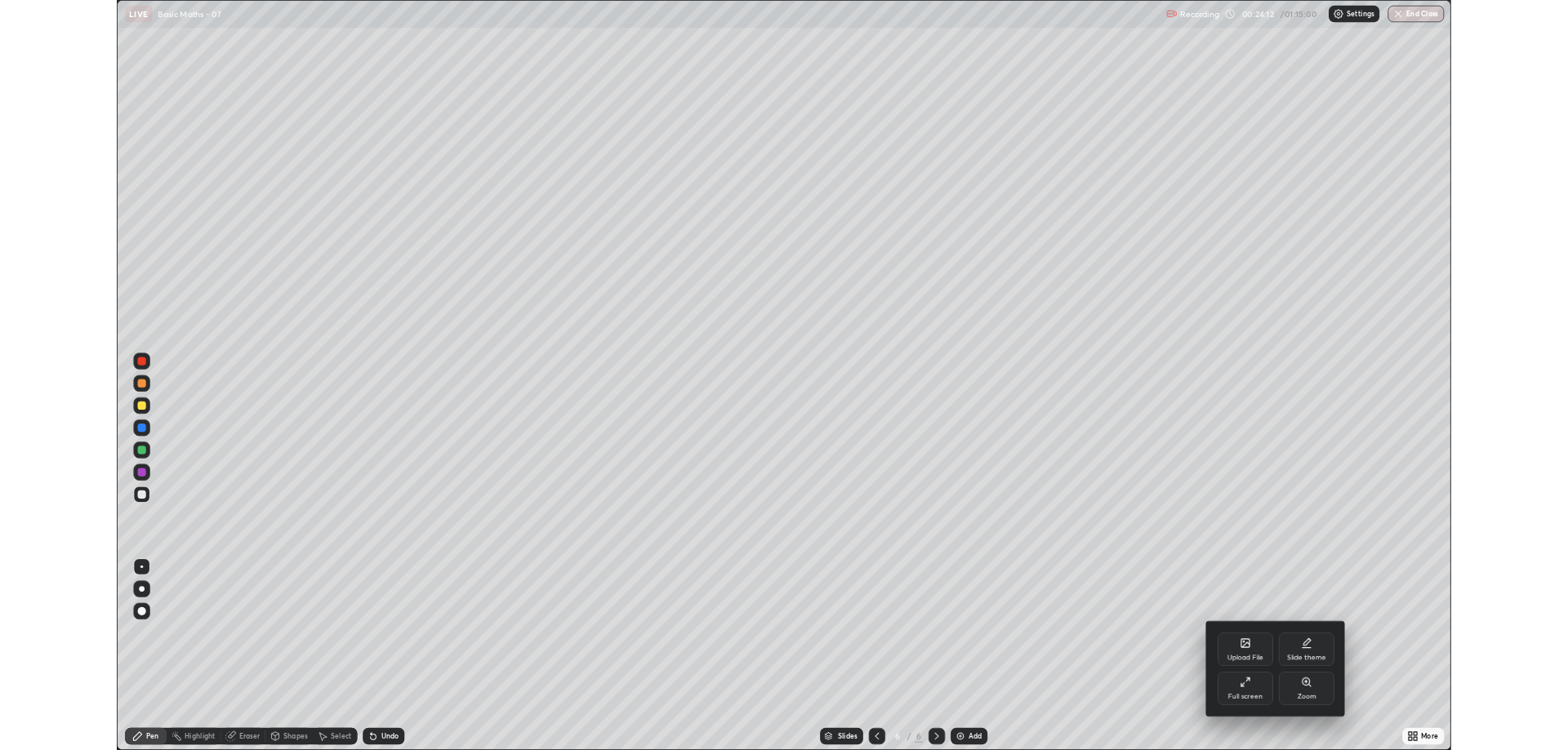
scroll to position [881, 1568]
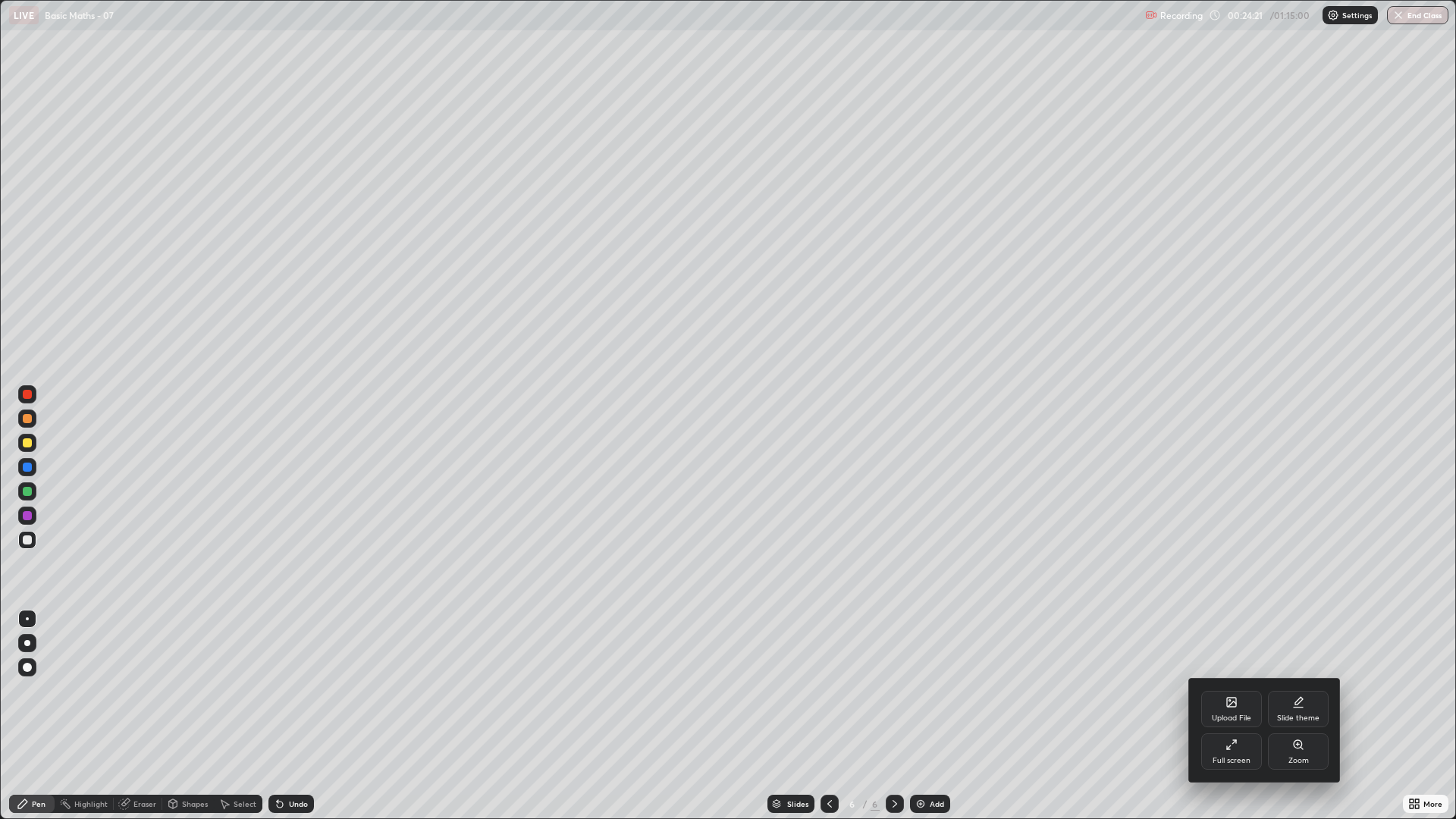
click at [34, 696] on div at bounding box center [728, 409] width 1456 height 819
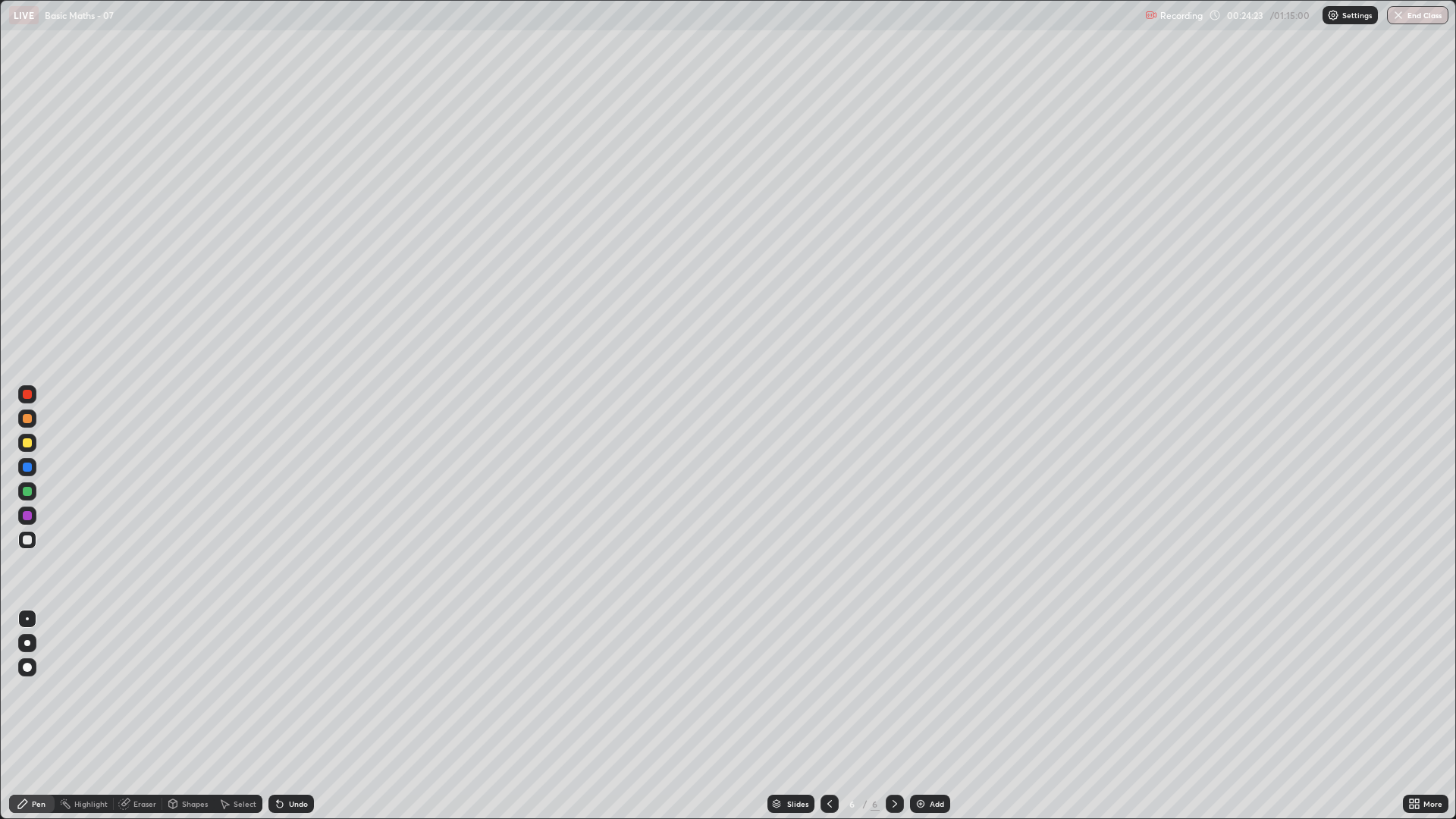
click at [138, 696] on div "Eraser" at bounding box center [137, 804] width 48 height 18
click at [42, 696] on div "Pen" at bounding box center [39, 804] width 14 height 8
click at [132, 696] on div "Eraser" at bounding box center [137, 804] width 48 height 18
click at [40, 696] on div "Pen" at bounding box center [32, 804] width 46 height 18
click at [915, 696] on img at bounding box center [921, 804] width 12 height 12
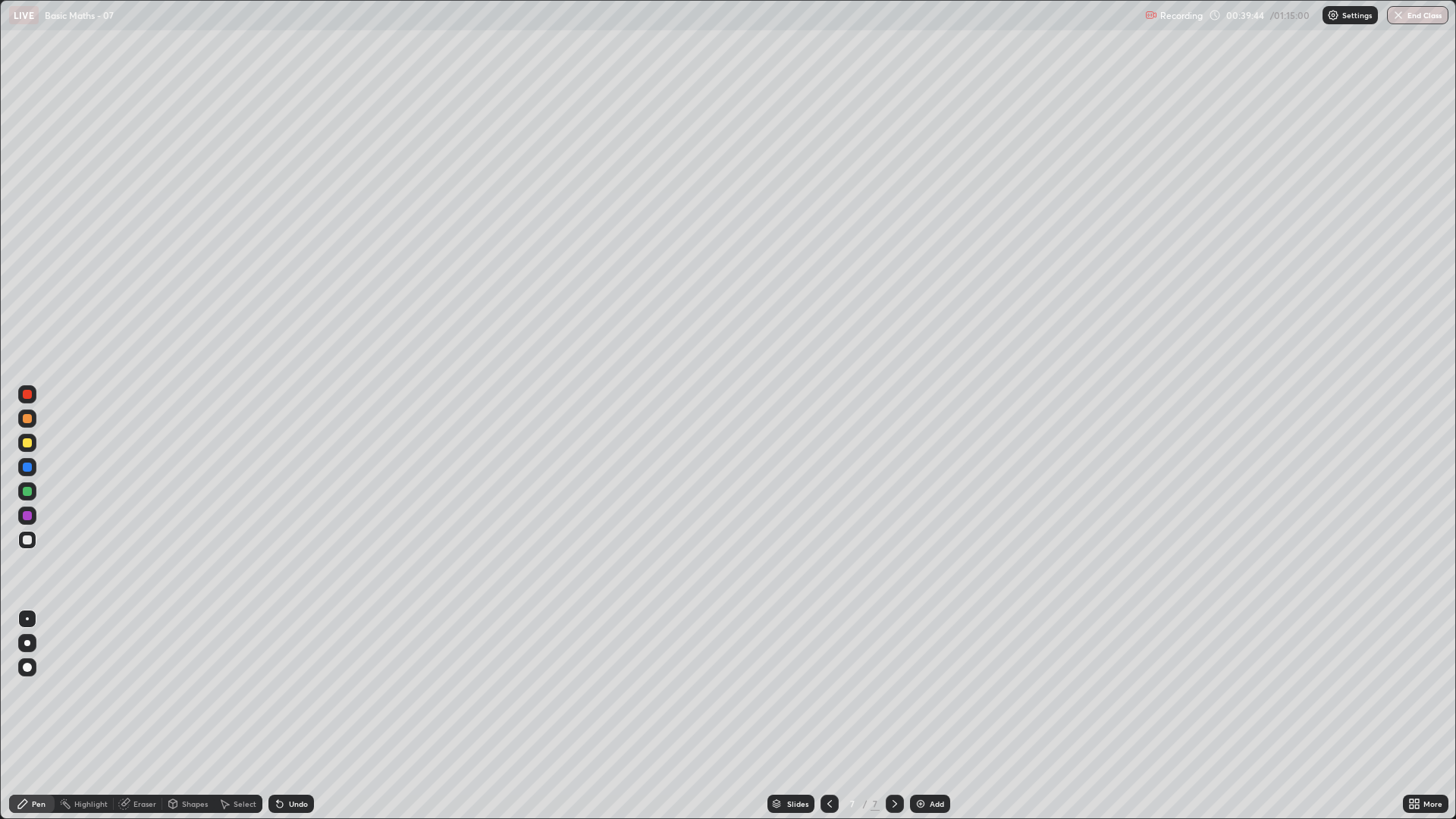
click at [828, 696] on icon at bounding box center [830, 804] width 12 height 12
click at [820, 696] on div at bounding box center [829, 804] width 18 height 18
click at [891, 696] on icon at bounding box center [894, 804] width 12 height 12
click at [892, 696] on icon at bounding box center [894, 804] width 12 height 12
click at [923, 696] on div "Add" at bounding box center [929, 804] width 40 height 18
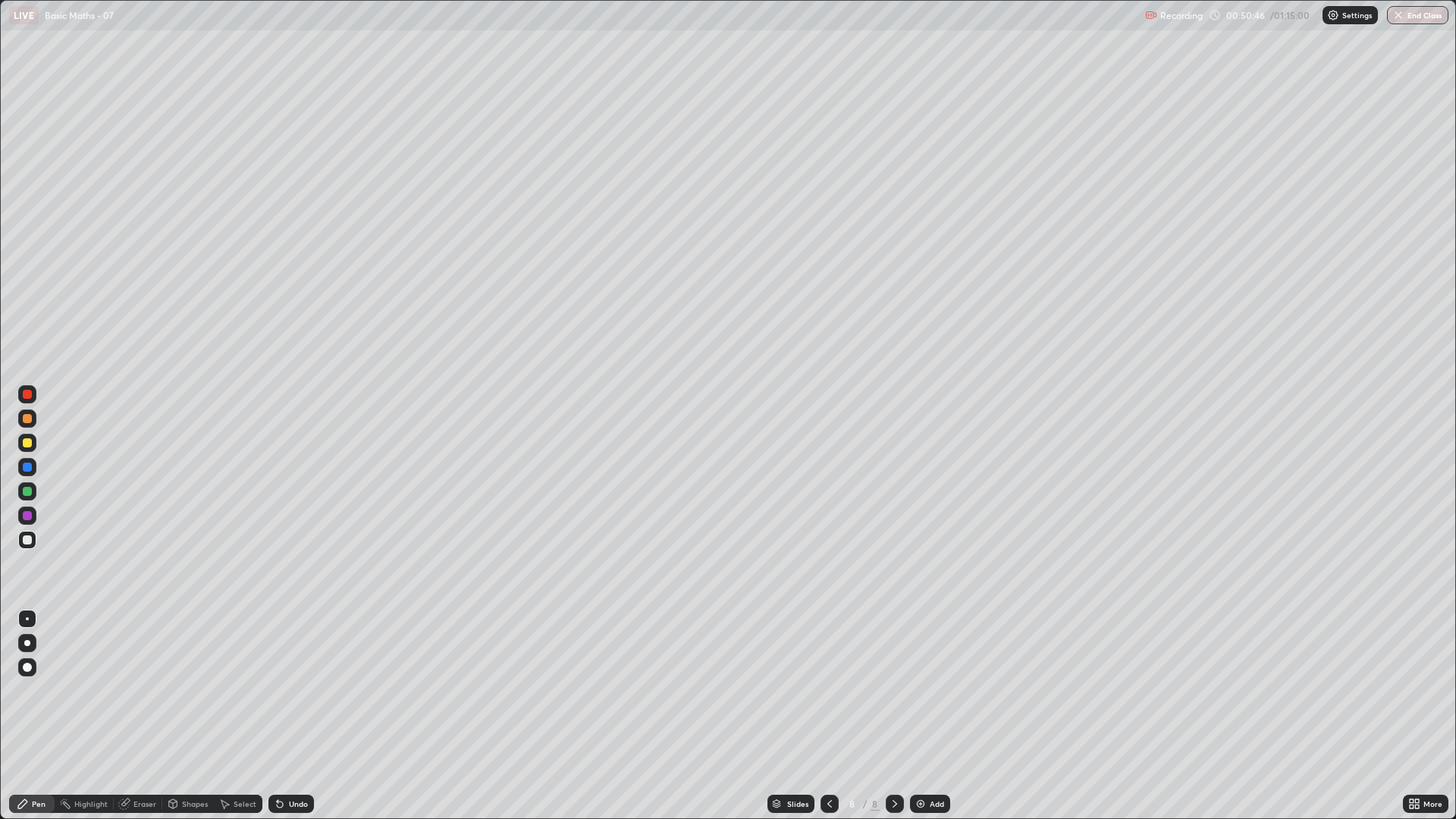
click at [824, 696] on icon at bounding box center [830, 804] width 12 height 12
click at [144, 696] on div "Eraser" at bounding box center [144, 804] width 22 height 8
click at [892, 696] on icon at bounding box center [894, 804] width 12 height 12
click at [35, 696] on div "Pen" at bounding box center [39, 804] width 14 height 8
click at [917, 696] on img at bounding box center [921, 804] width 12 height 12
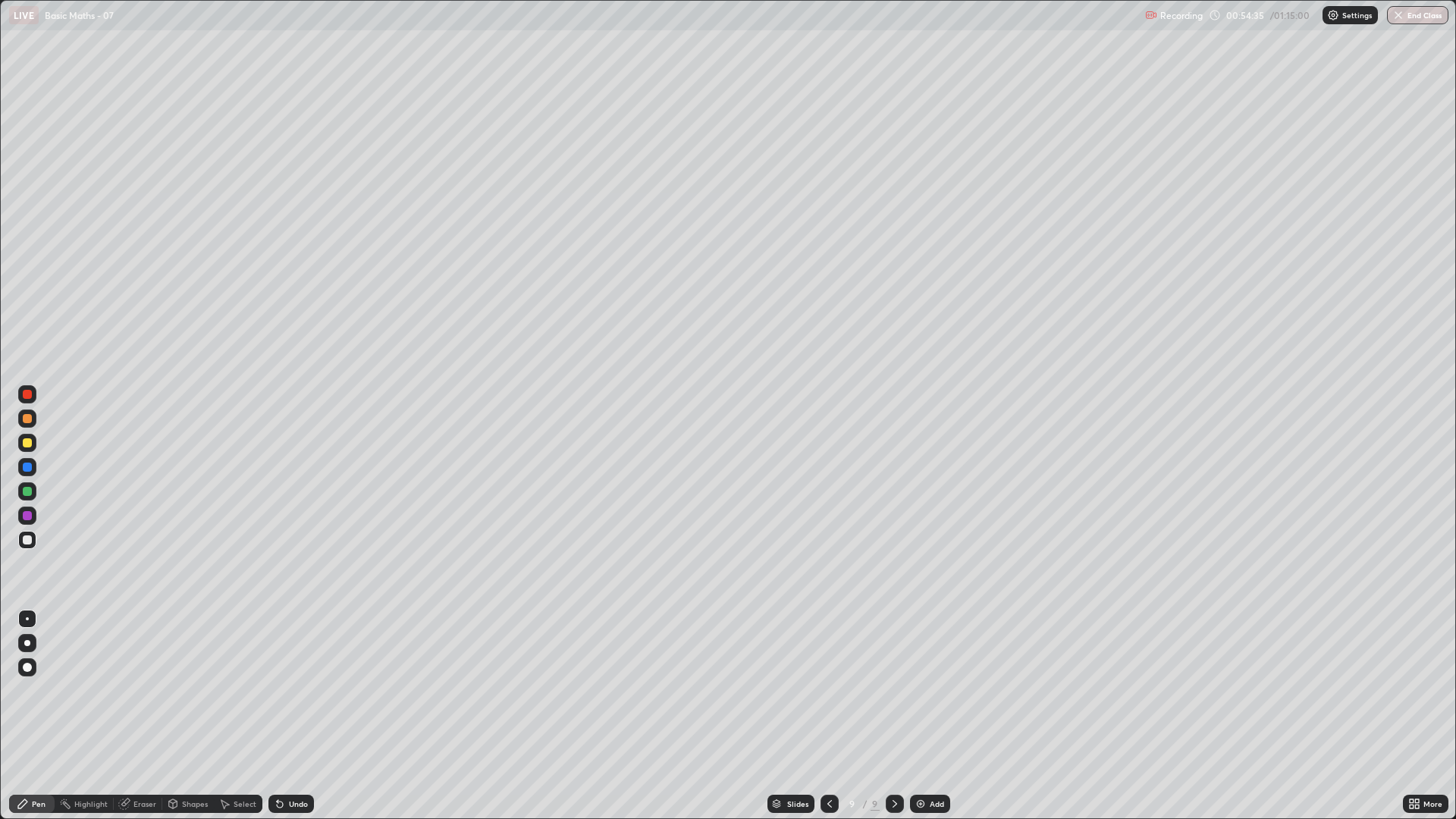
click at [283, 696] on div "Undo" at bounding box center [290, 804] width 46 height 18
click at [299, 696] on div "Undo" at bounding box center [298, 804] width 19 height 8
click at [286, 696] on div "Undo" at bounding box center [290, 804] width 46 height 18
click at [923, 696] on img at bounding box center [921, 804] width 12 height 12
click at [820, 696] on div at bounding box center [828, 804] width 18 height 18
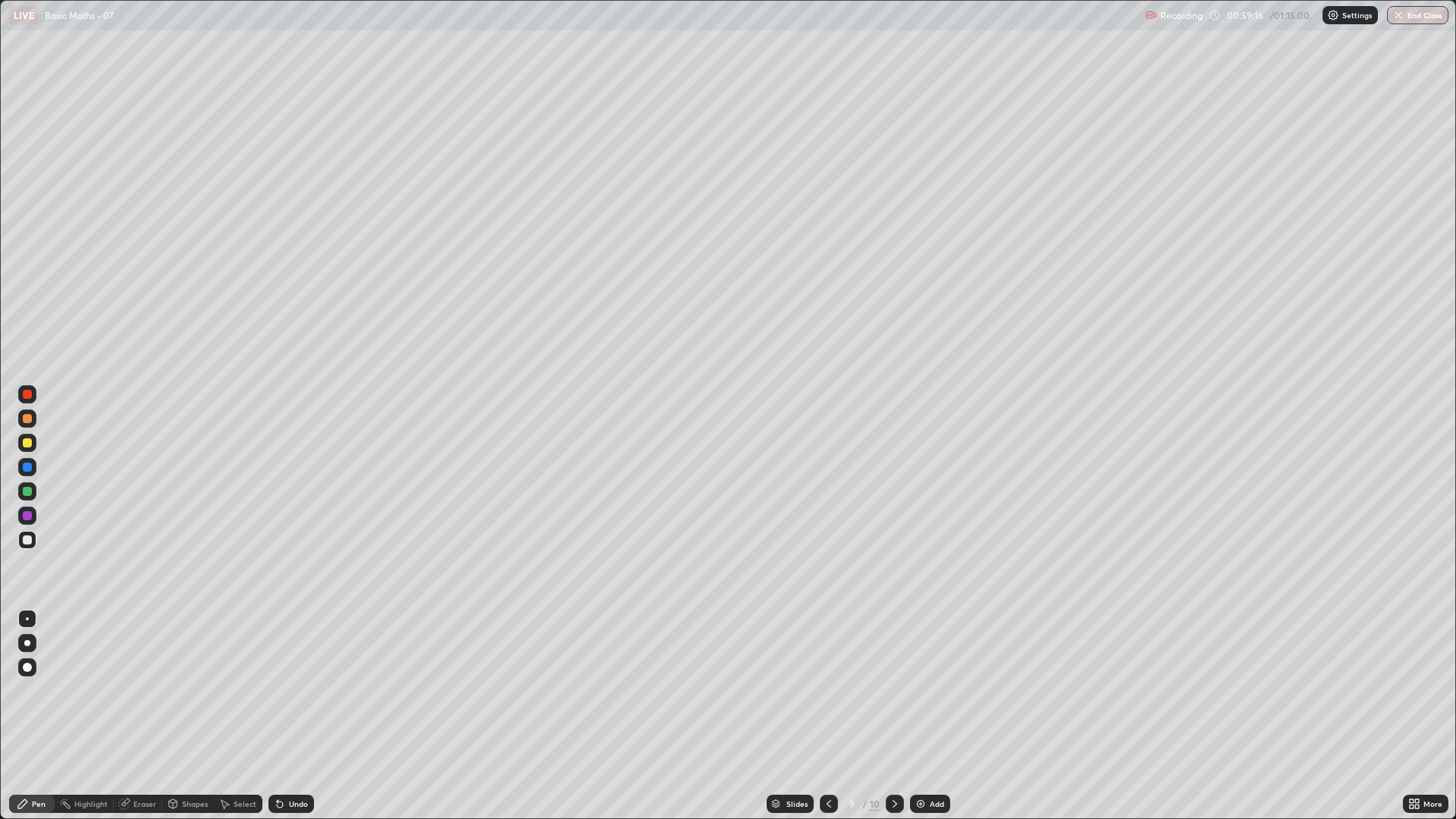
click at [827, 696] on icon at bounding box center [829, 804] width 12 height 12
click at [825, 696] on icon at bounding box center [829, 804] width 12 height 12
click at [886, 696] on div at bounding box center [894, 804] width 18 height 18
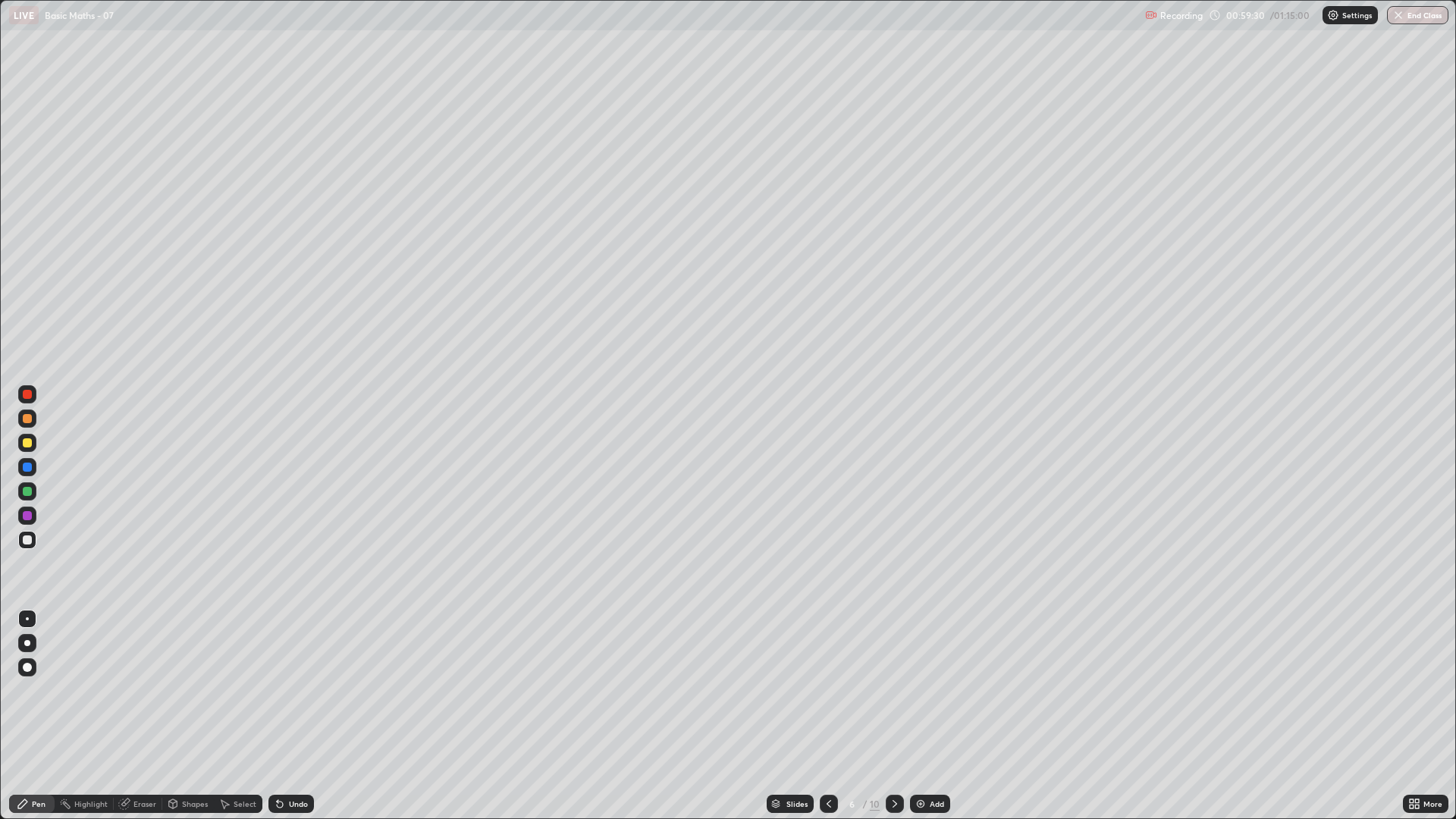
click at [893, 696] on icon at bounding box center [894, 804] width 12 height 12
click at [888, 696] on icon at bounding box center [894, 804] width 12 height 12
click at [891, 696] on icon at bounding box center [894, 804] width 12 height 12
click at [893, 696] on icon at bounding box center [894, 804] width 12 height 12
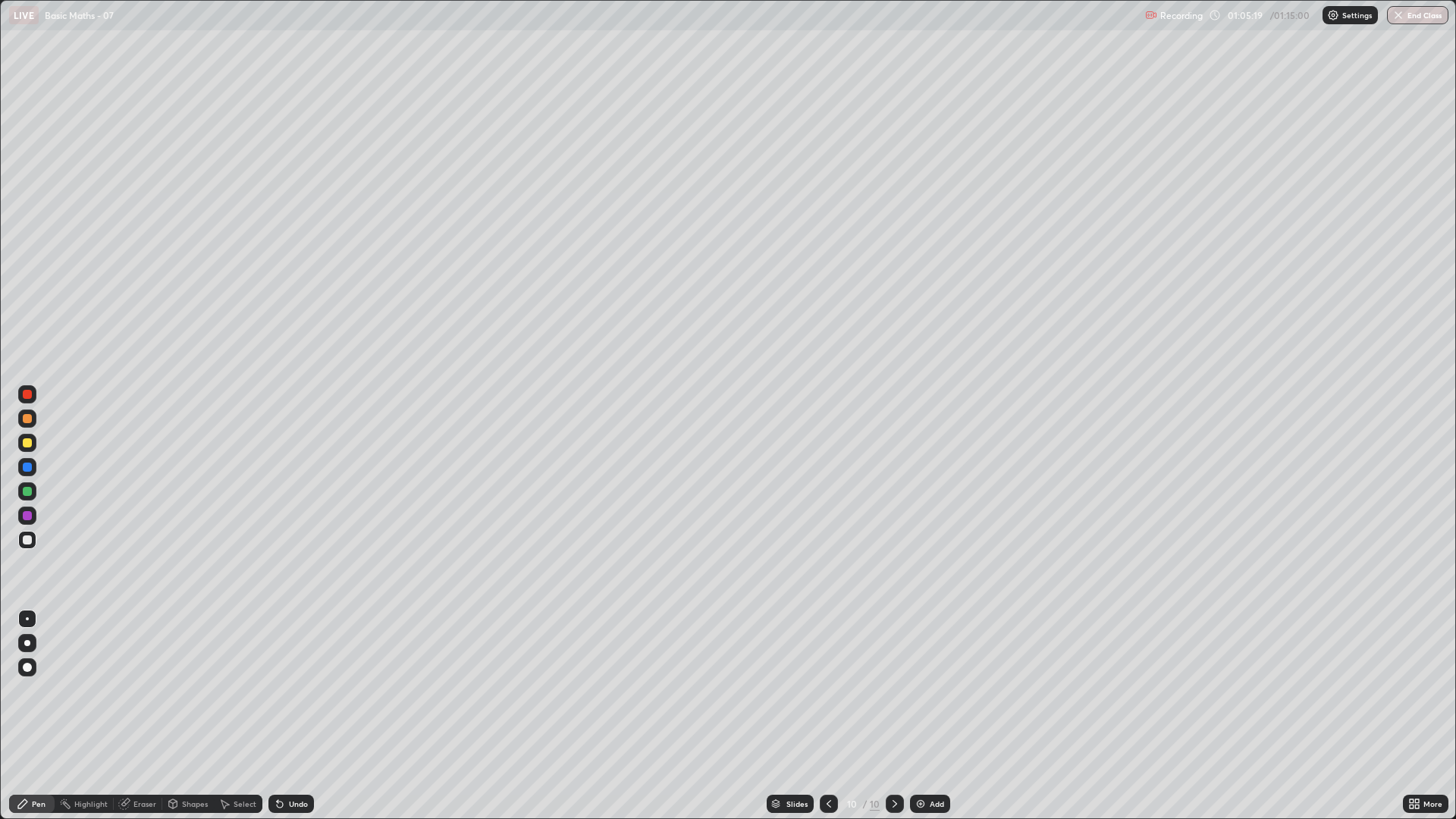
click at [919, 696] on img at bounding box center [921, 804] width 12 height 12
click at [1423, 16] on button "End Class" at bounding box center [1418, 15] width 60 height 18
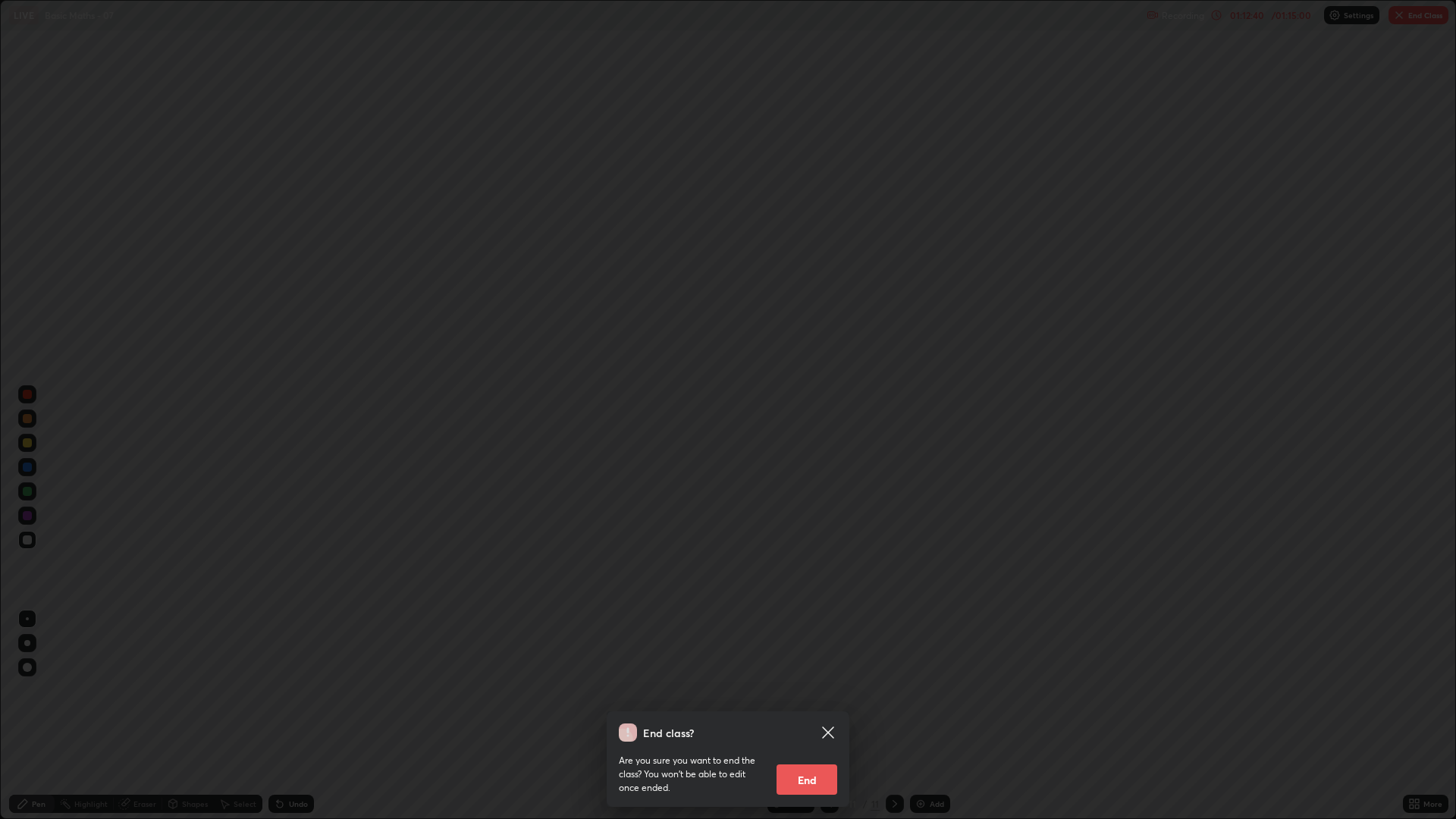
click at [816, 696] on button "End" at bounding box center [807, 779] width 61 height 30
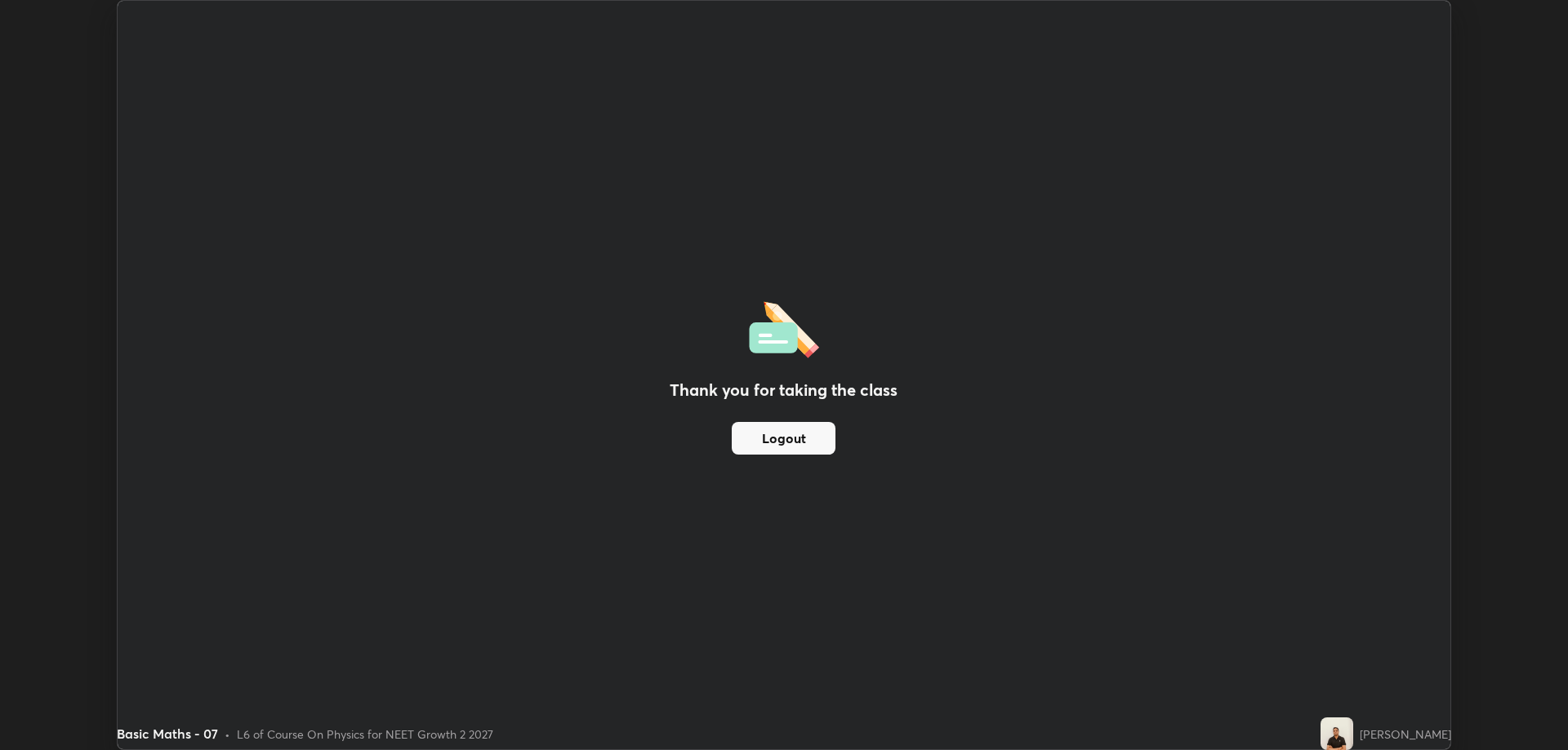
scroll to position [80878, 80086]
